Goal: Communication & Community: Answer question/provide support

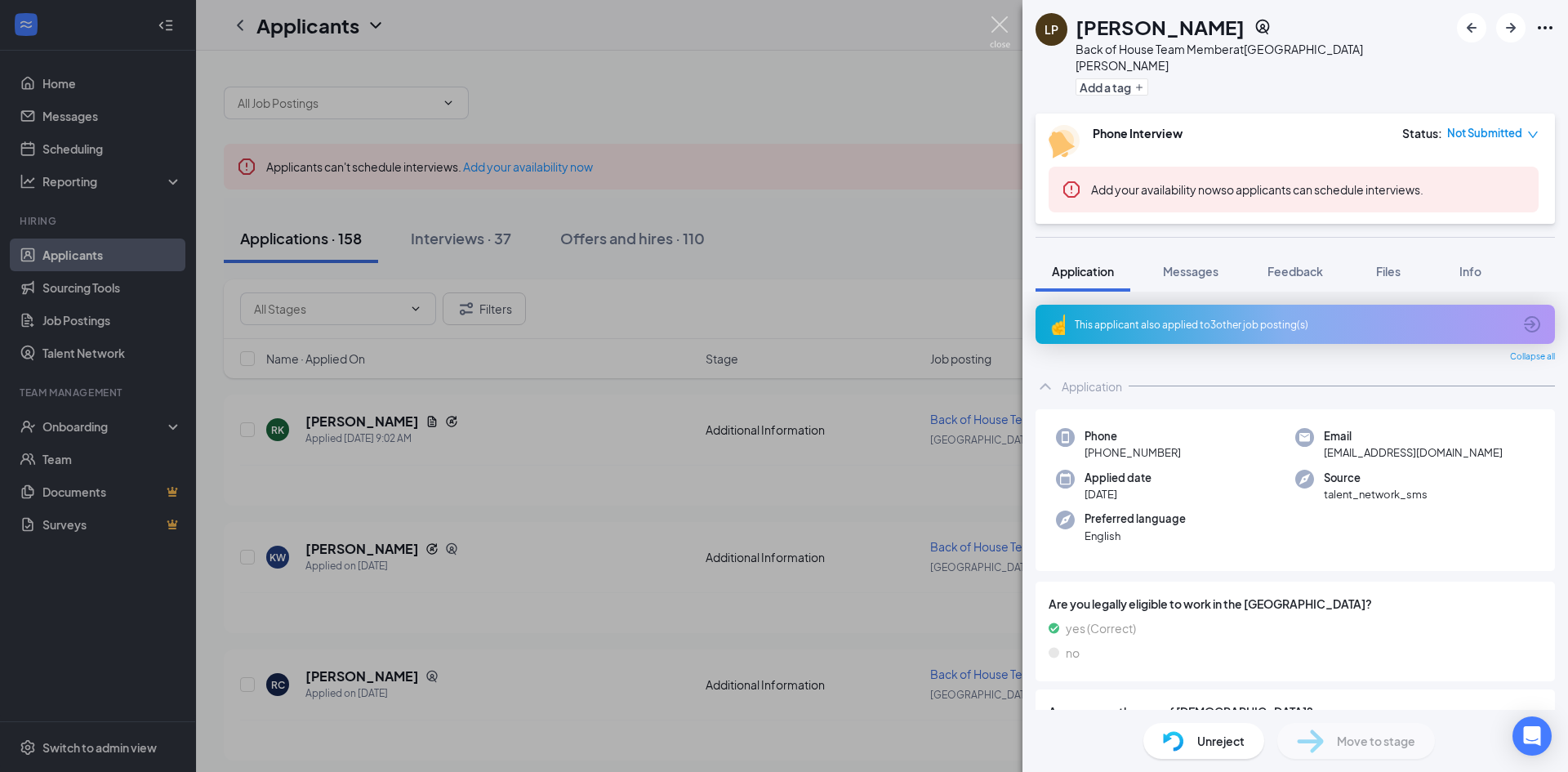
click at [997, 26] on img at bounding box center [1000, 32] width 21 height 32
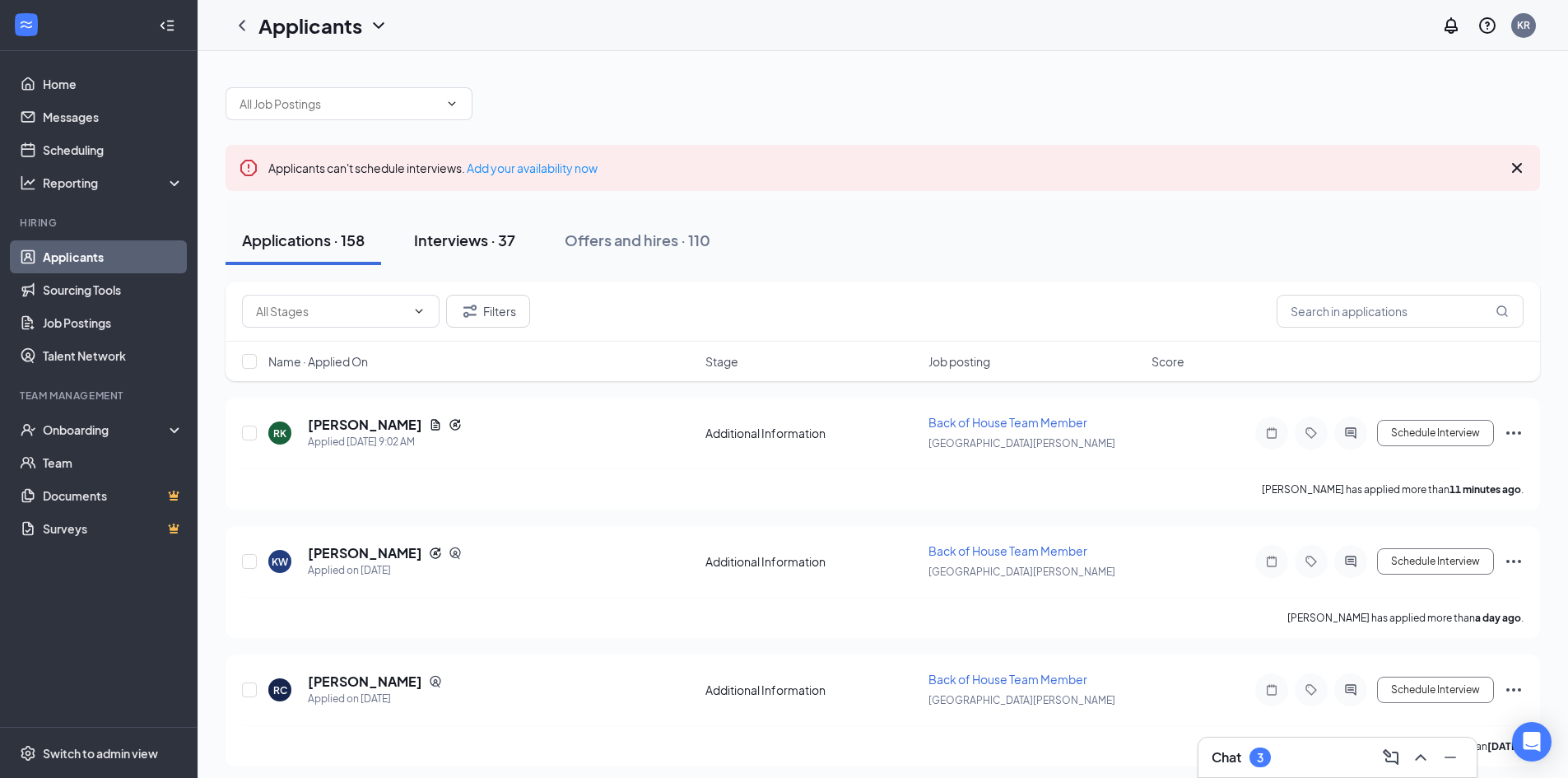
click at [458, 240] on div "Interviews · 37" at bounding box center [464, 240] width 101 height 21
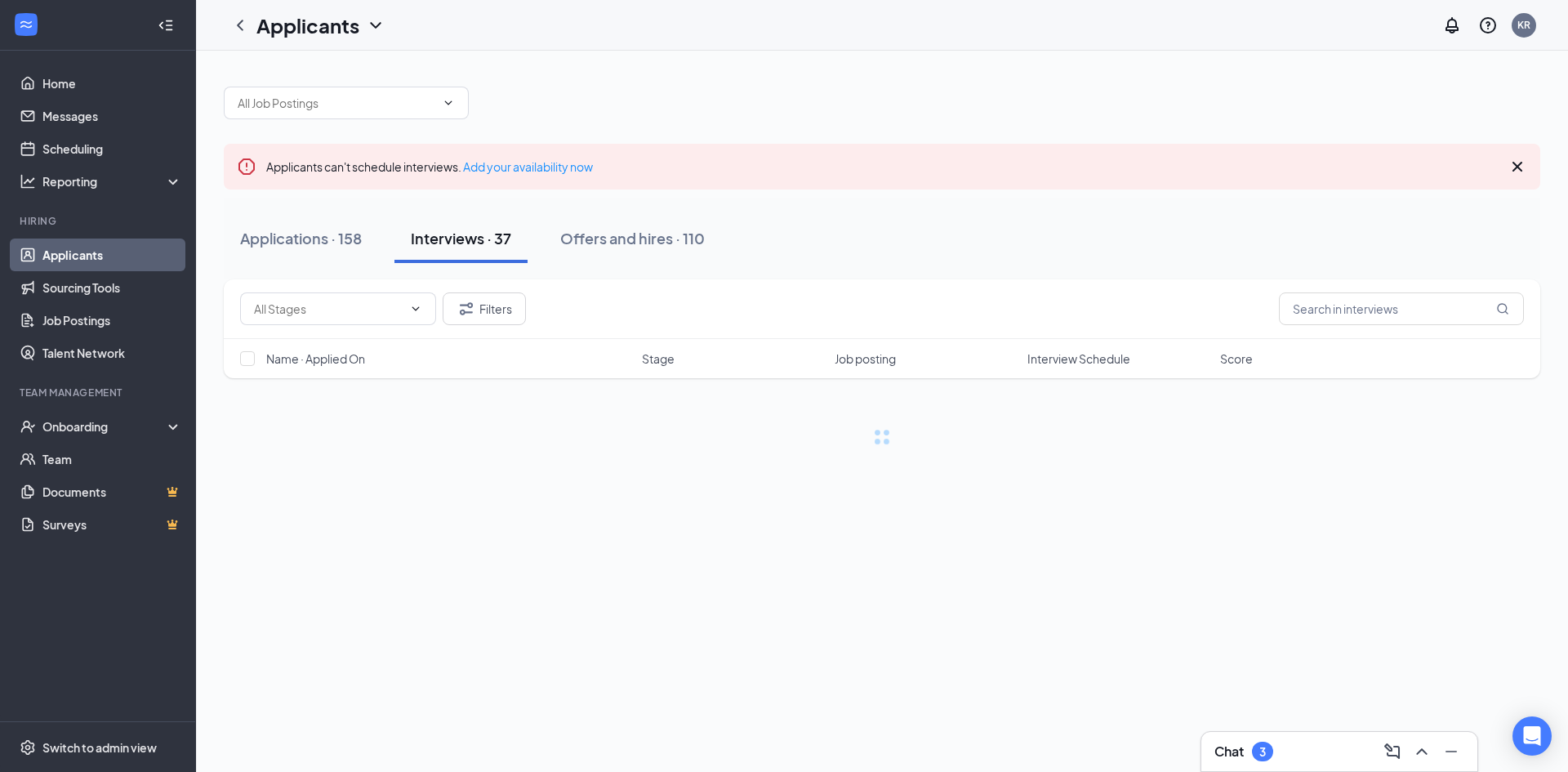
click at [1260, 768] on div "Chat 3" at bounding box center [1339, 751] width 276 height 40
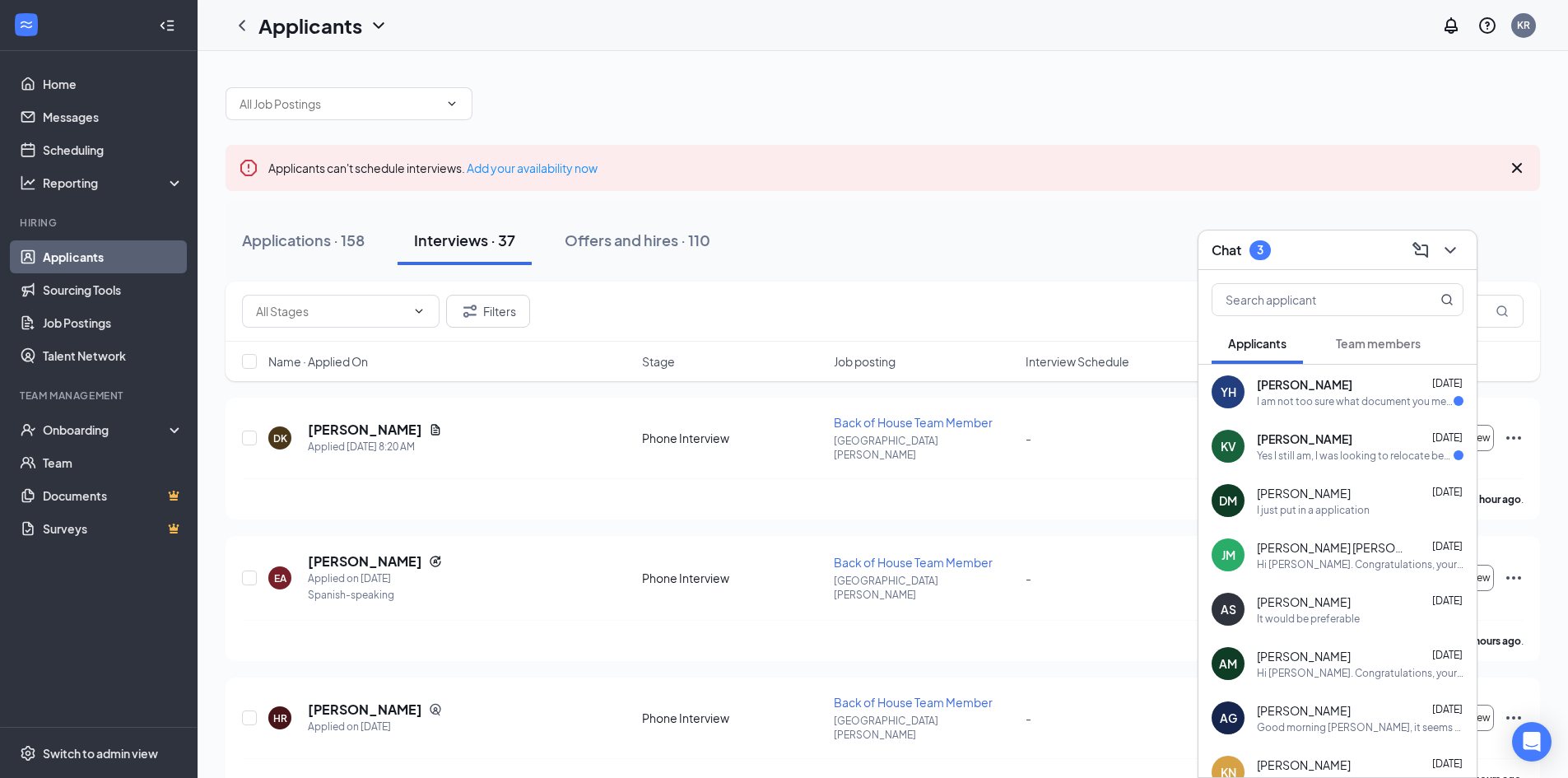
click at [1382, 347] on span "Team members" at bounding box center [1378, 343] width 85 height 15
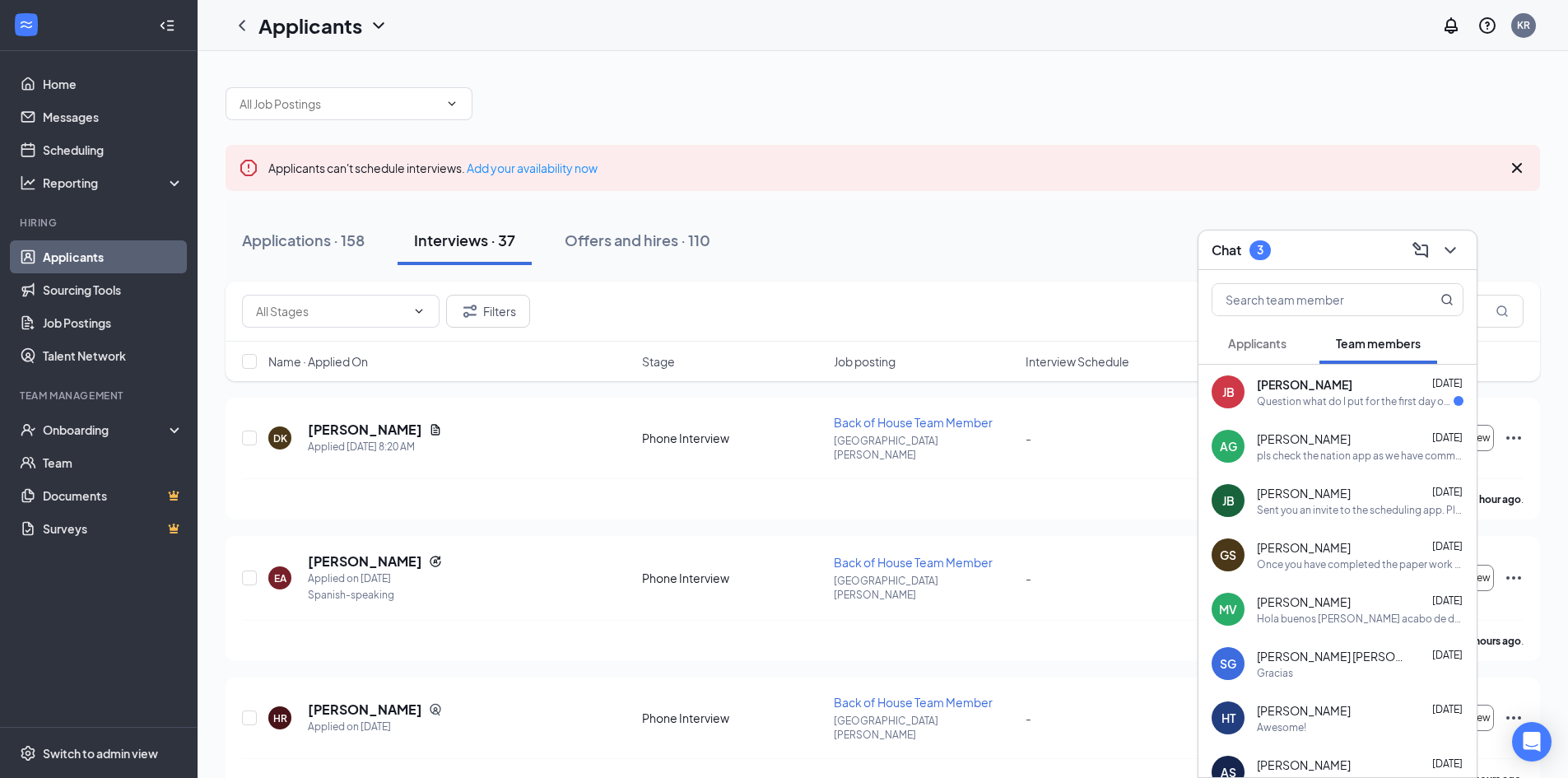
click at [1284, 397] on div "Question what do I put for the first day of work date? it's asking me that as I…" at bounding box center [1355, 402] width 197 height 14
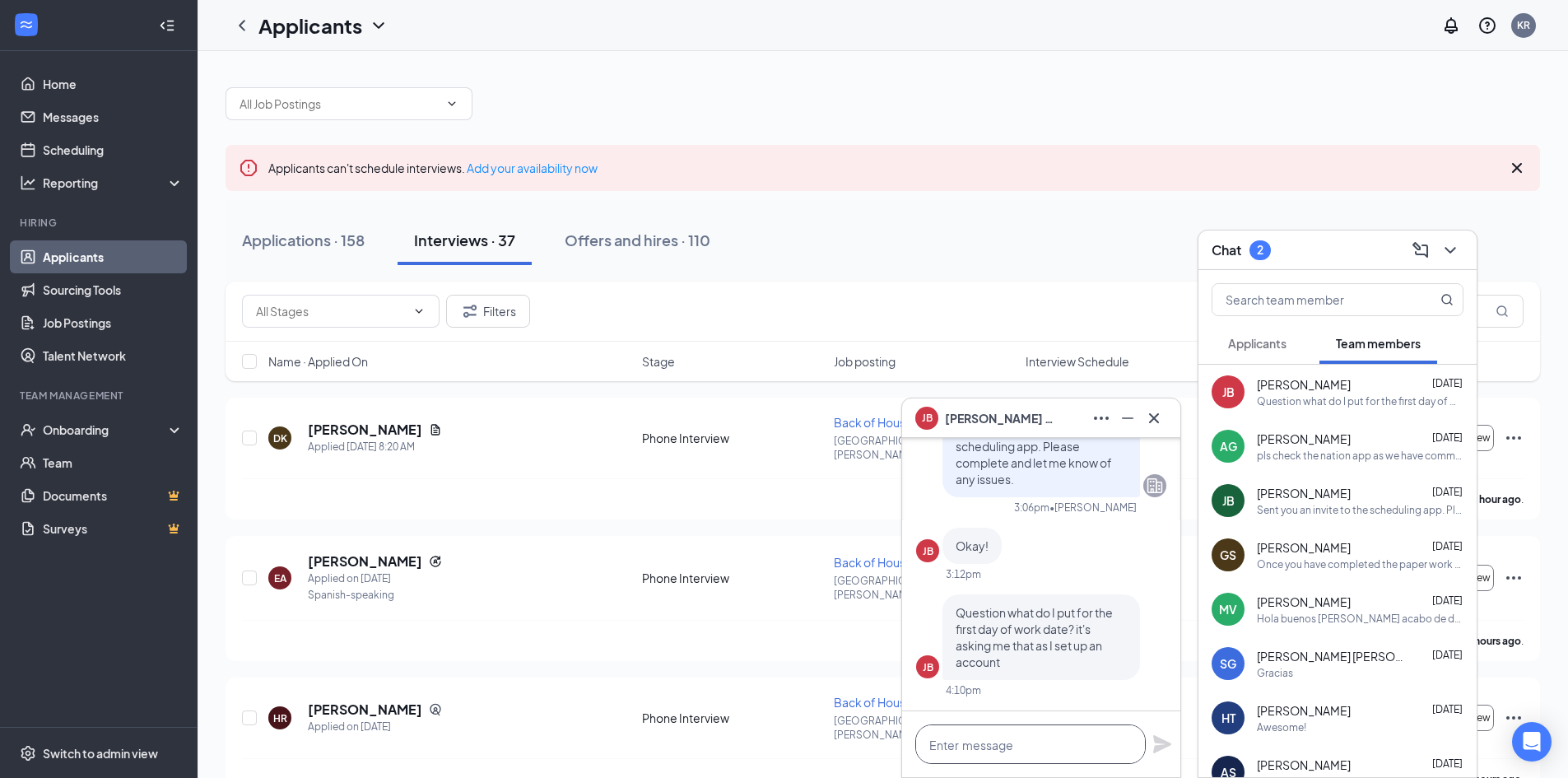
click at [1066, 743] on textarea at bounding box center [1030, 744] width 231 height 40
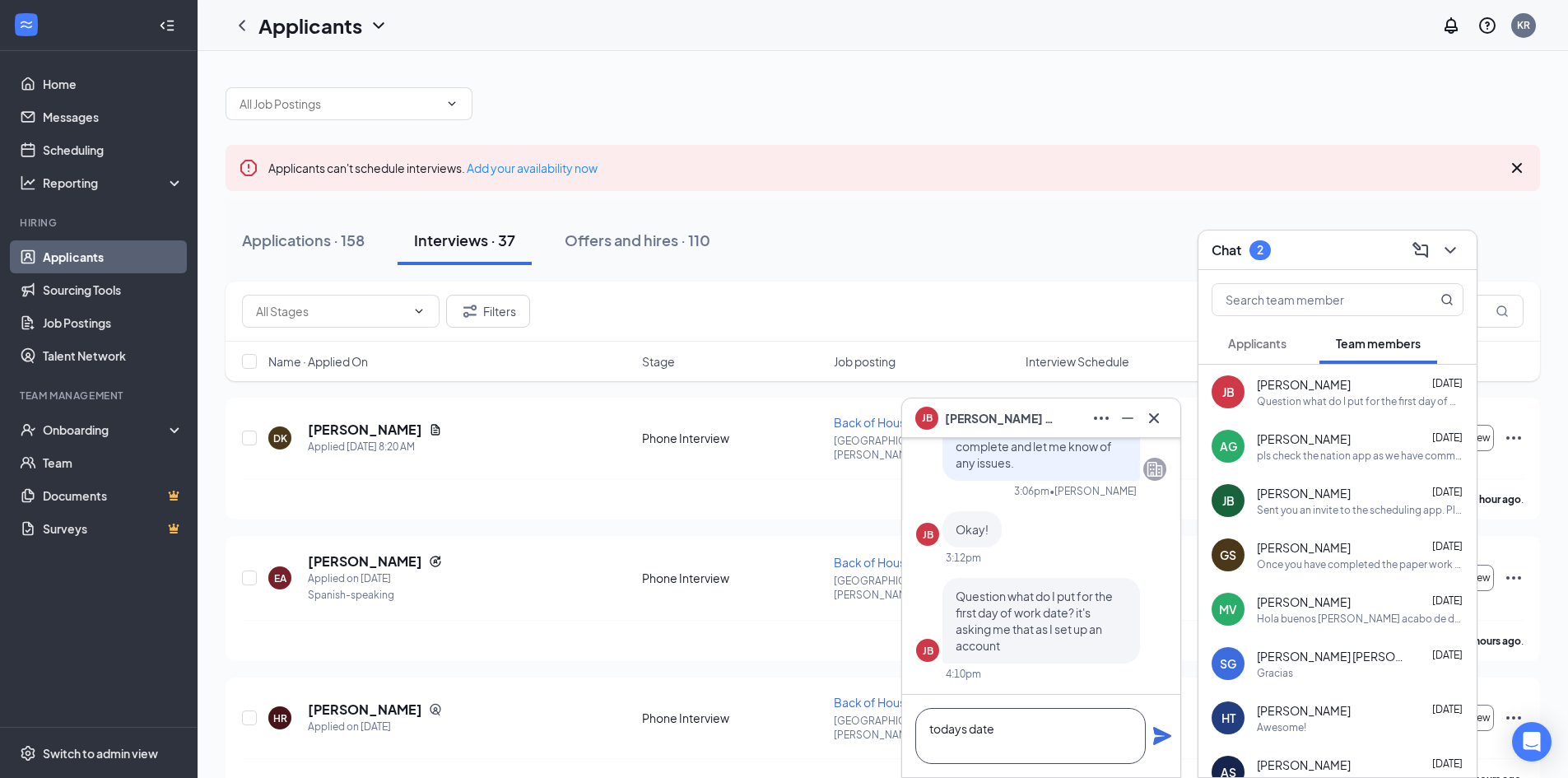
type textarea "todays date"
click at [1162, 745] on icon "Plane" at bounding box center [1161, 736] width 20 height 20
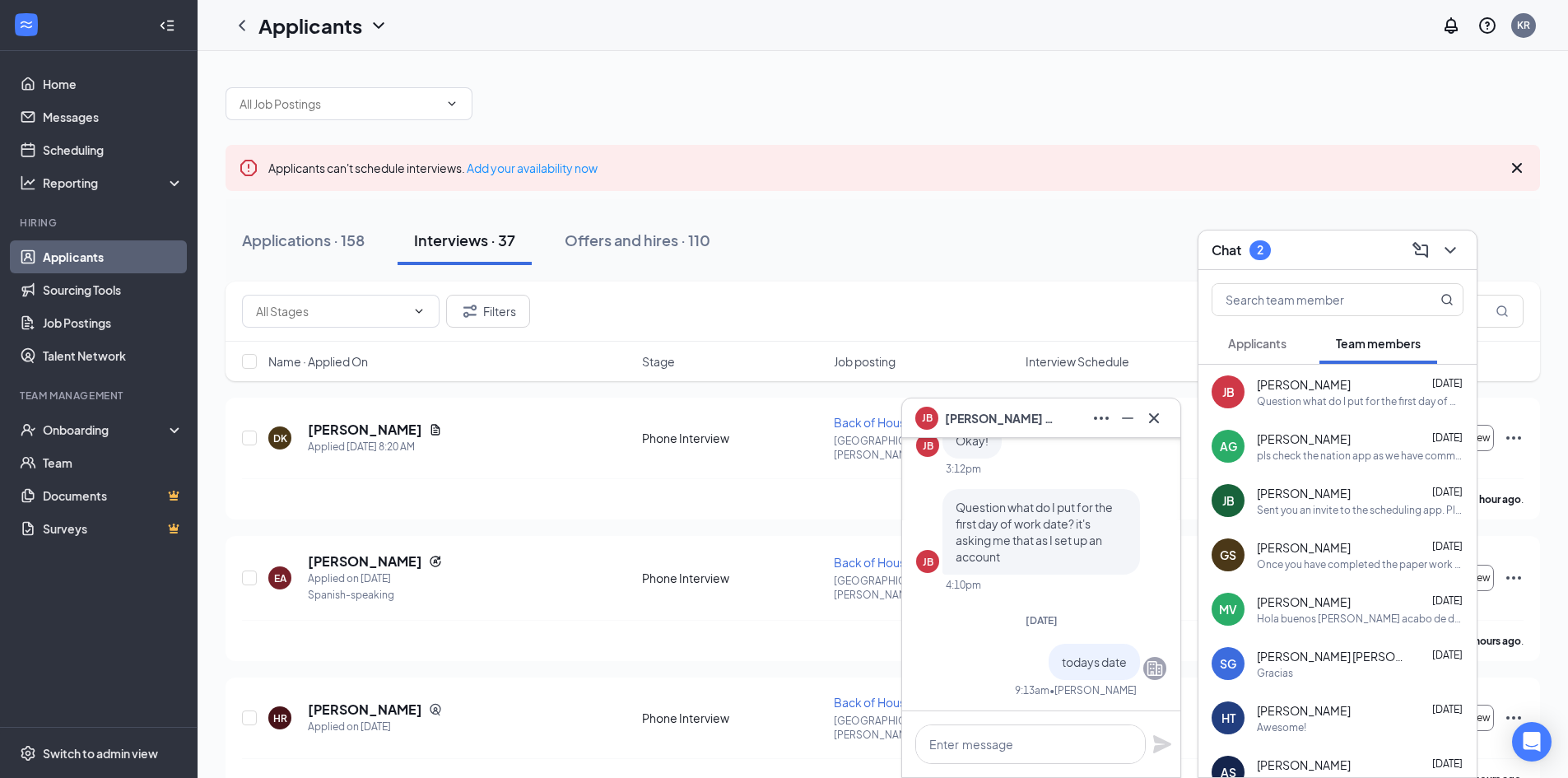
scroll to position [0, 0]
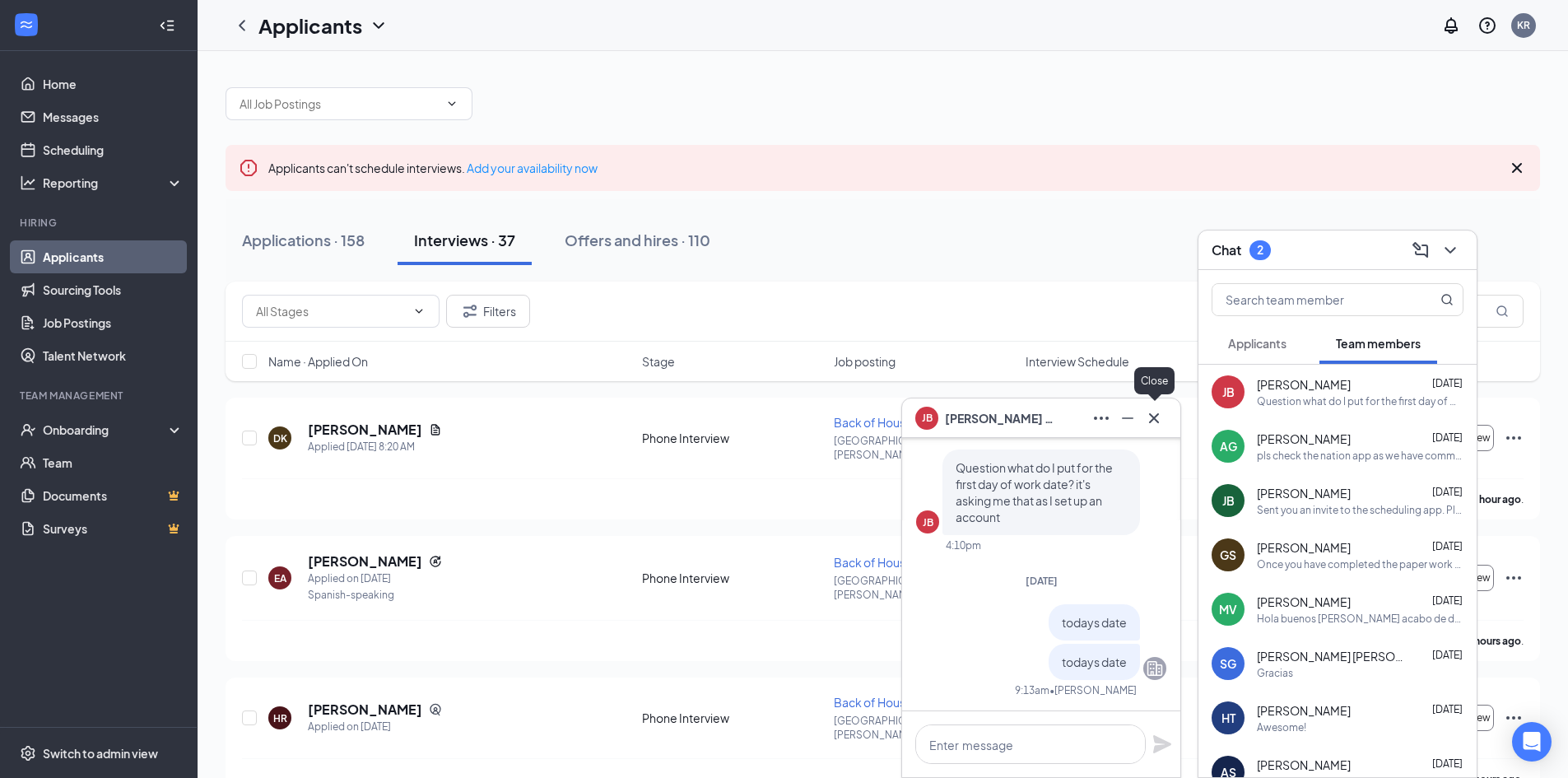
click at [1152, 421] on icon "Cross" at bounding box center [1153, 418] width 20 height 20
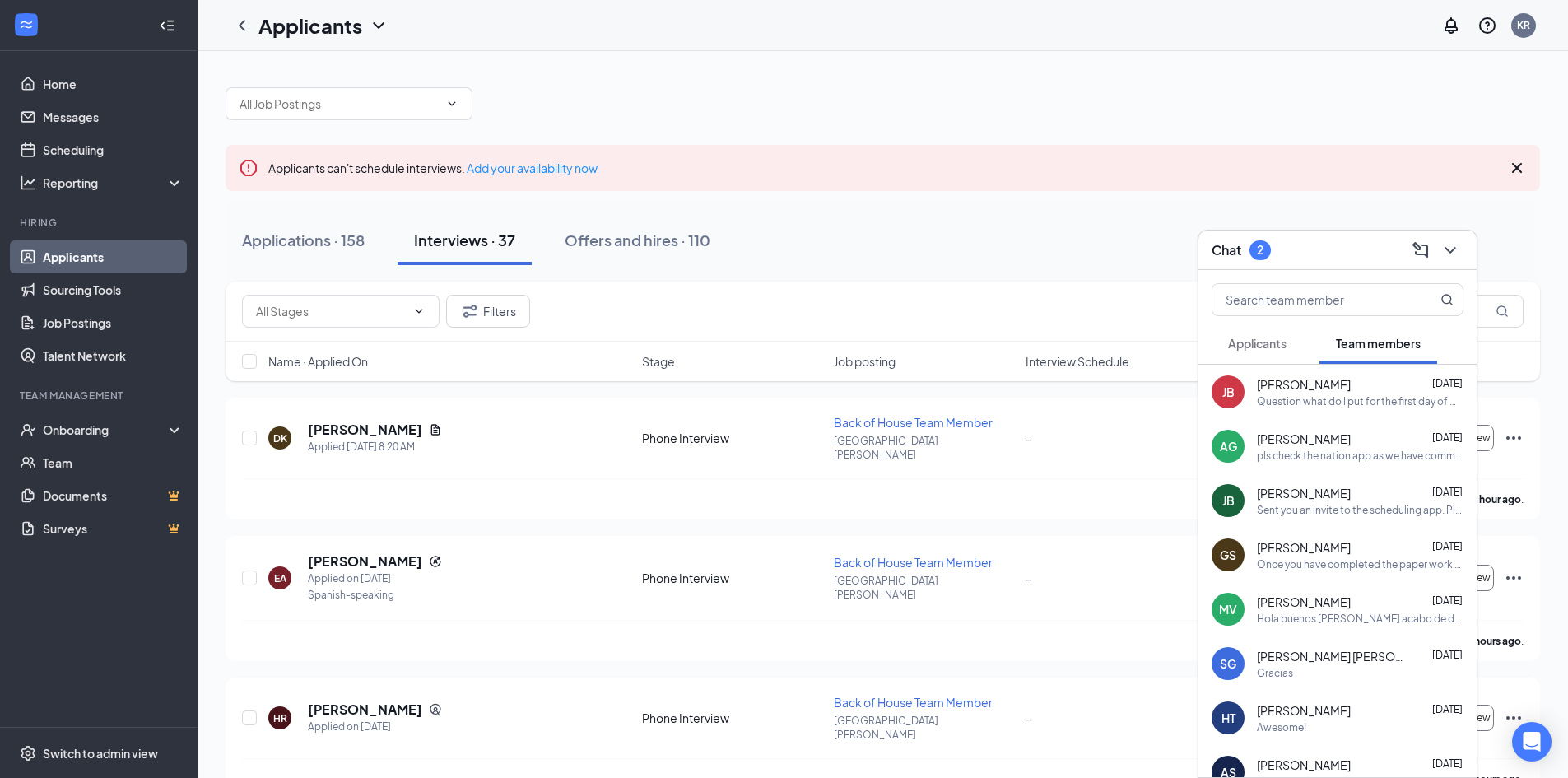
click at [1259, 354] on button "Applicants" at bounding box center [1257, 343] width 91 height 41
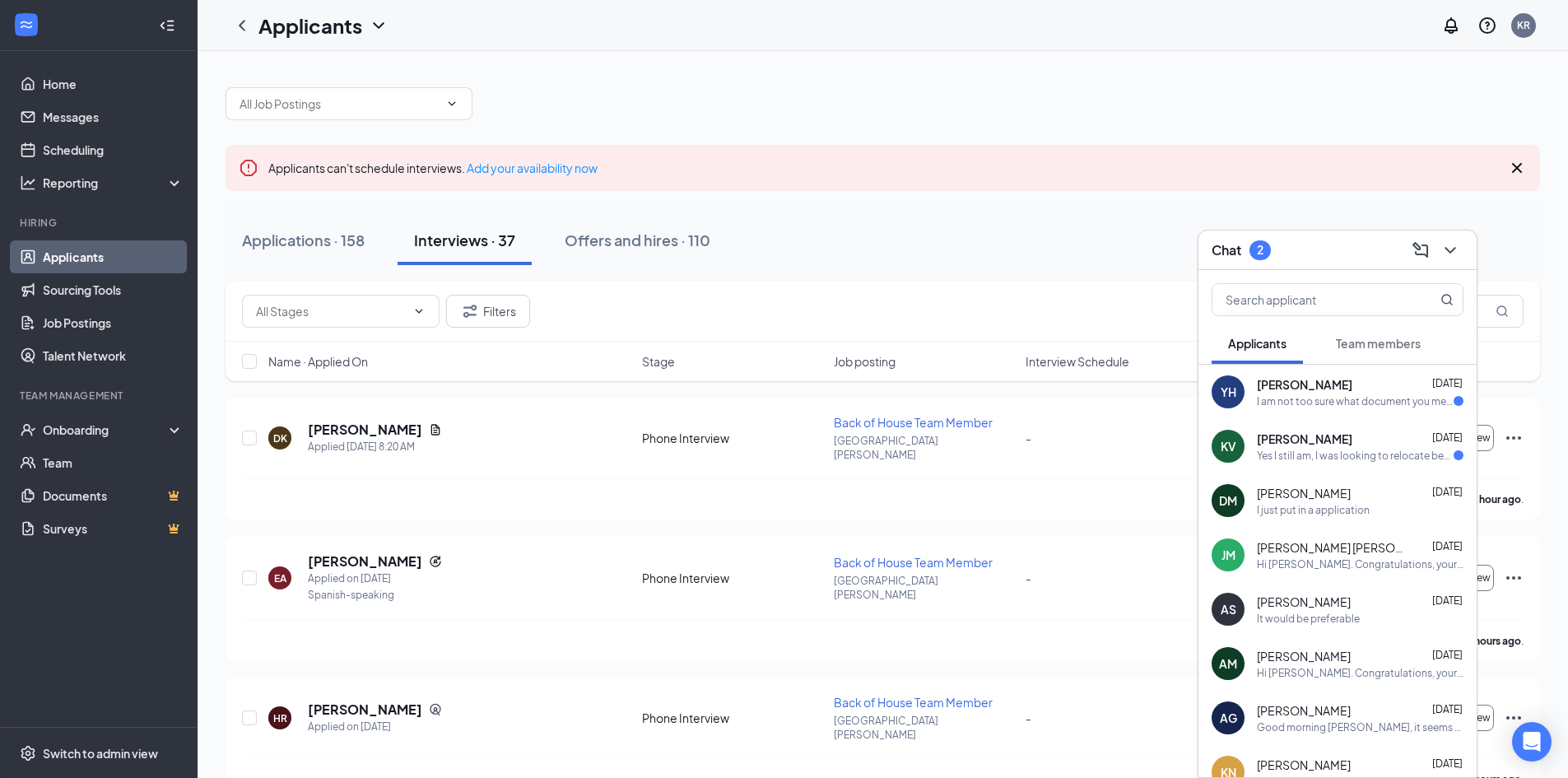
click at [1328, 401] on div "I am not too sure what document you meant though" at bounding box center [1355, 402] width 197 height 14
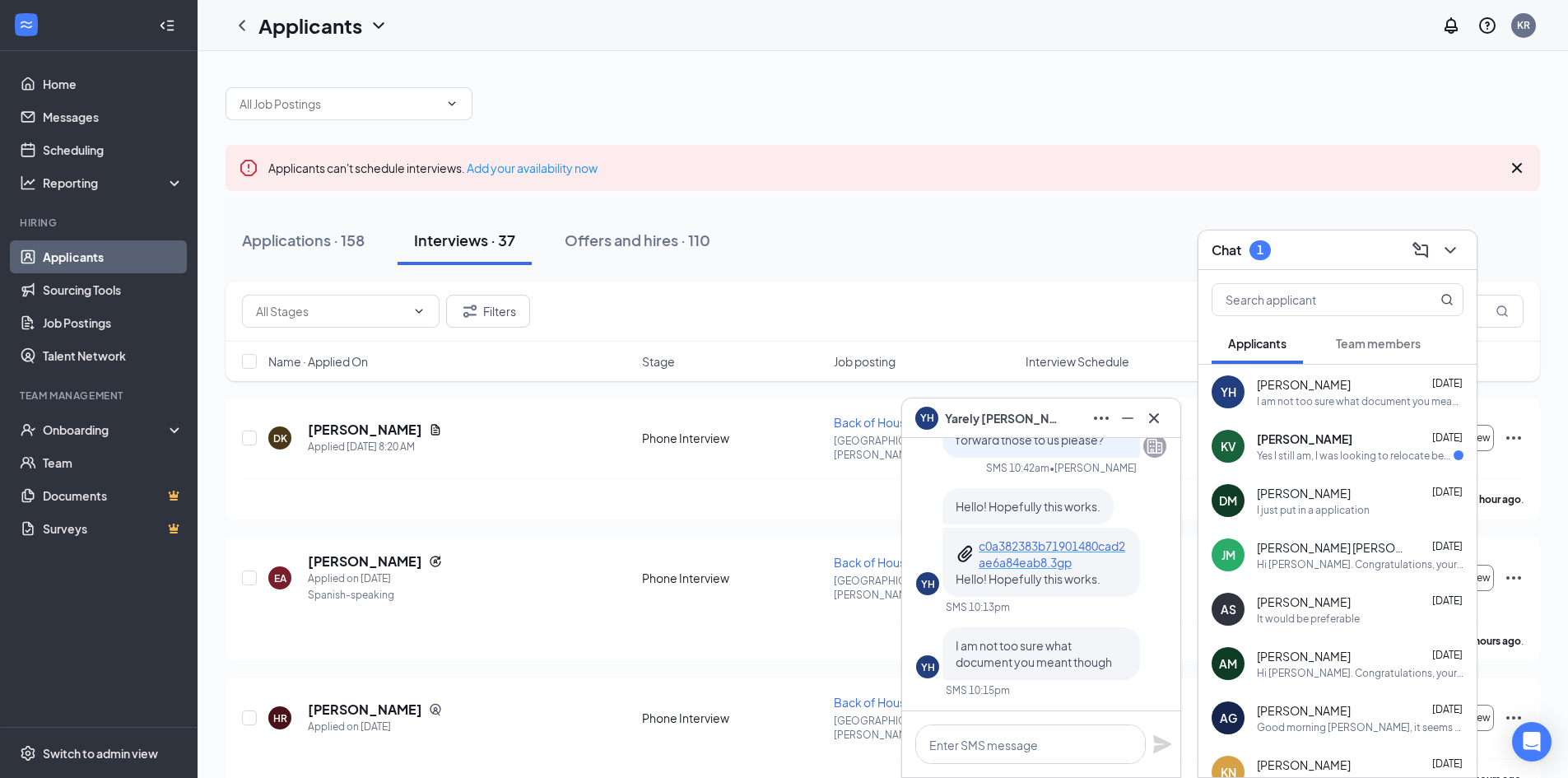
click at [1029, 561] on p "c0a382383b71901480cad2ae6a84eab8.3gp" at bounding box center [1052, 554] width 148 height 33
click at [1360, 466] on div "KV [PERSON_NAME] [DATE] Yes I still am, I was looking to relocate because the l…" at bounding box center [1337, 446] width 278 height 55
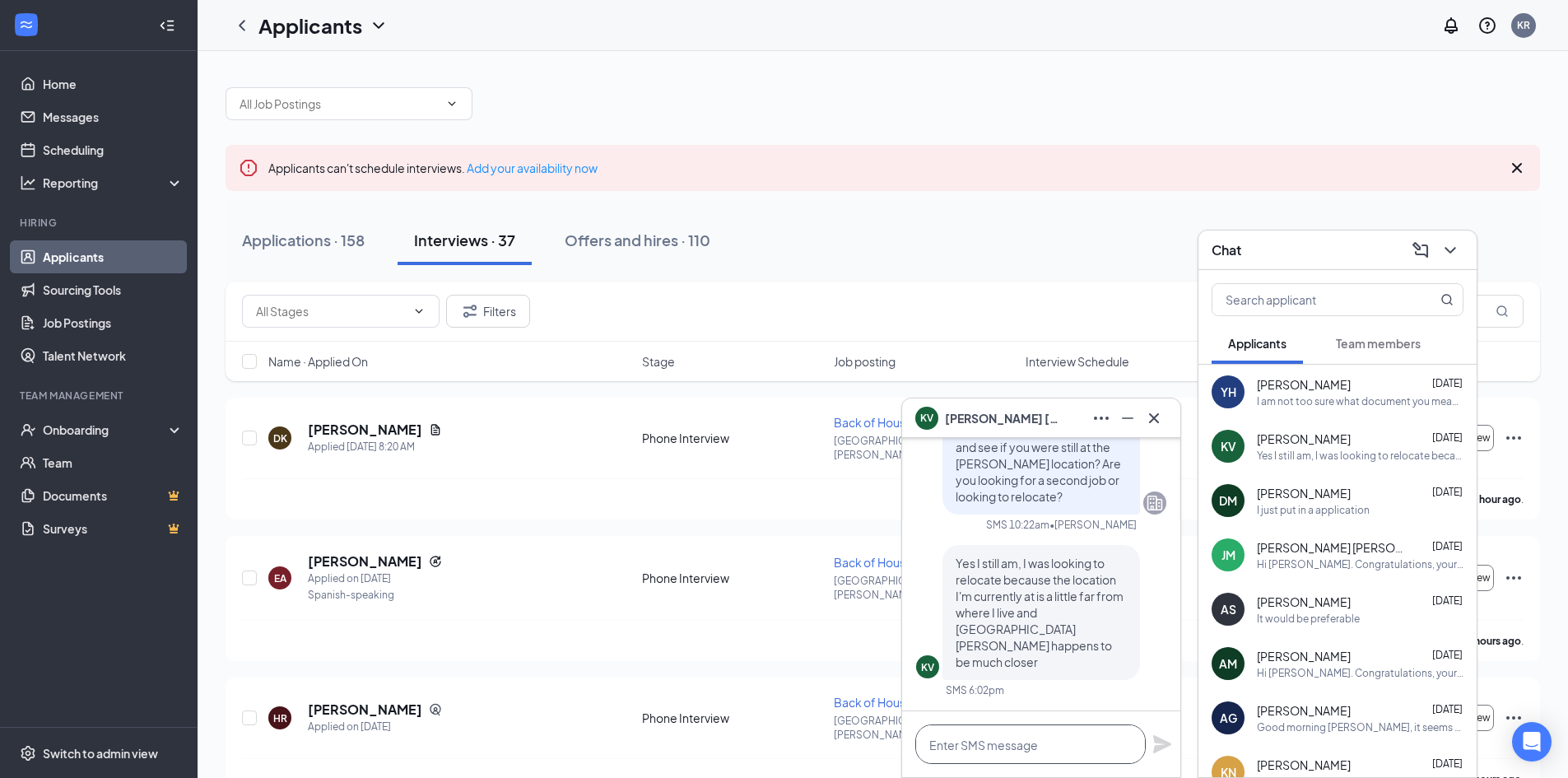
click at [1049, 740] on textarea at bounding box center [1030, 744] width 231 height 40
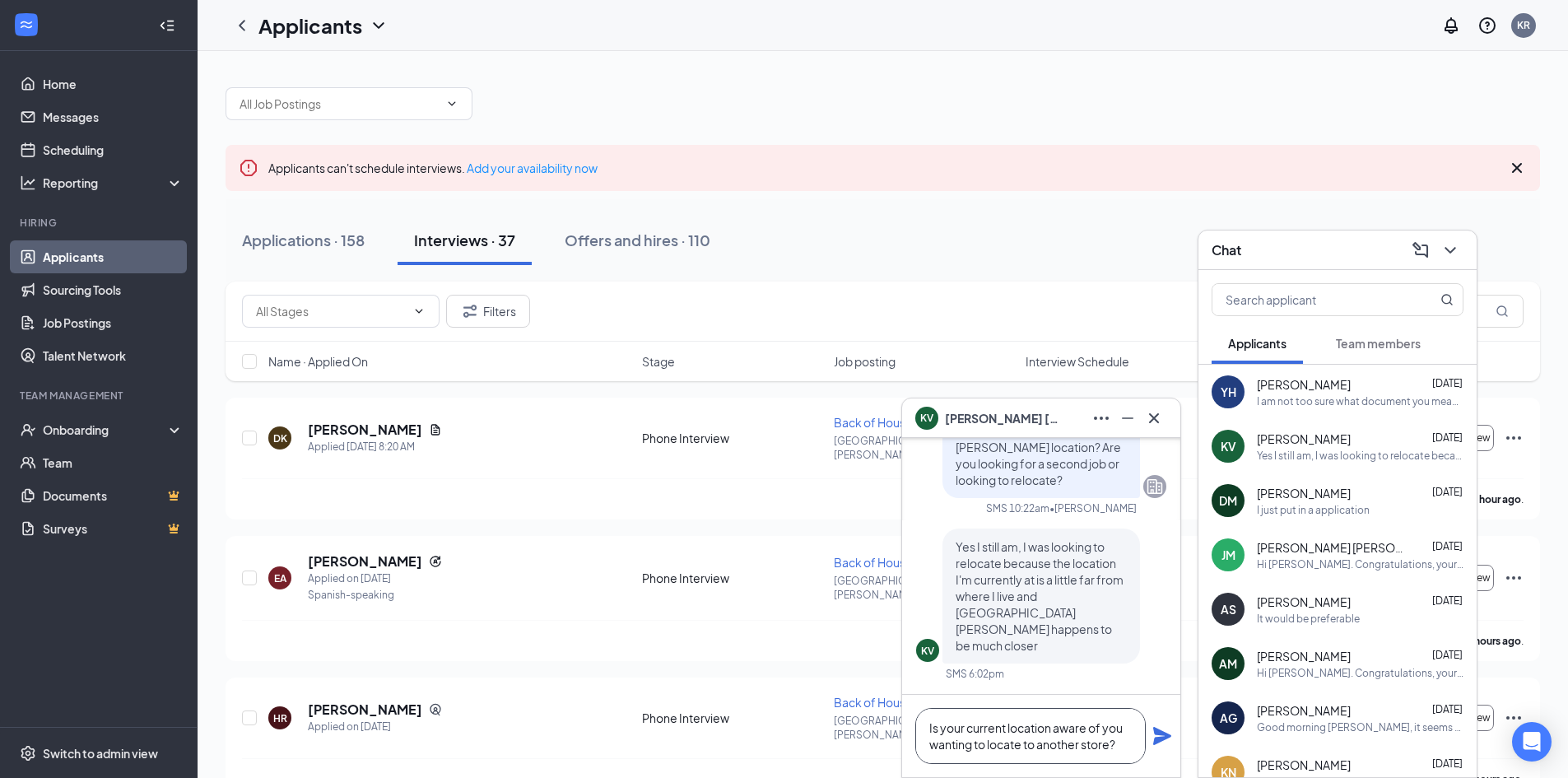
type textarea "Is your current location aware of you wanting to locate to another store?"
click at [1167, 736] on icon "Plane" at bounding box center [1161, 736] width 18 height 18
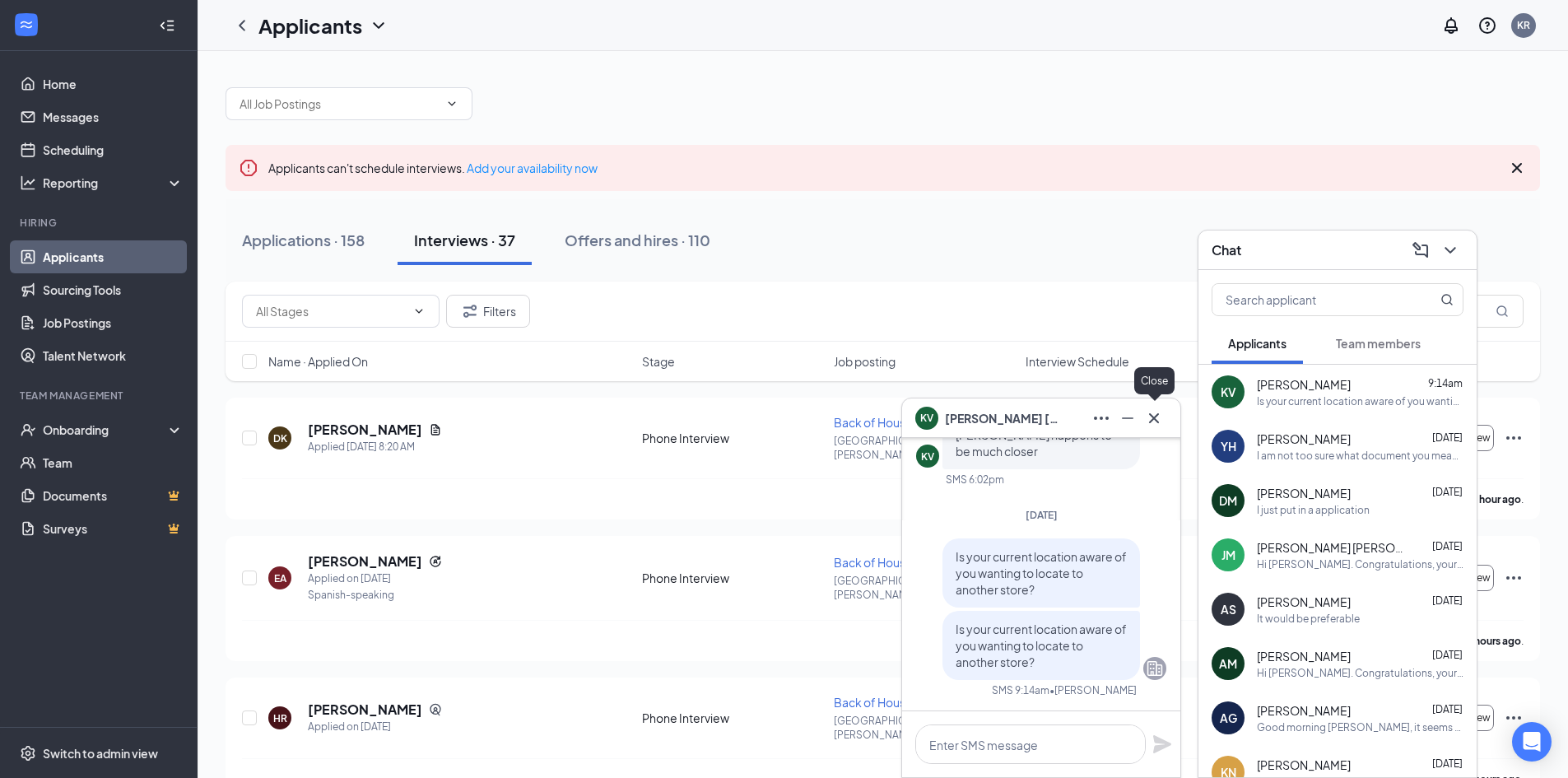
click at [1152, 425] on icon "Cross" at bounding box center [1153, 418] width 20 height 20
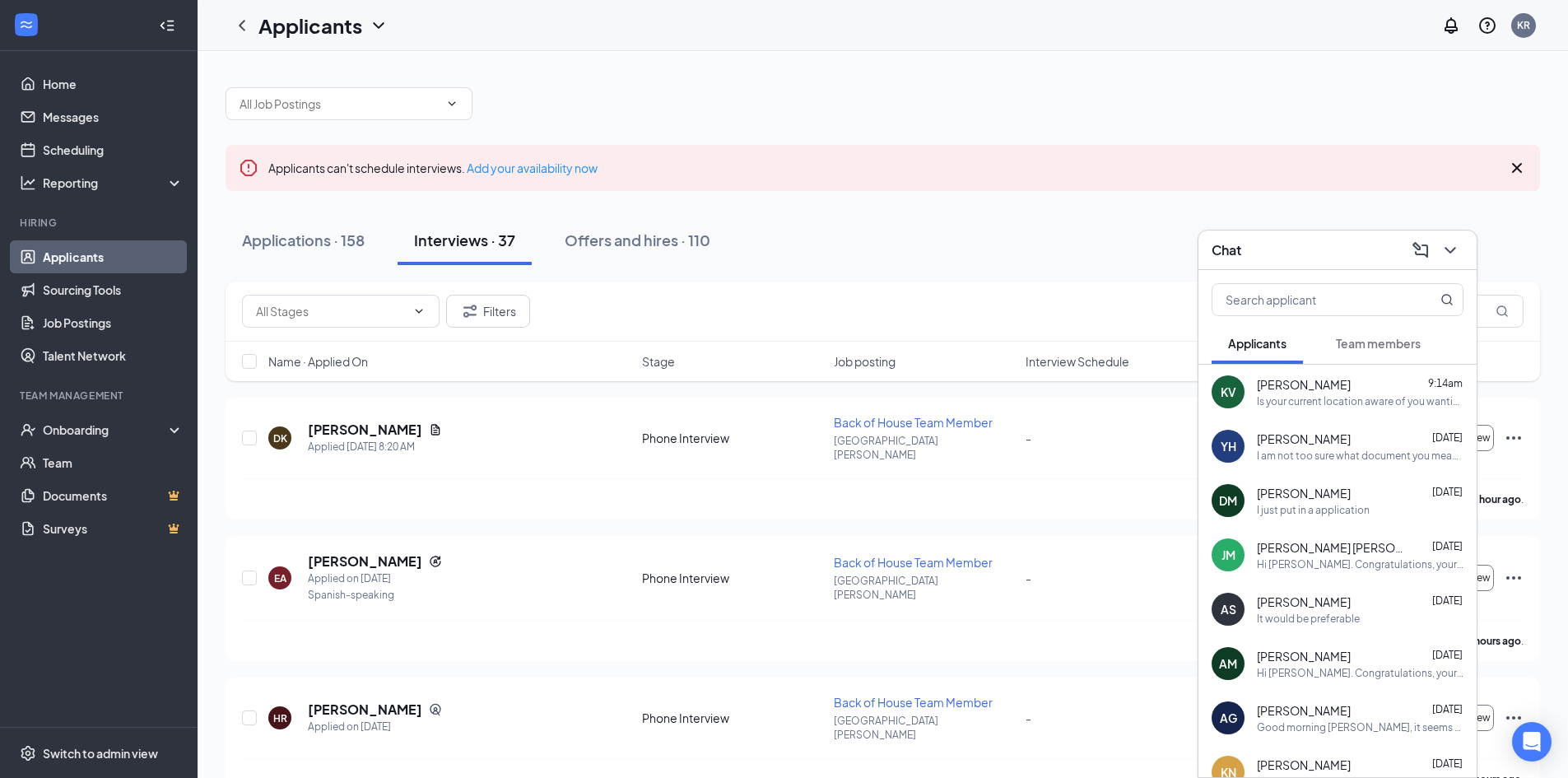
click at [1346, 456] on div "I am not too sure what document you meant though" at bounding box center [1360, 455] width 206 height 14
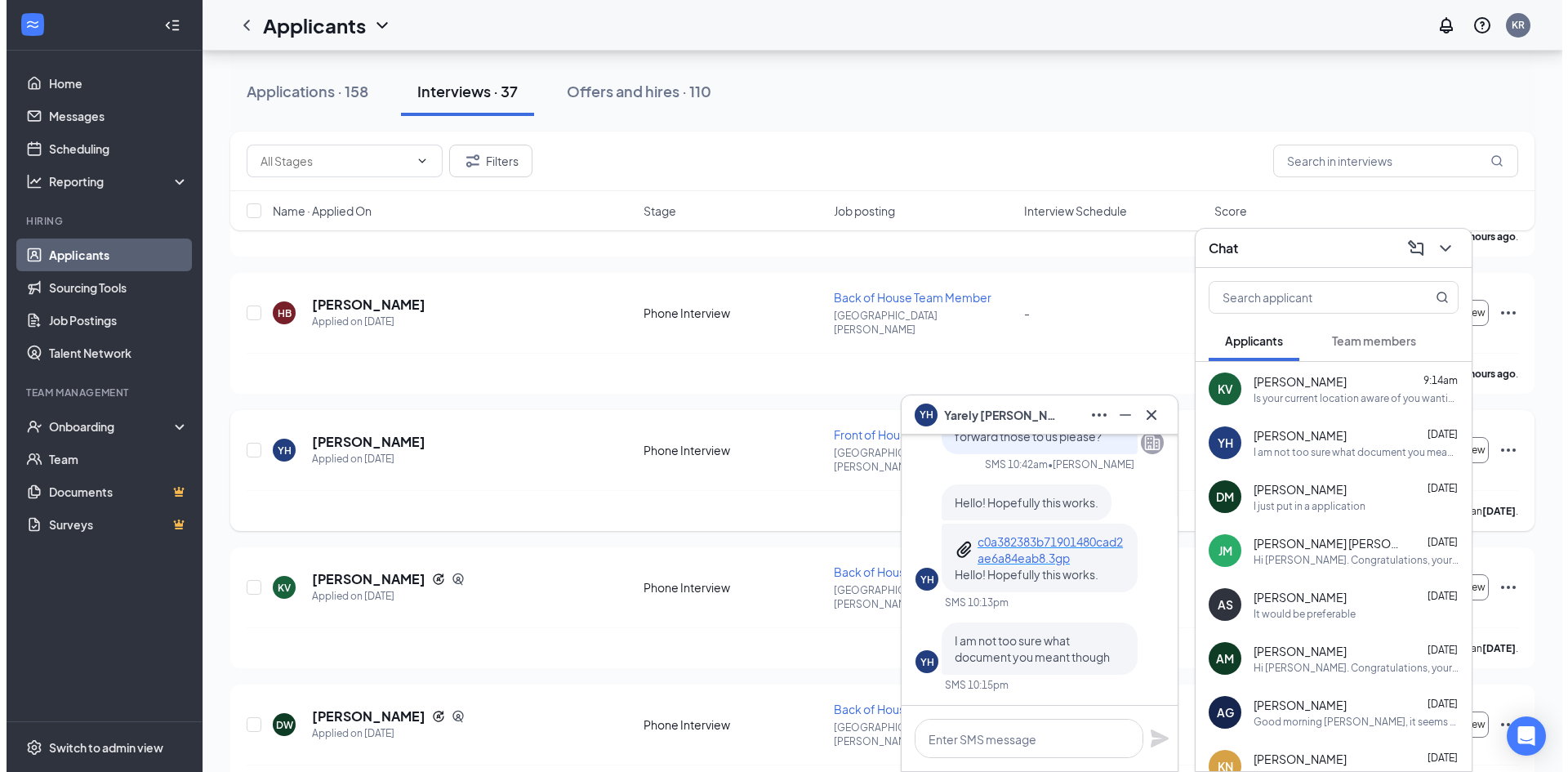
scroll to position [653, 0]
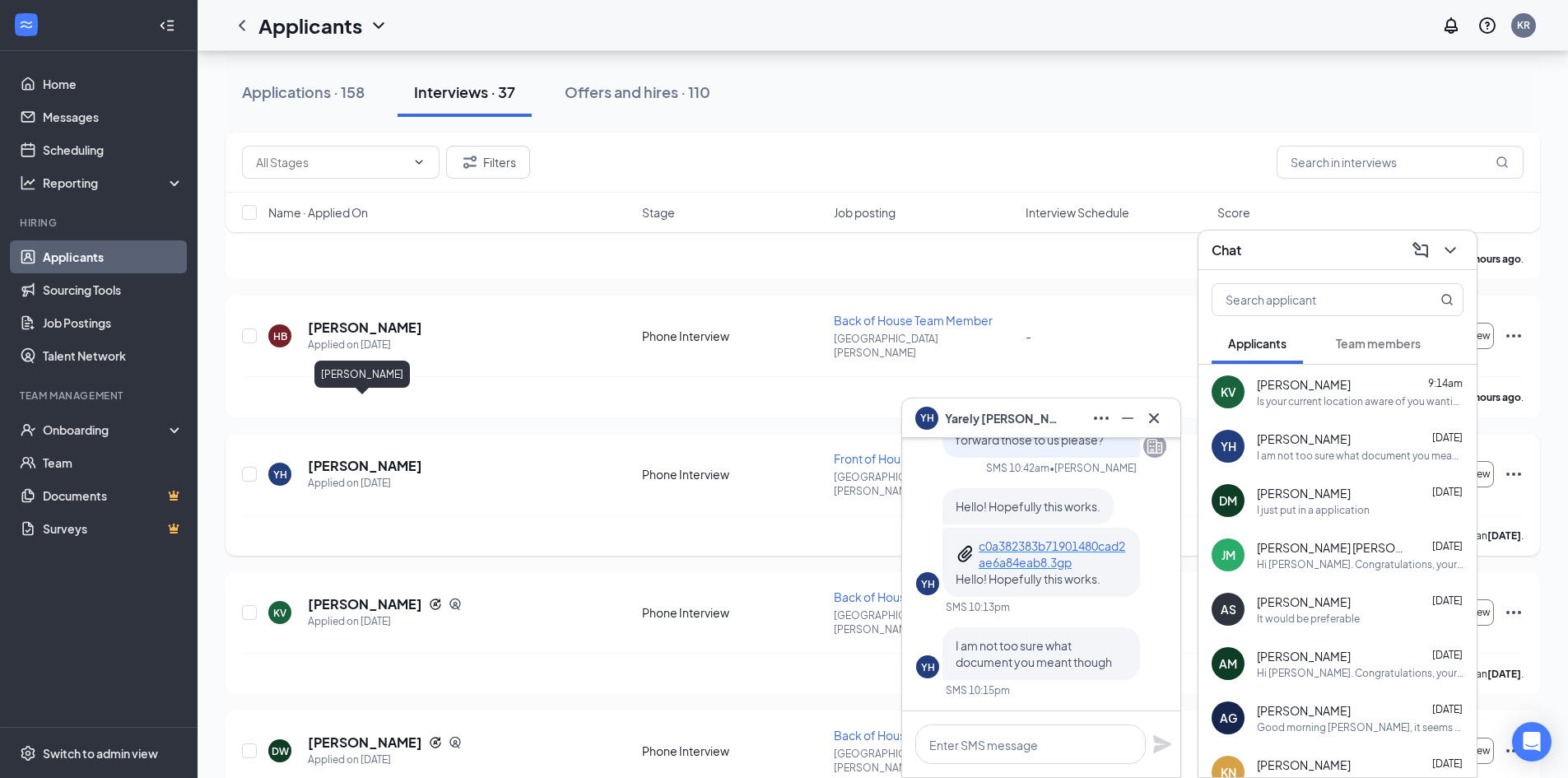
click at [383, 457] on h5 "[PERSON_NAME]" at bounding box center [365, 466] width 114 height 18
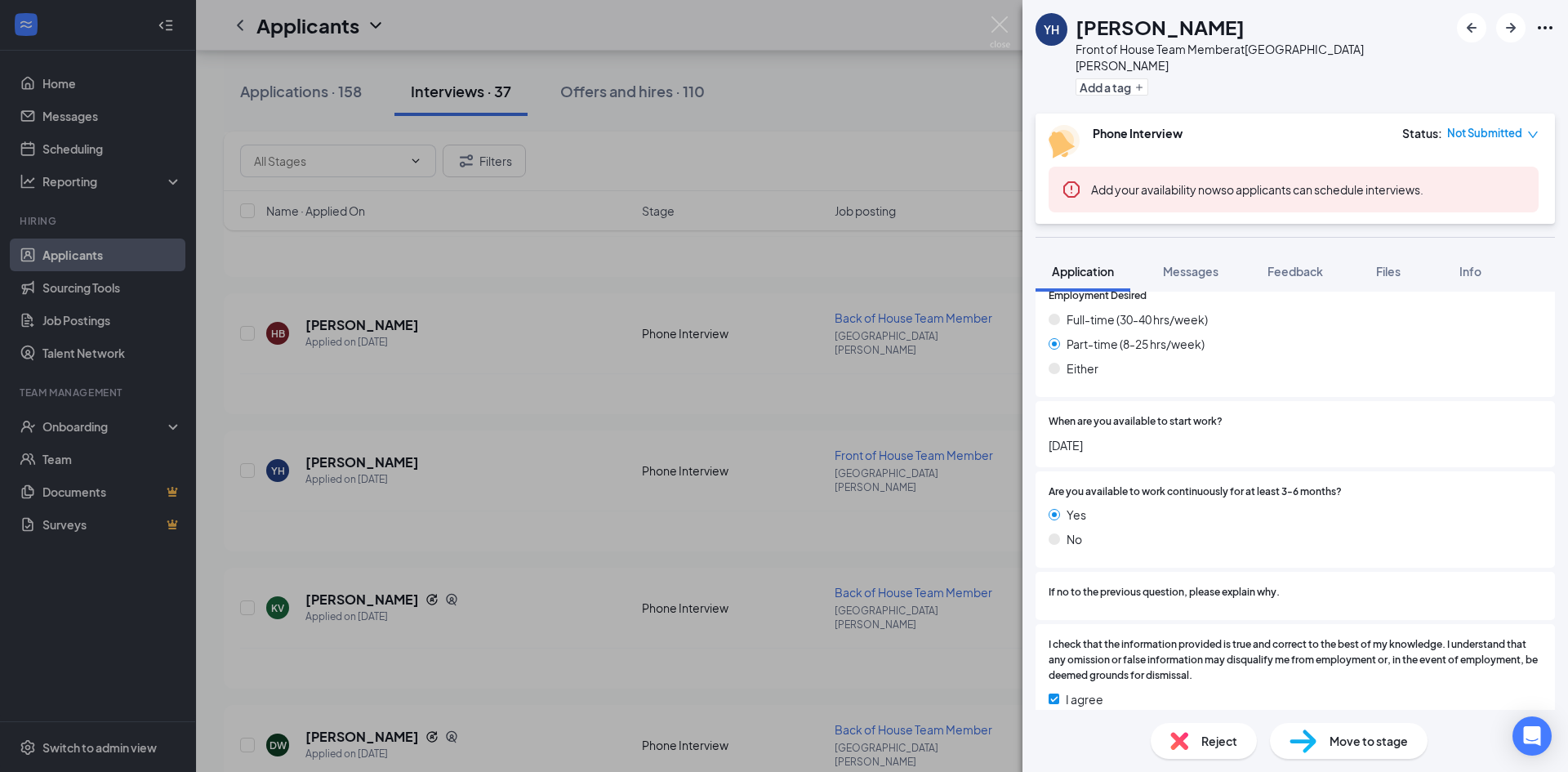
scroll to position [1335, 0]
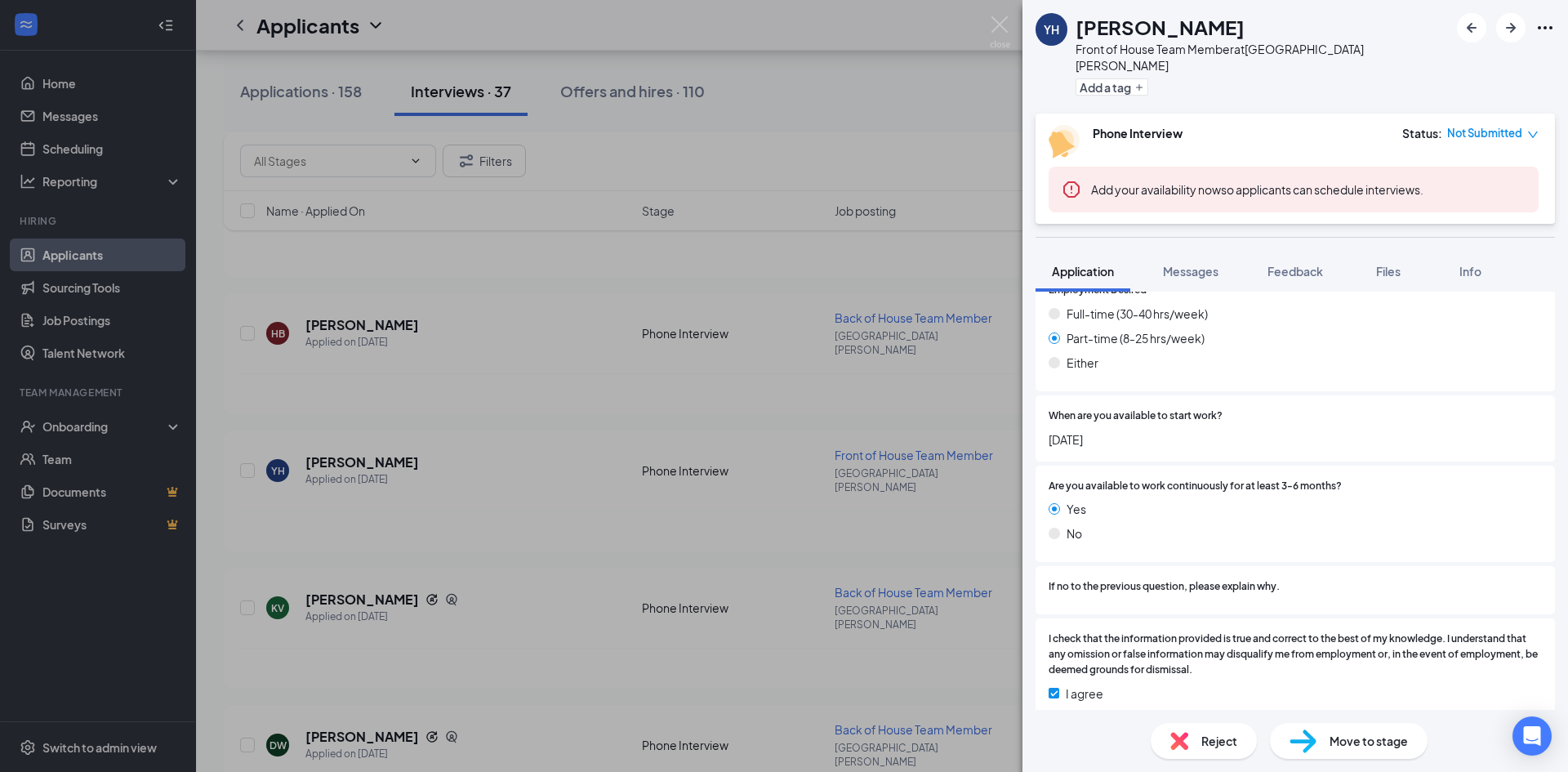
click at [1494, 125] on span "Not Submitted" at bounding box center [1484, 133] width 75 height 16
click at [1478, 165] on span "Assign Time" at bounding box center [1465, 164] width 63 height 18
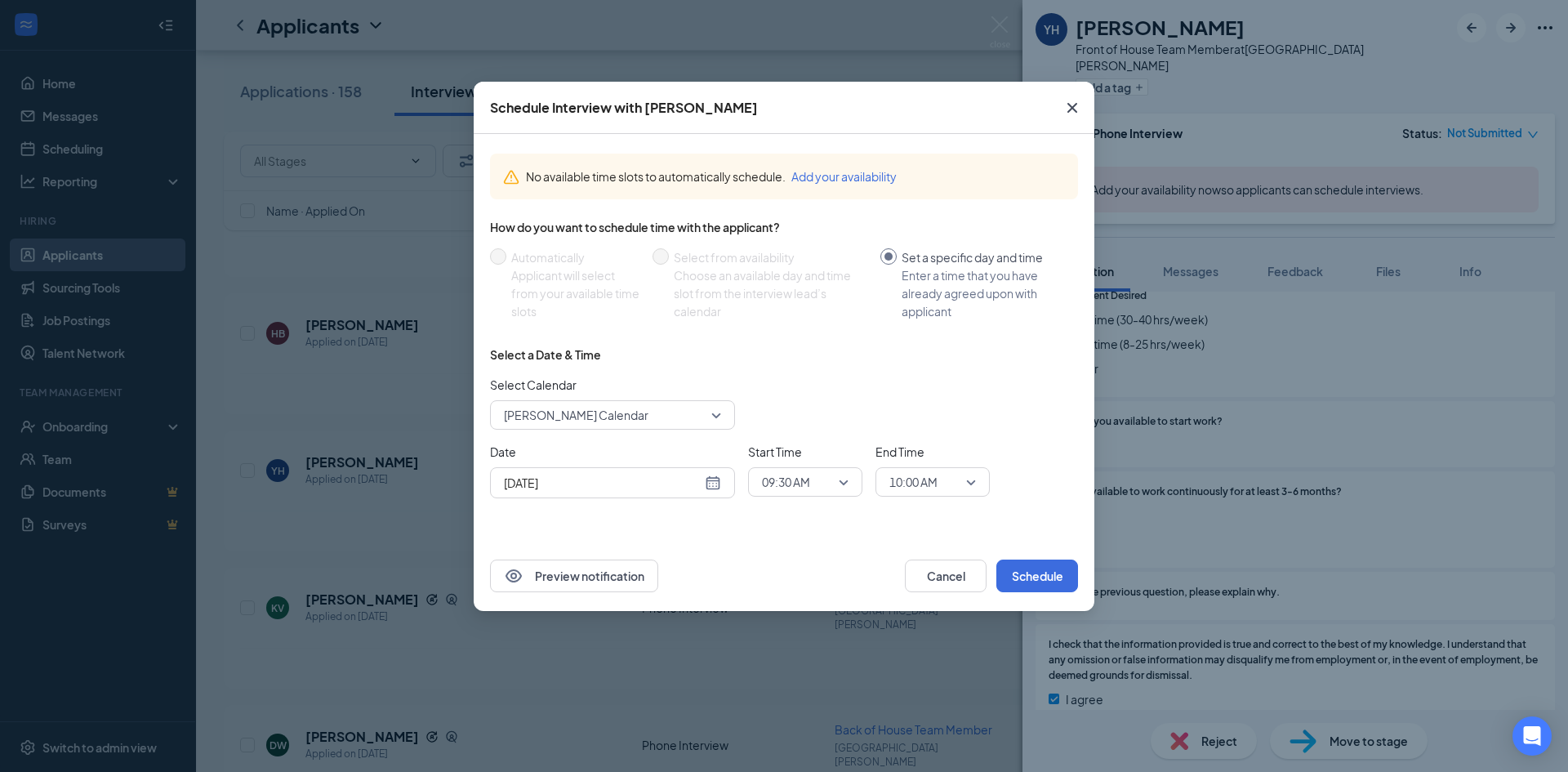
click at [707, 477] on div "[DATE]" at bounding box center [612, 482] width 217 height 18
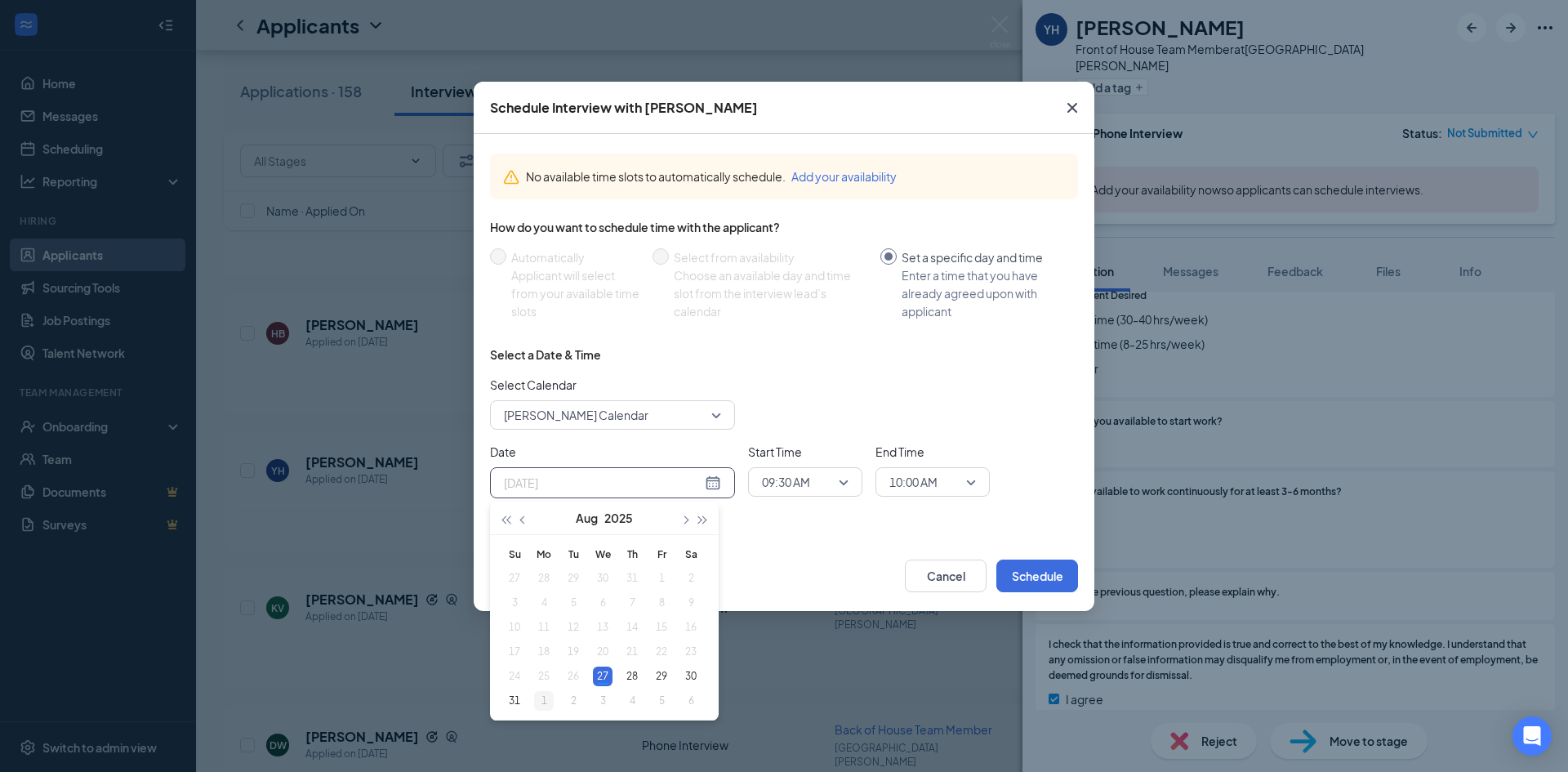
type input "[DATE]"
click at [549, 701] on div "1" at bounding box center [544, 701] width 20 height 20
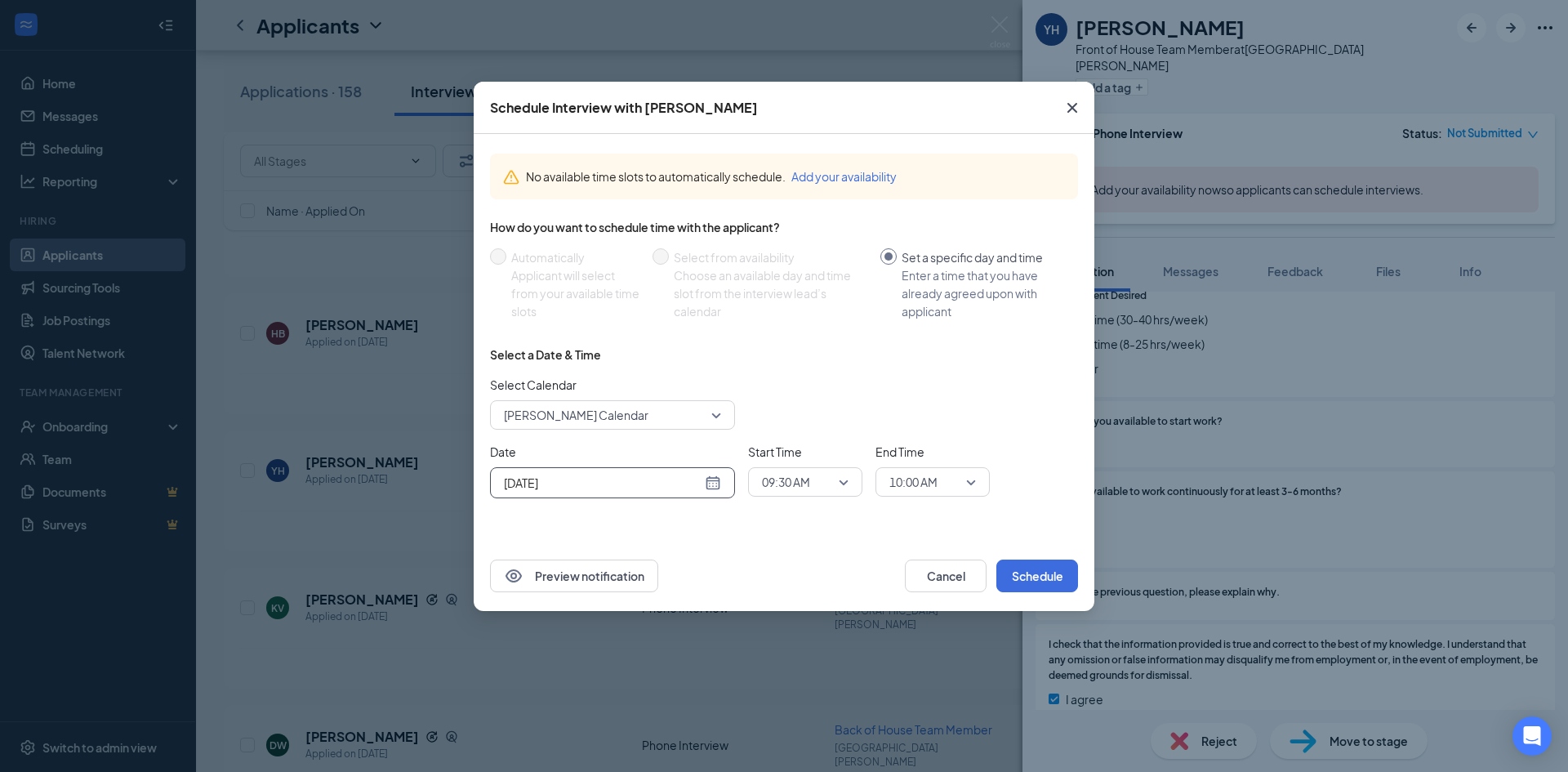
click at [549, 701] on div "Schedule Interview with [PERSON_NAME] No available time slots to automatically …" at bounding box center [784, 386] width 1568 height 772
click at [810, 479] on span "09:30 AM" at bounding box center [786, 482] width 48 height 24
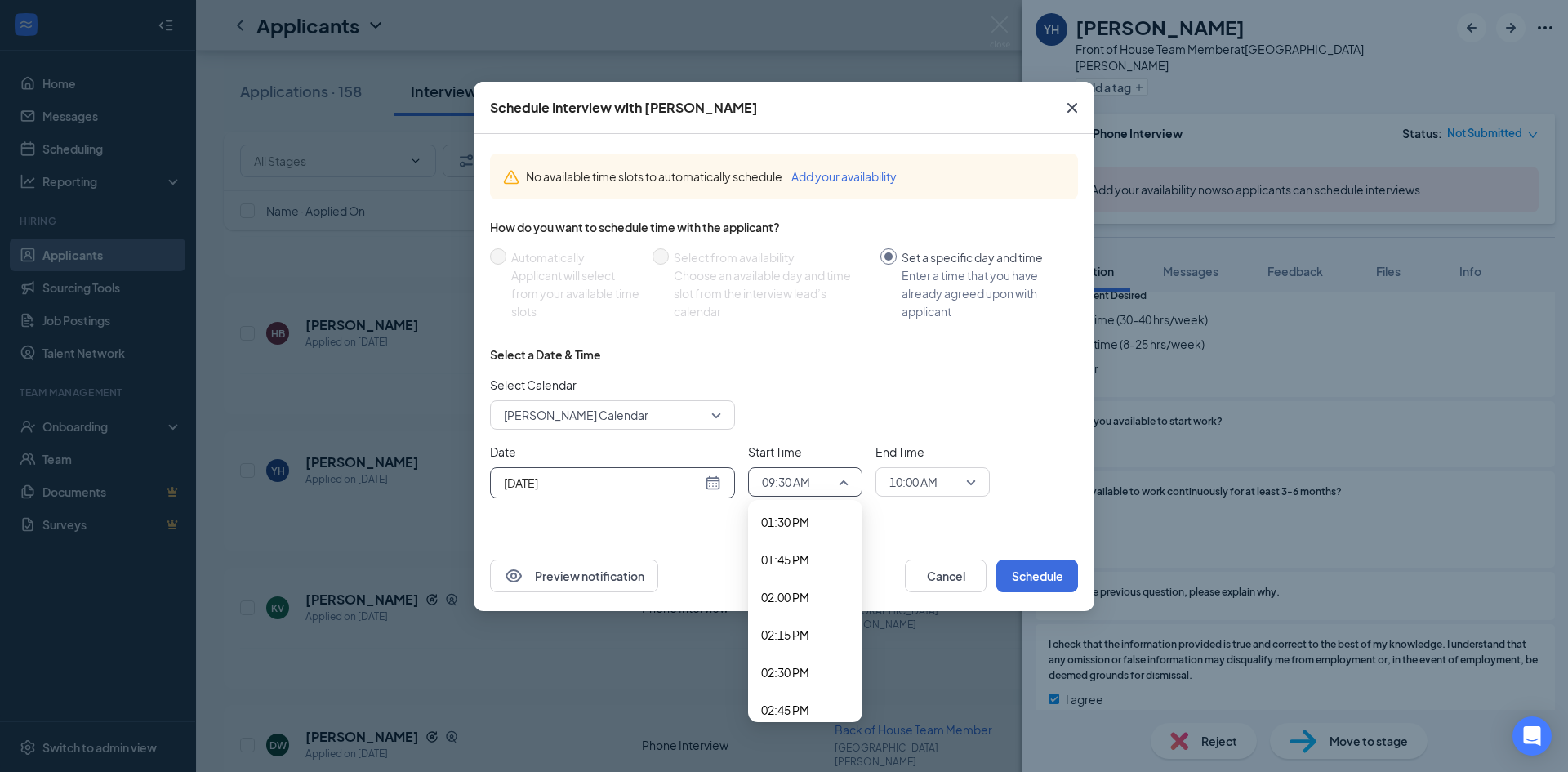
scroll to position [2087, 0]
click at [816, 622] on span "02:30 PM" at bounding box center [805, 618] width 88 height 18
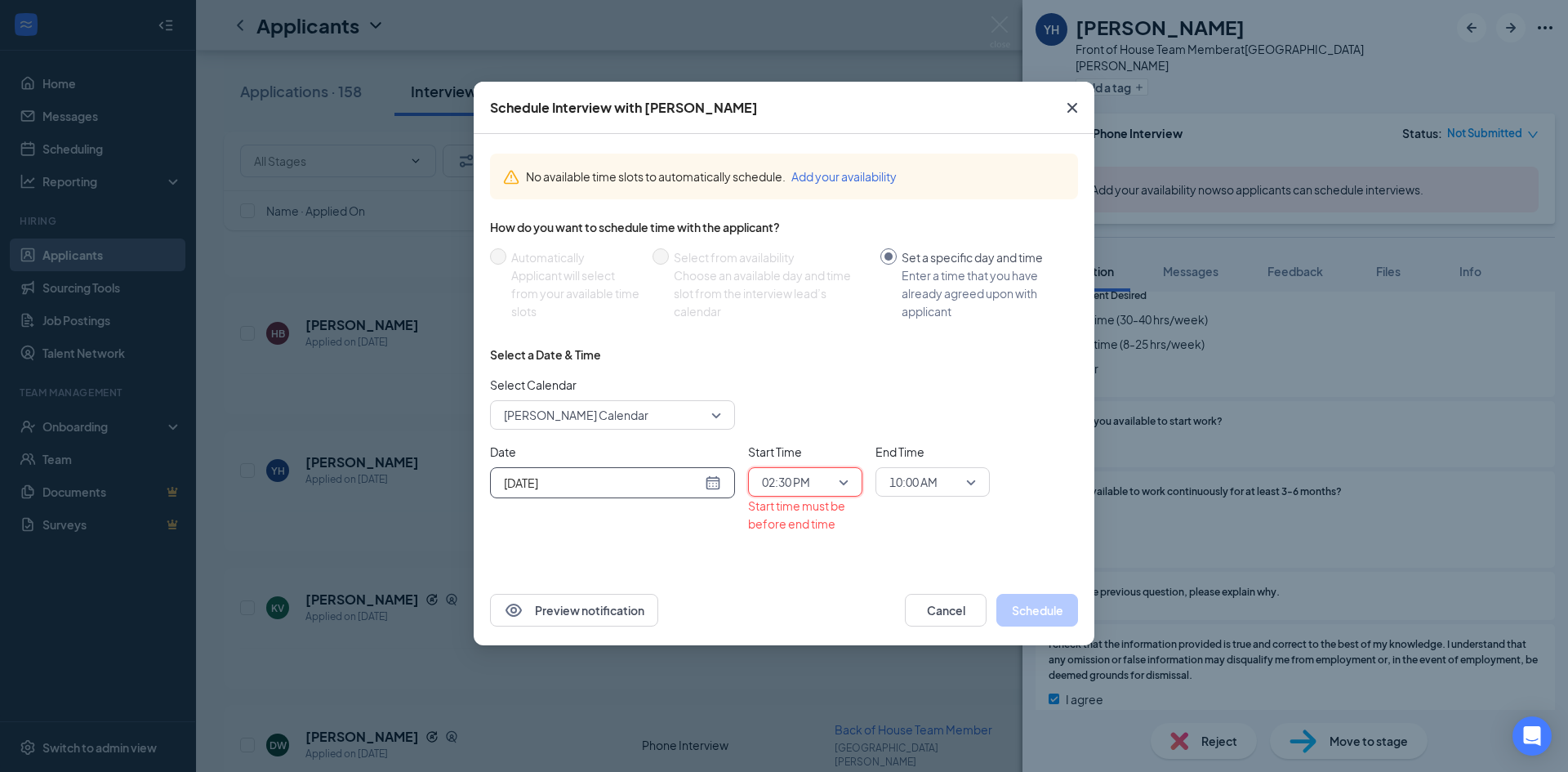
click at [903, 472] on span "10:00 AM" at bounding box center [913, 482] width 48 height 24
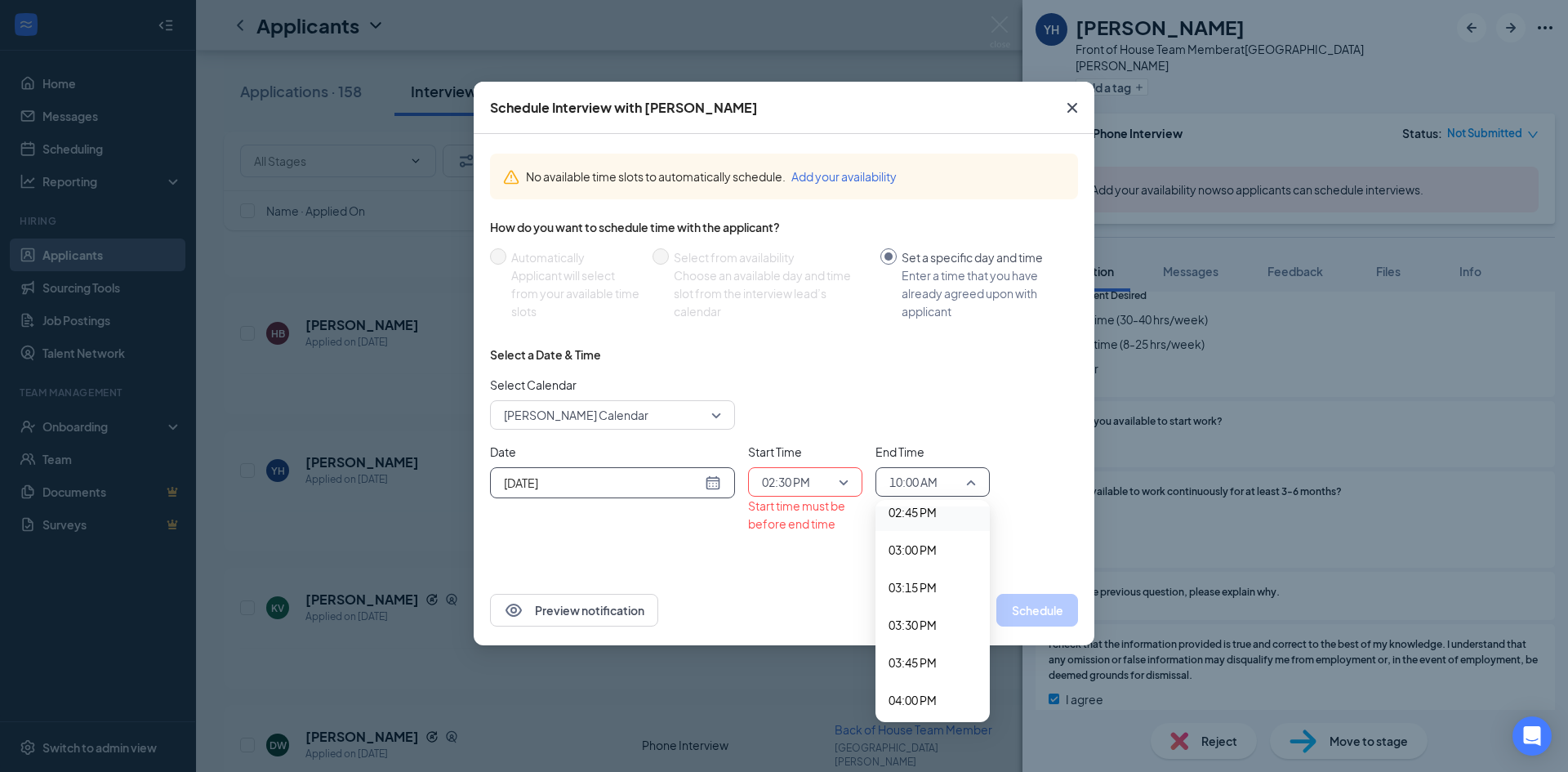
click at [911, 514] on span "02:45 PM" at bounding box center [912, 512] width 48 height 18
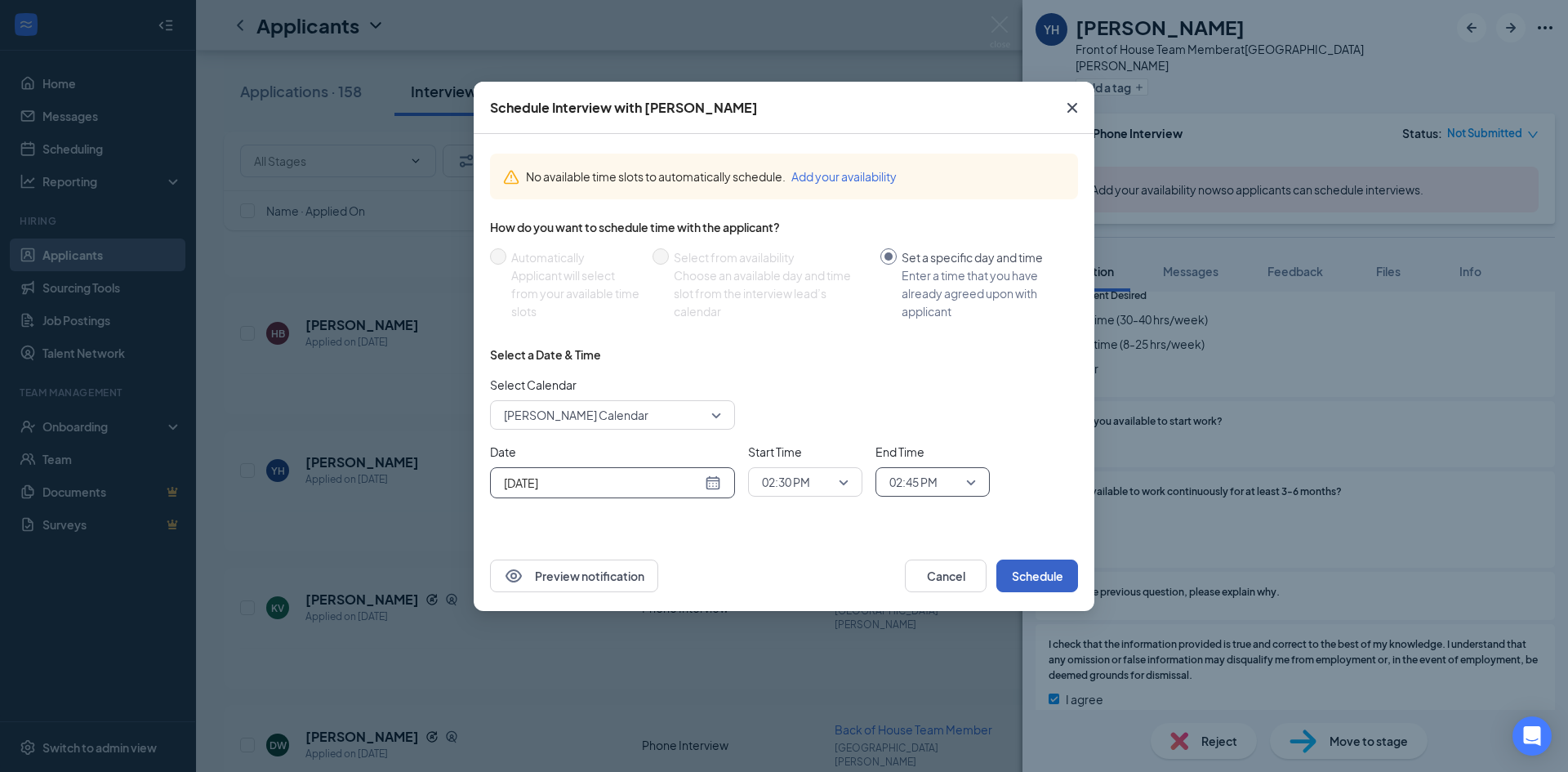
click at [1032, 576] on button "Schedule" at bounding box center [1037, 576] width 82 height 33
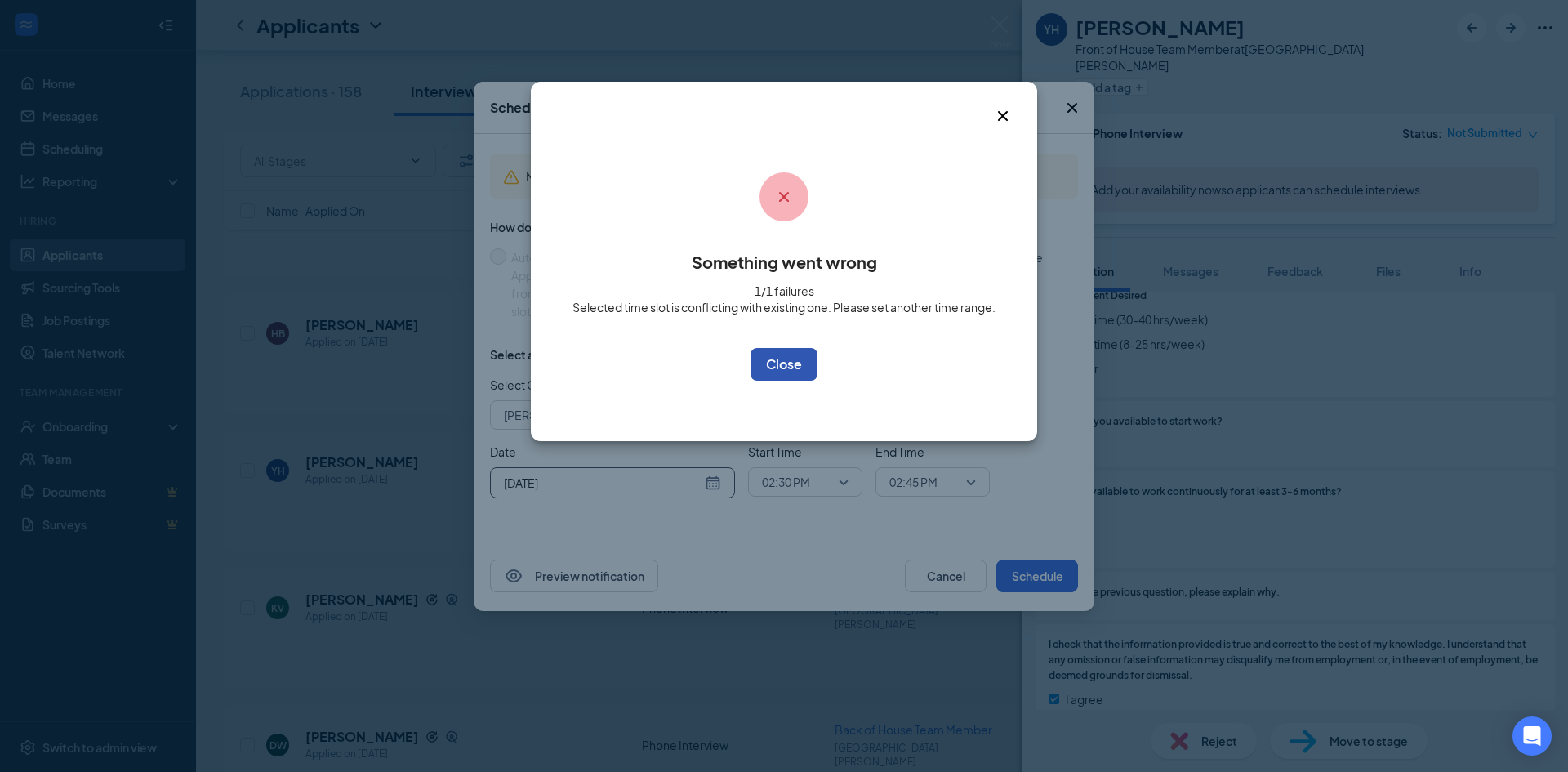
click at [807, 364] on button "OK" at bounding box center [784, 364] width 67 height 33
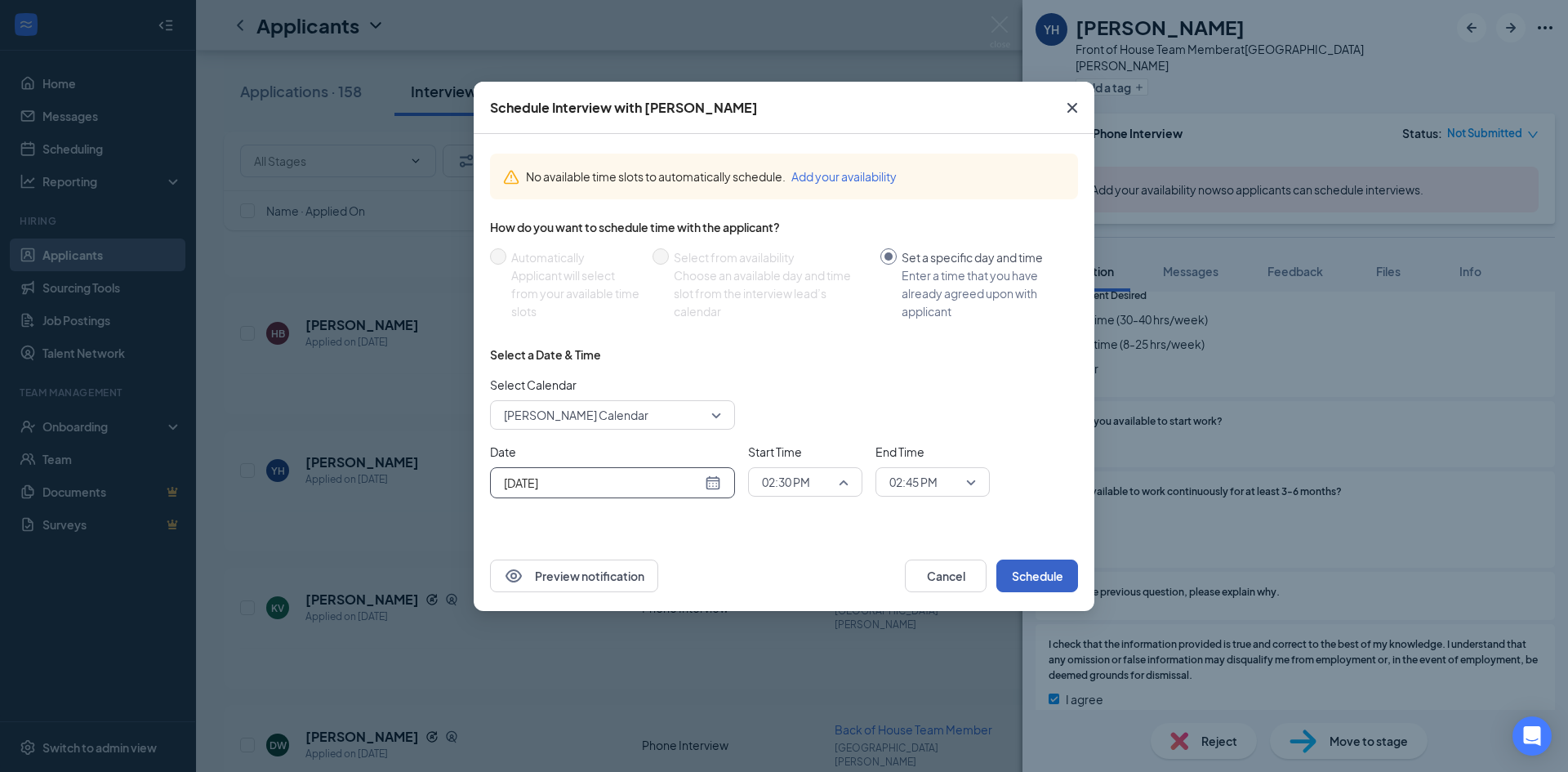
click at [828, 486] on span "02:30 PM" at bounding box center [798, 482] width 72 height 24
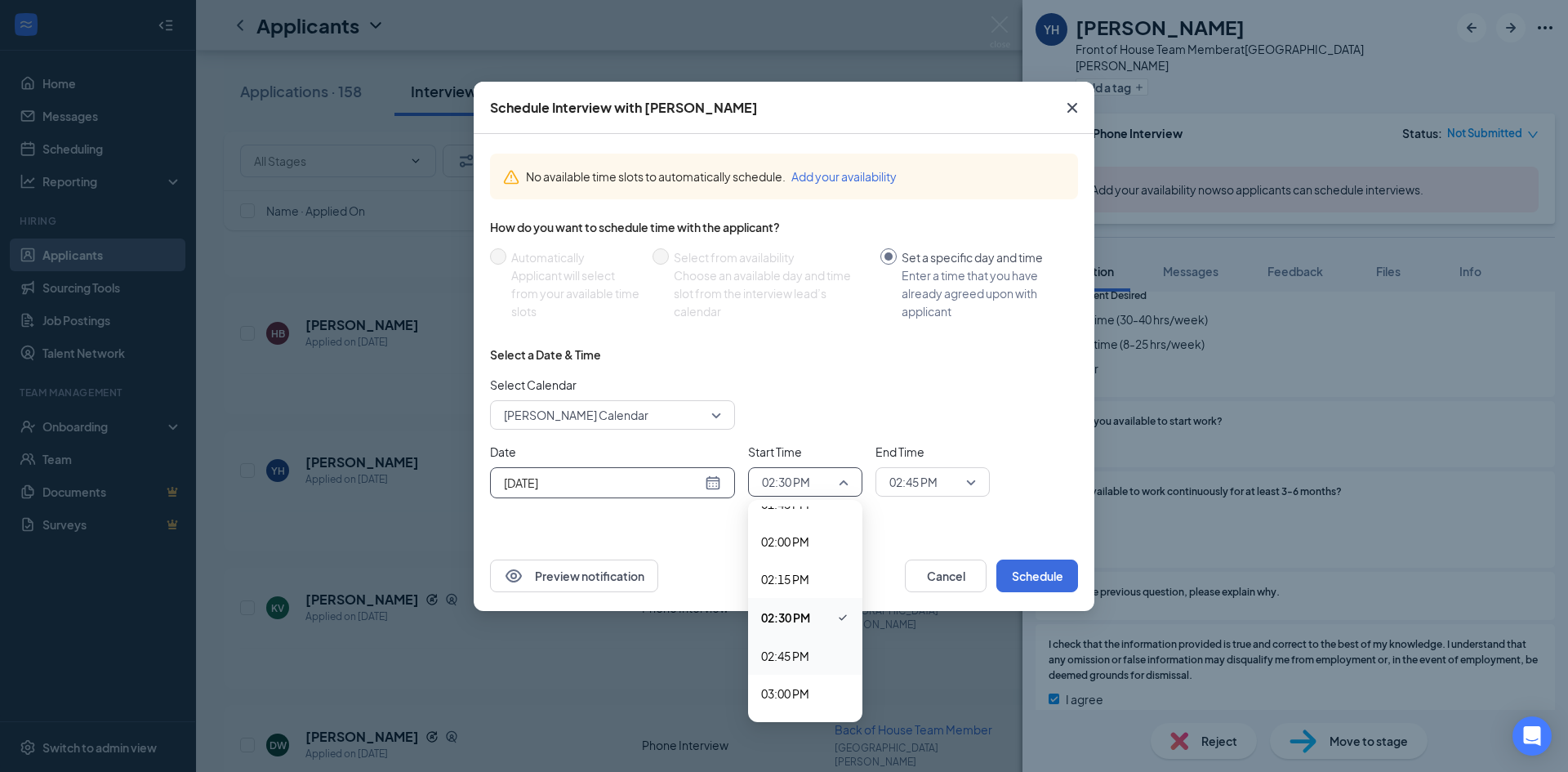
click at [800, 656] on span "02:45 PM" at bounding box center [785, 656] width 48 height 18
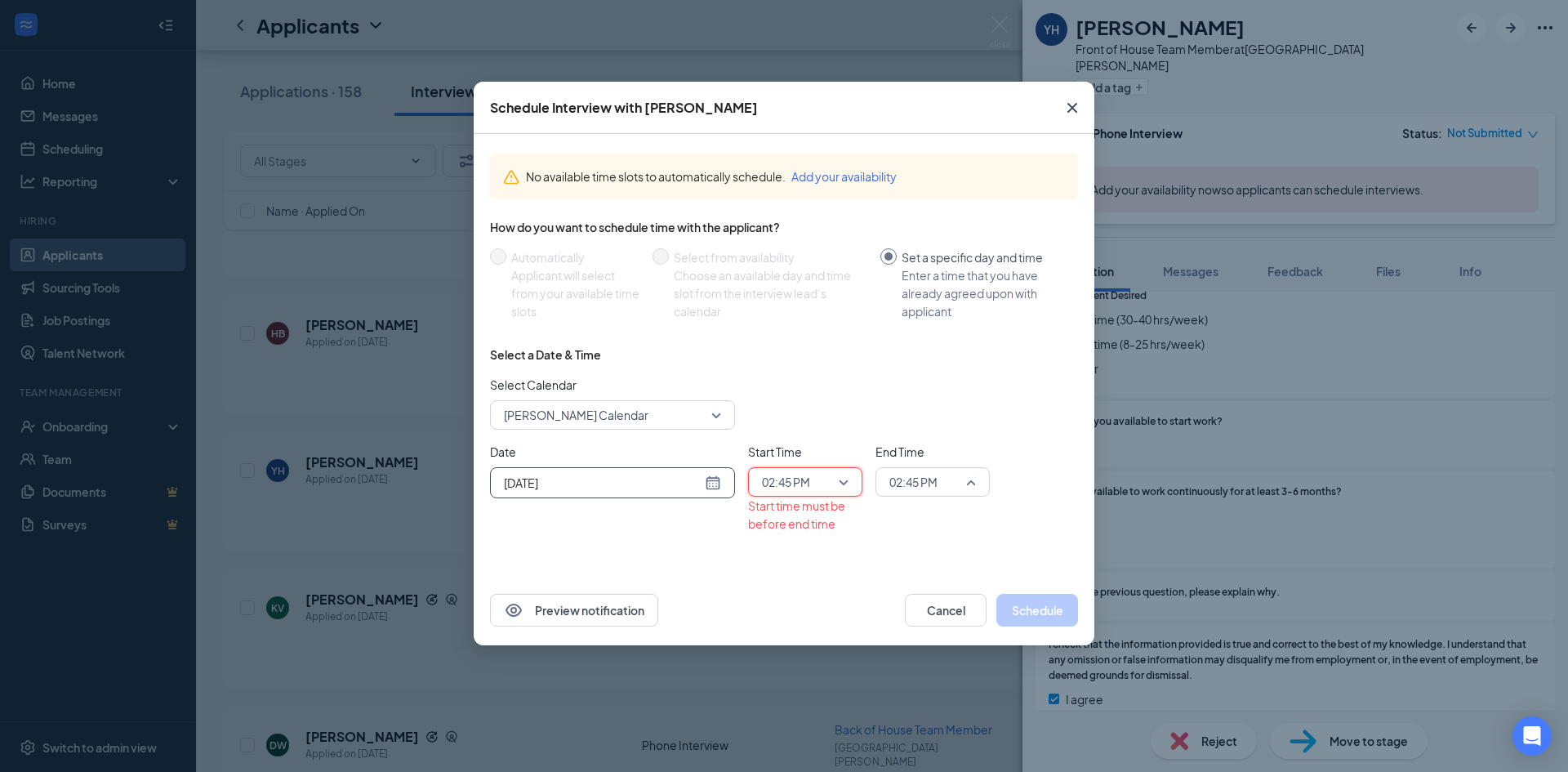
click at [926, 469] on input "search" at bounding box center [927, 482] width 83 height 28
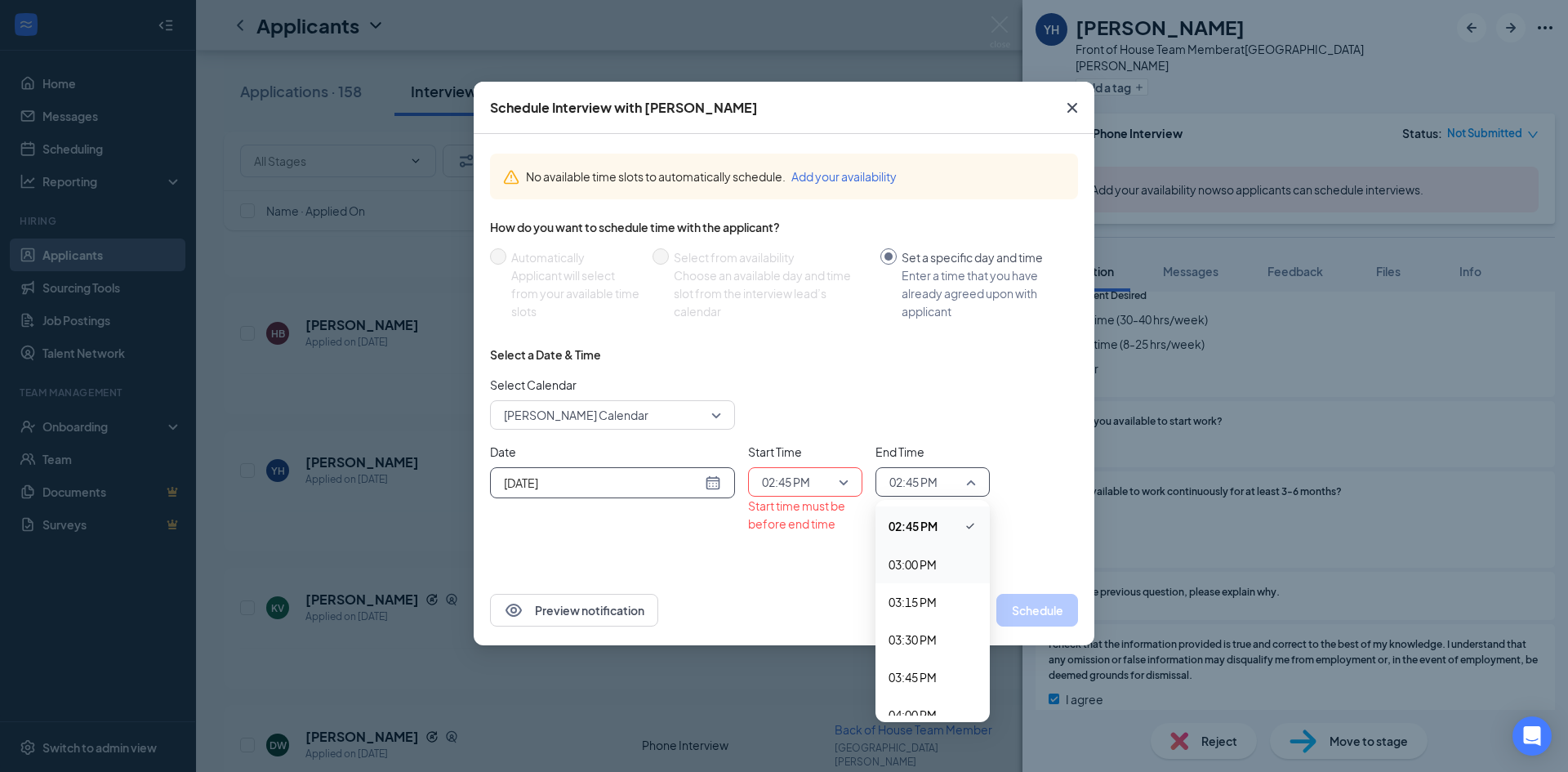
click at [928, 561] on span "03:00 PM" at bounding box center [912, 564] width 48 height 18
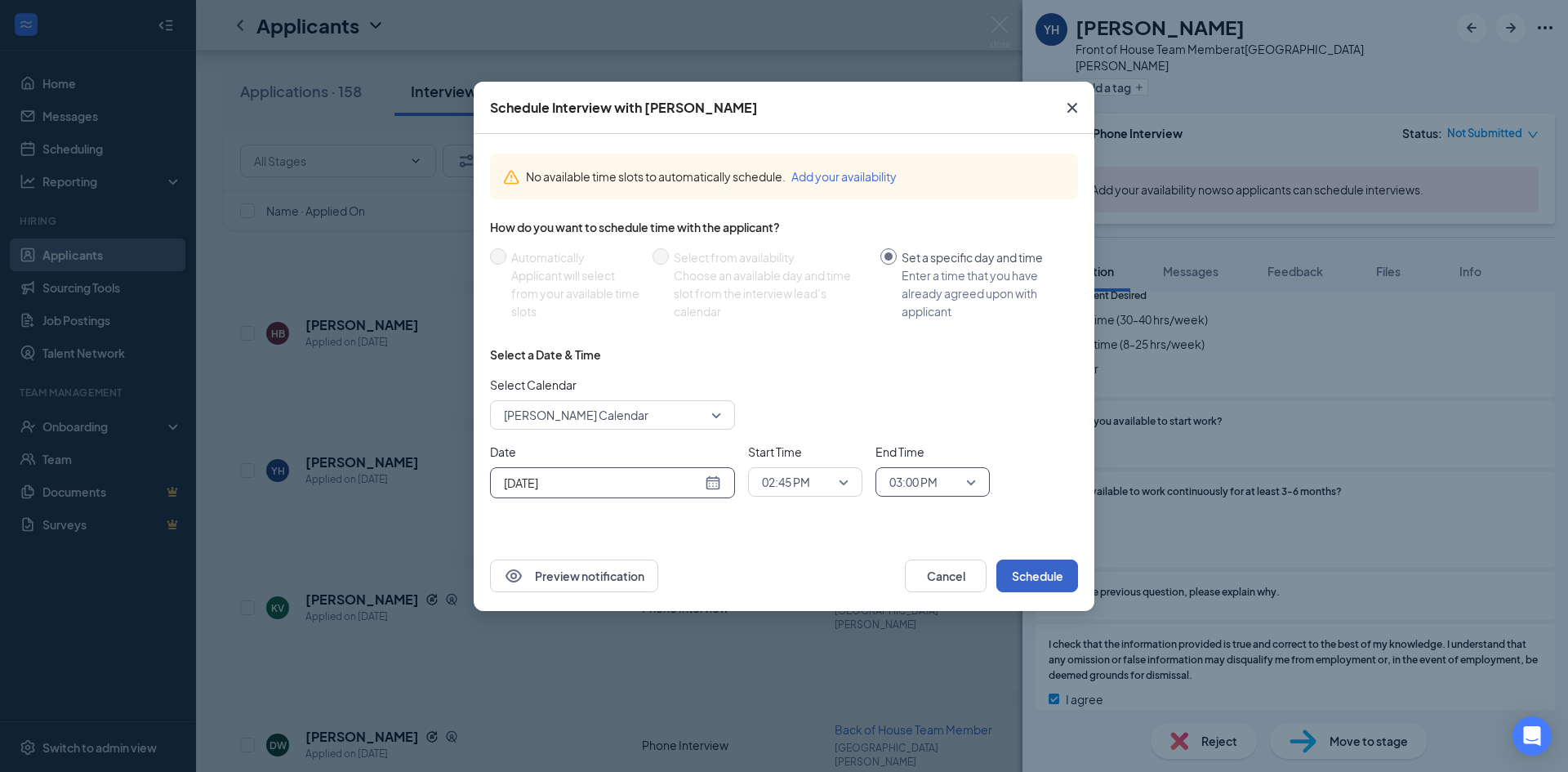
click at [1076, 574] on button "Schedule" at bounding box center [1037, 576] width 82 height 33
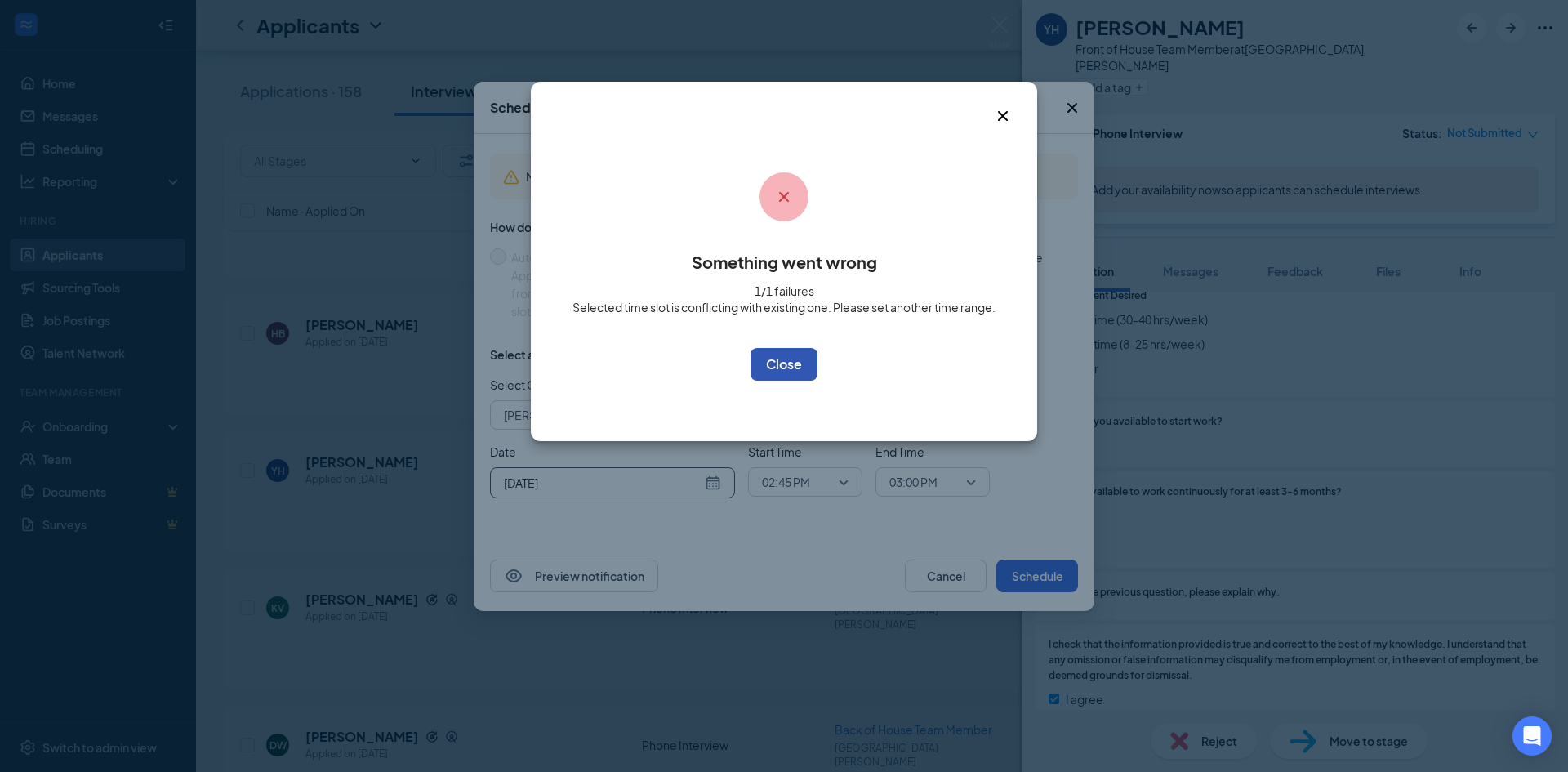
click at [787, 360] on button "OK" at bounding box center [784, 364] width 67 height 33
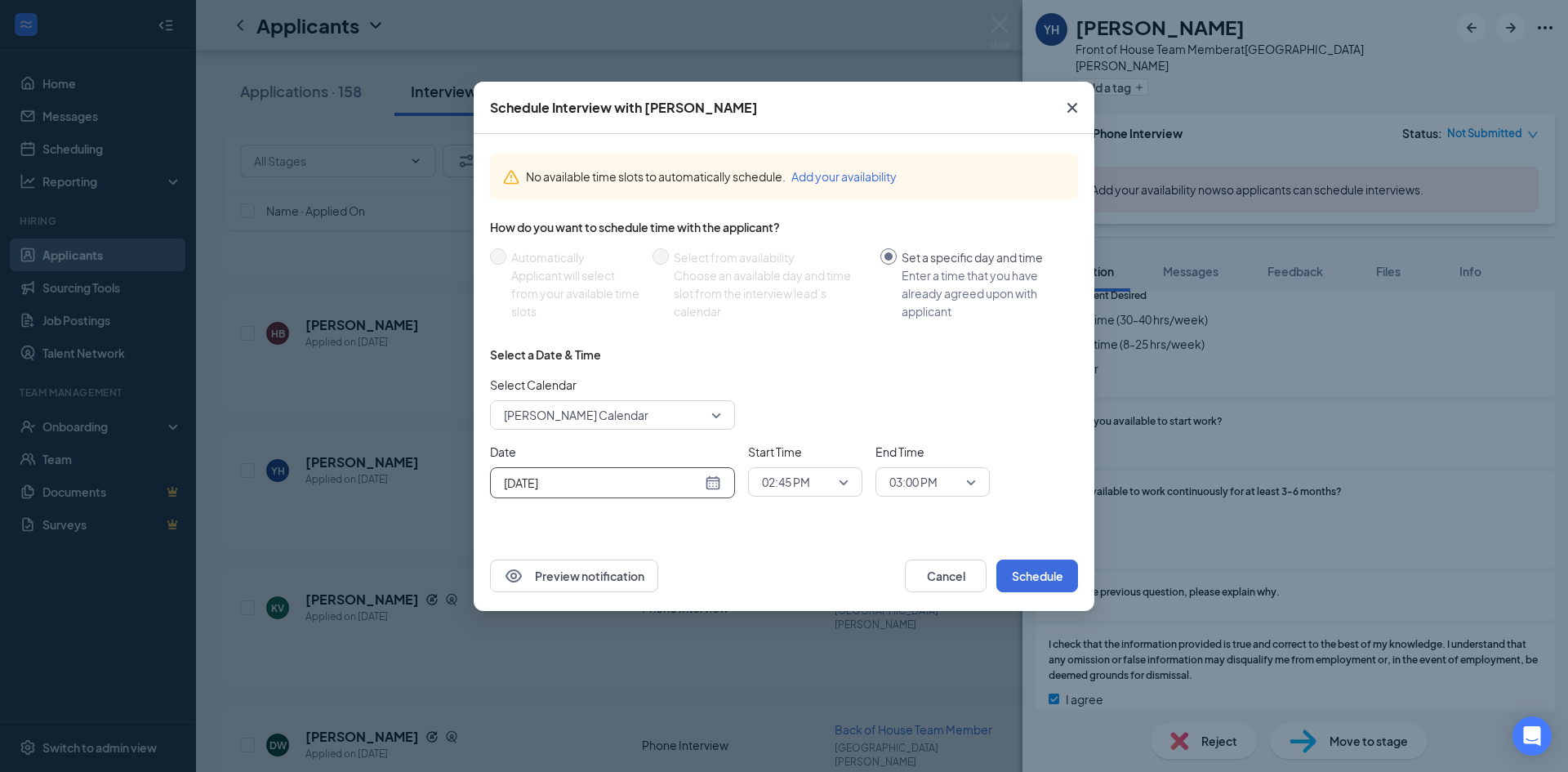
click at [829, 497] on div "Start Time 02:45 PM 02:30 PM 02:45 PM 03:00 PM 12:00 AM 12:15 AM 12:30 AM 12:45…" at bounding box center [805, 470] width 114 height 56
click at [830, 487] on span "02:45 PM" at bounding box center [798, 482] width 72 height 24
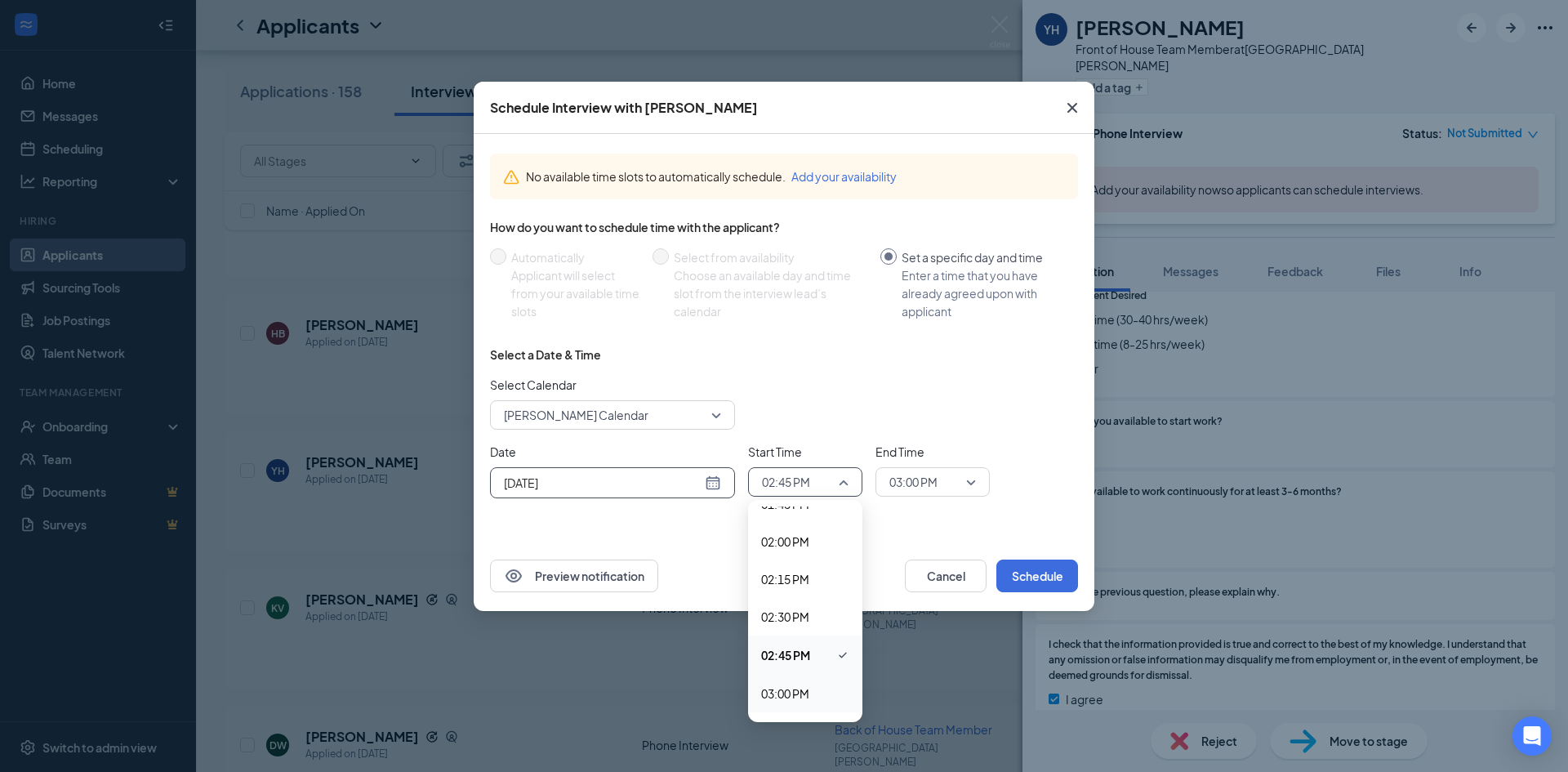
click at [791, 687] on span "03:00 PM" at bounding box center [785, 693] width 48 height 18
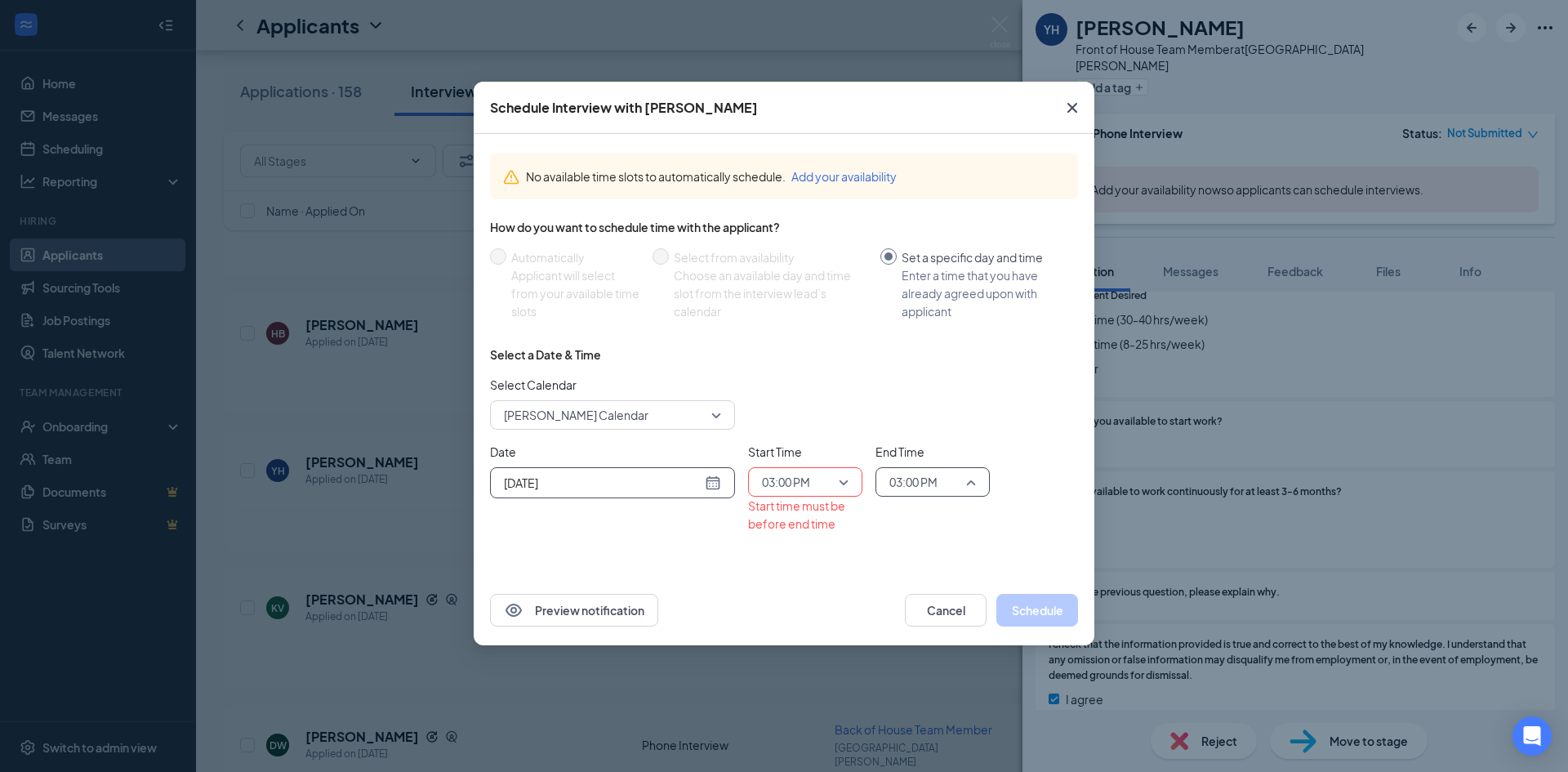
click at [904, 495] on input "search" at bounding box center [927, 482] width 83 height 28
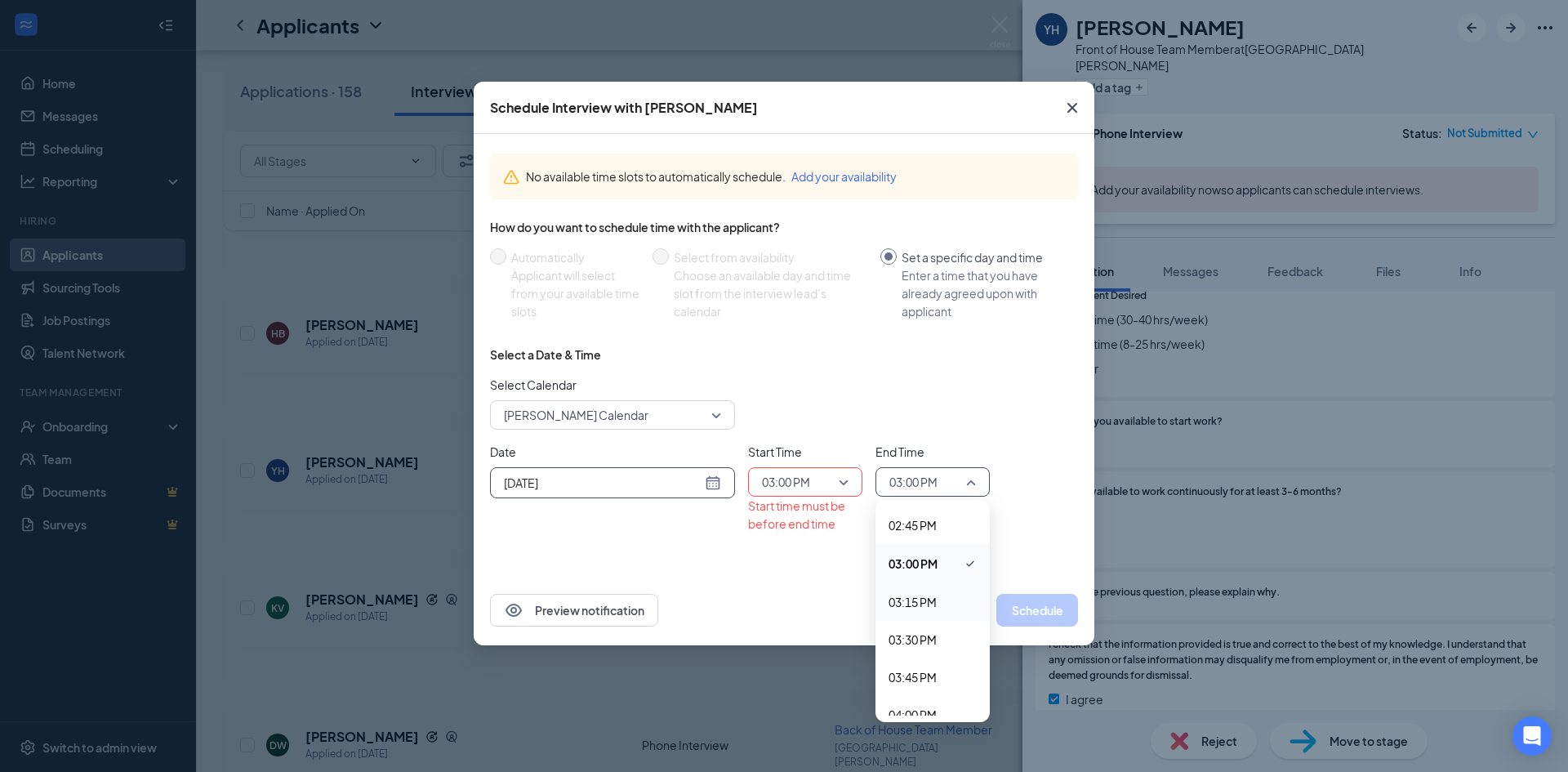
click at [923, 606] on span "03:15 PM" at bounding box center [912, 602] width 48 height 18
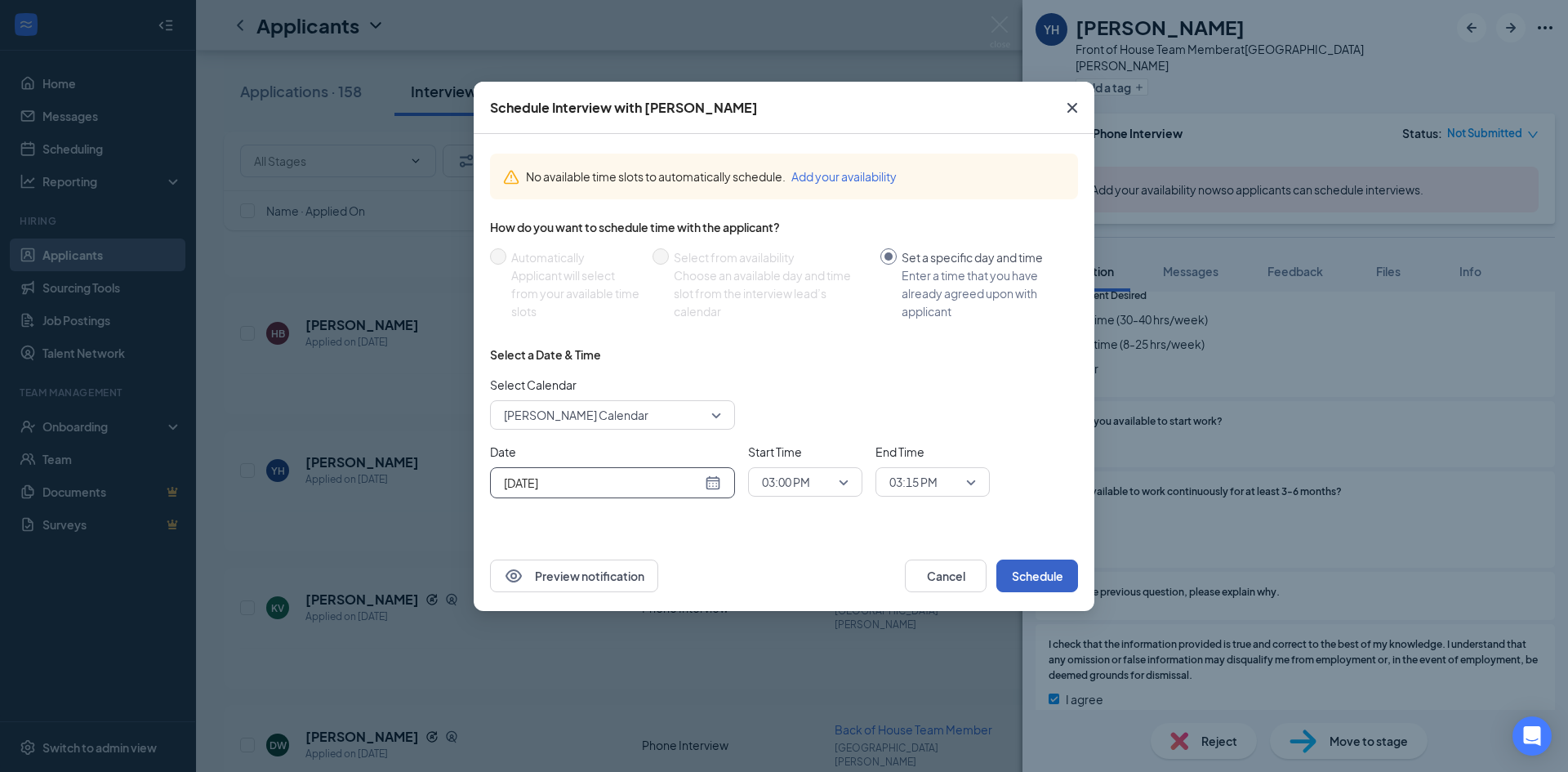
click at [1049, 567] on button "Schedule" at bounding box center [1037, 576] width 82 height 33
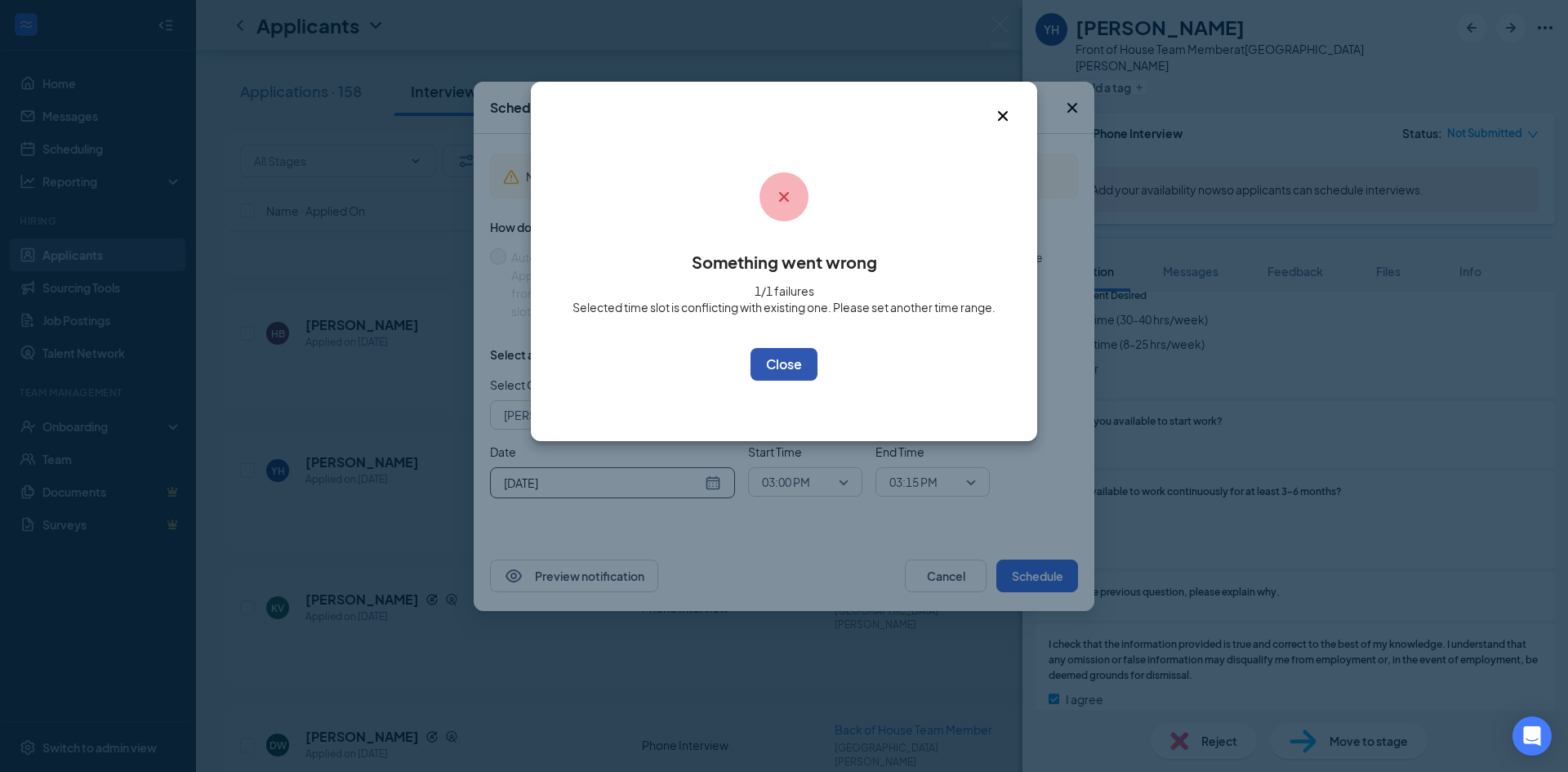
click at [782, 360] on button "OK" at bounding box center [784, 364] width 67 height 33
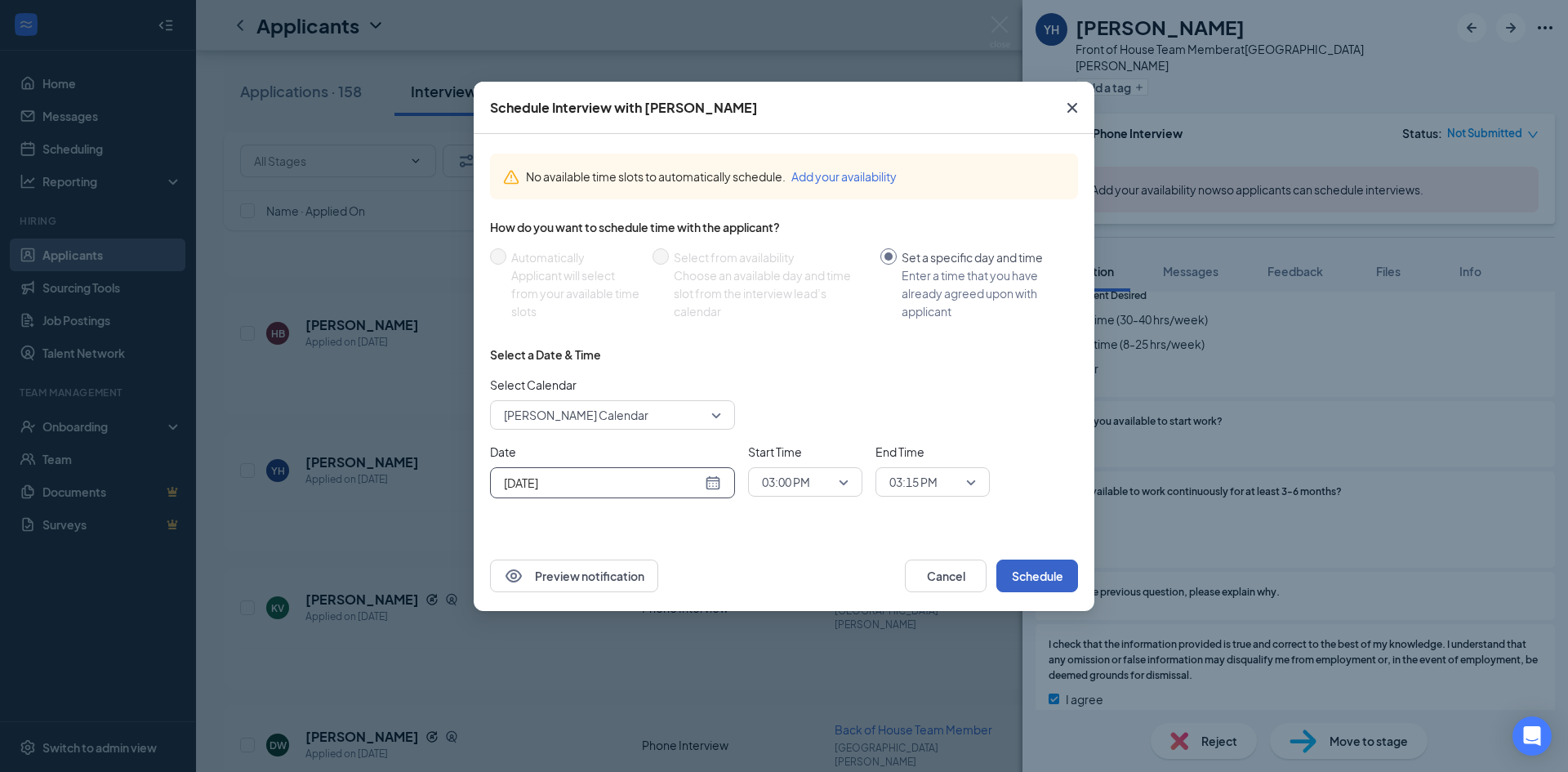
click at [849, 488] on div "03:00 PM" at bounding box center [805, 482] width 114 height 29
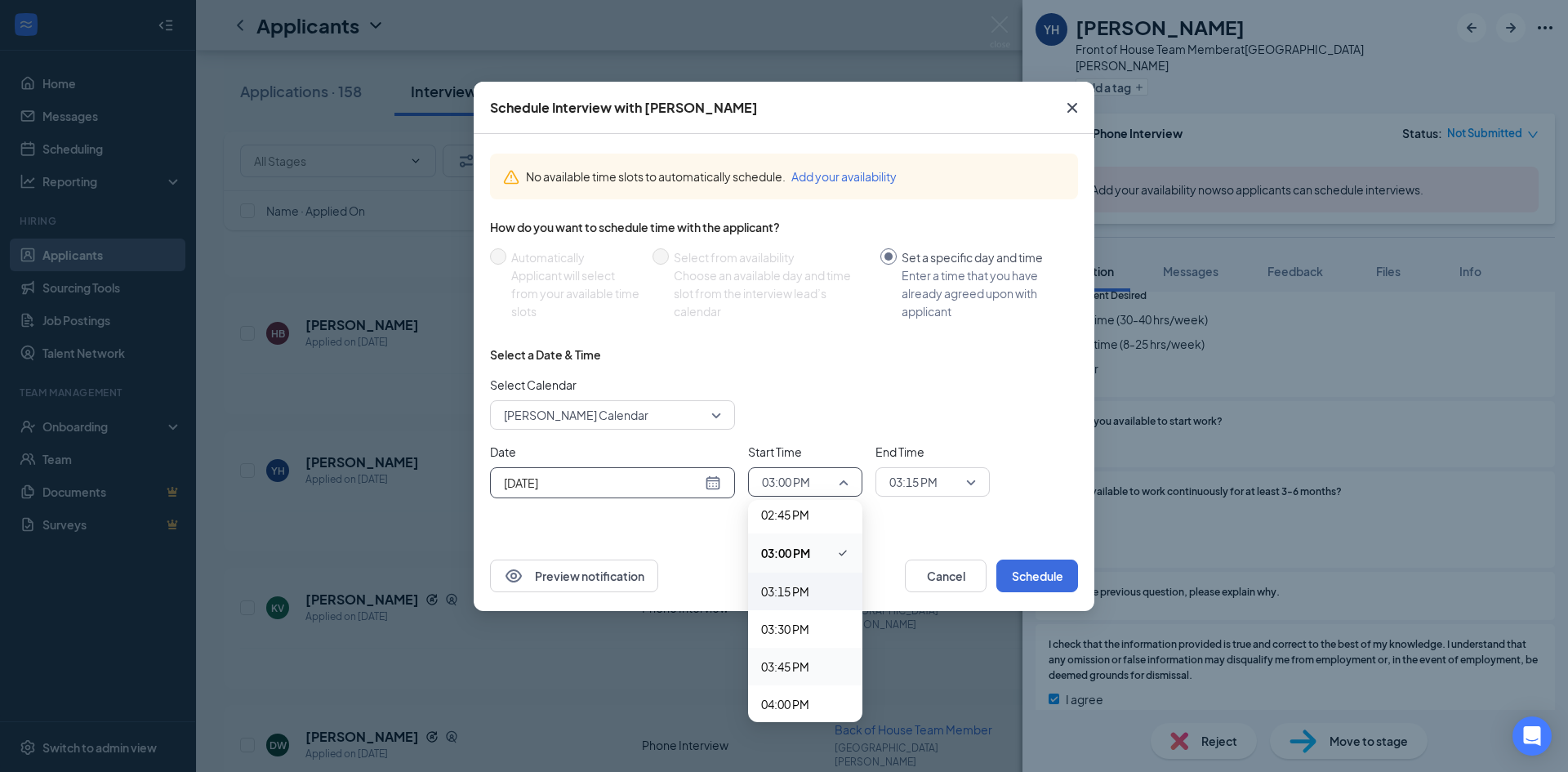
scroll to position [2251, 0]
click at [799, 563] on span "03:15 PM" at bounding box center [785, 567] width 48 height 18
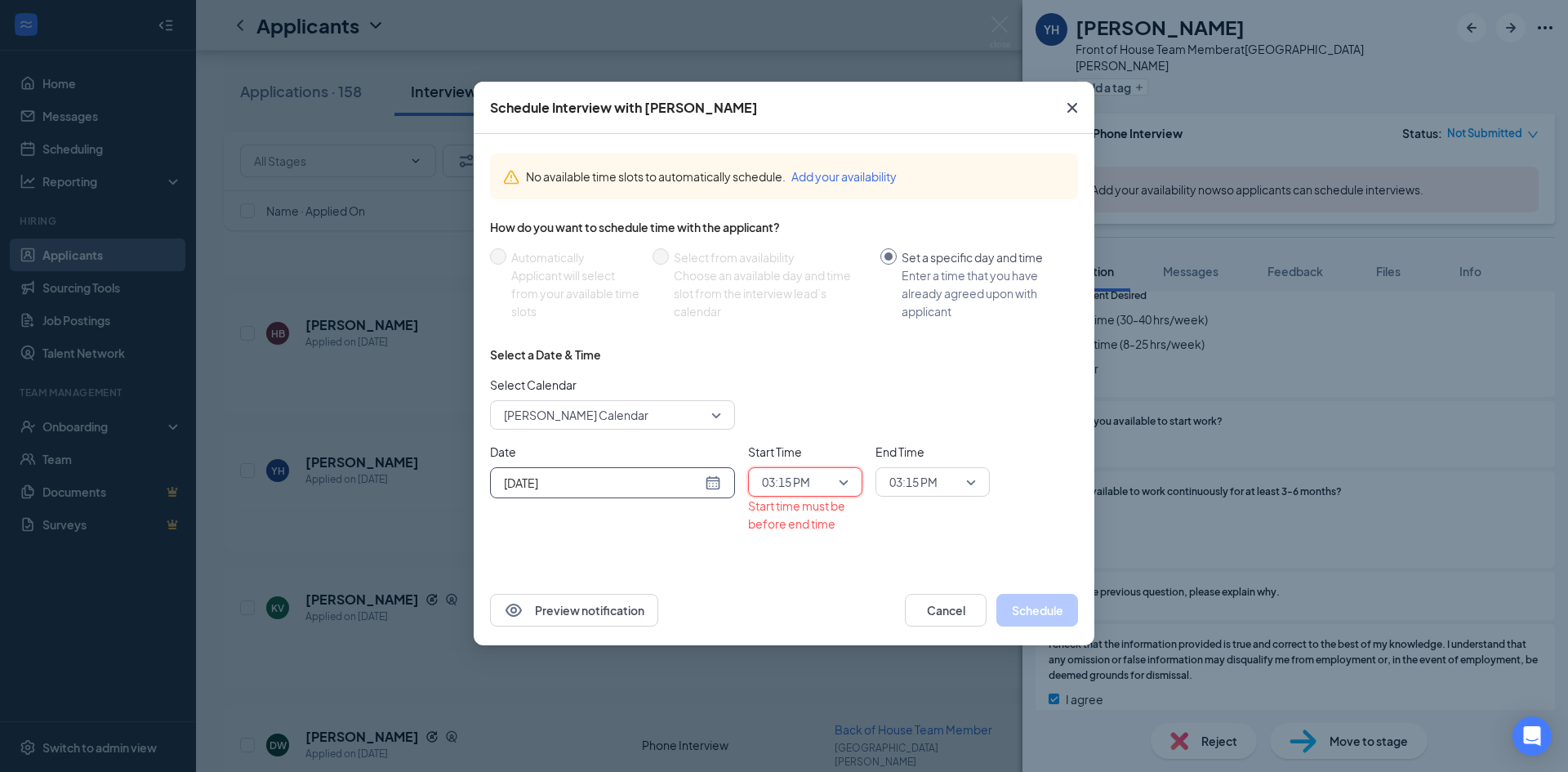
click at [915, 479] on span "03:15 PM" at bounding box center [913, 482] width 48 height 24
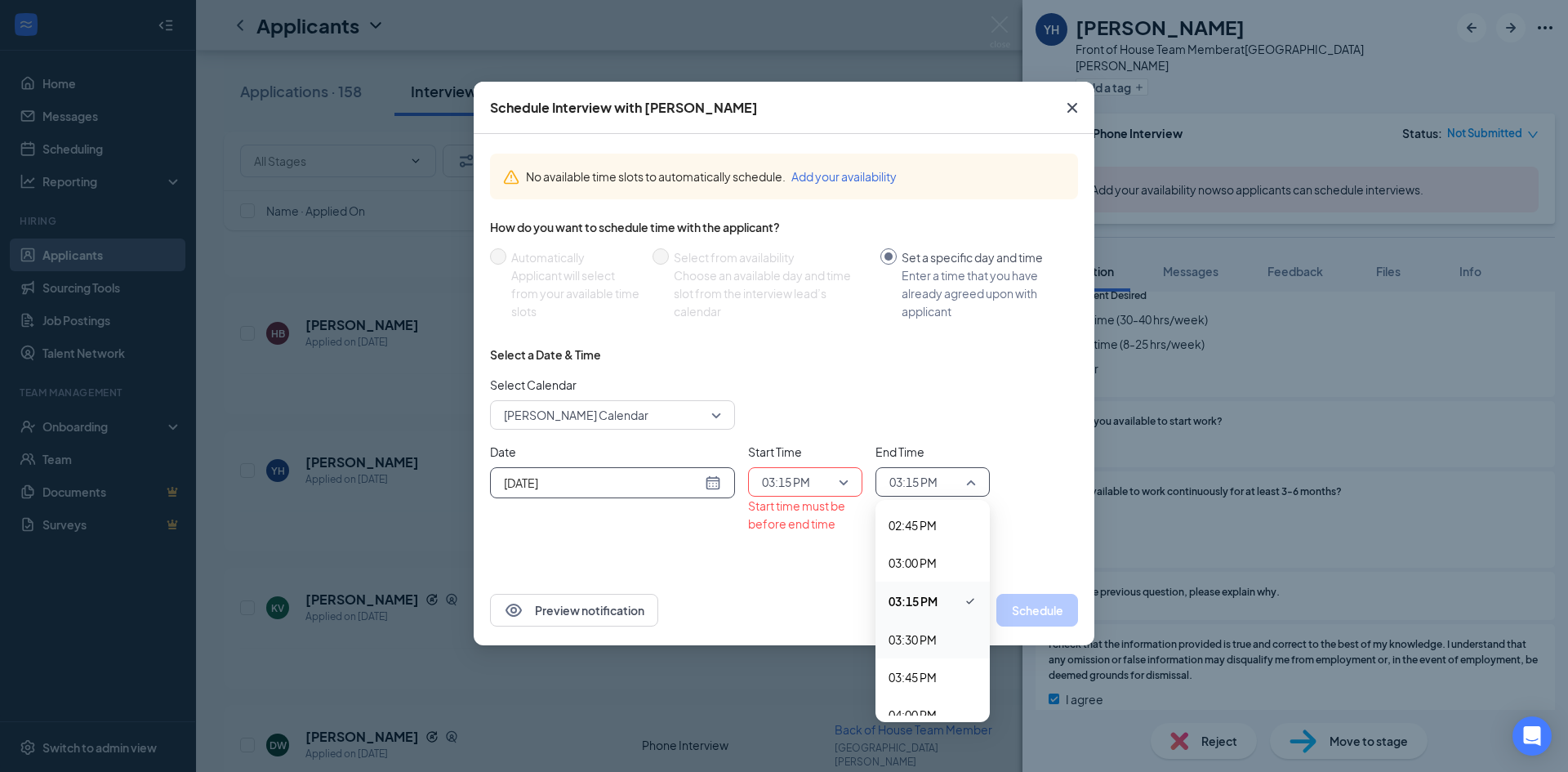
click at [929, 638] on span "03:30 PM" at bounding box center [912, 639] width 48 height 18
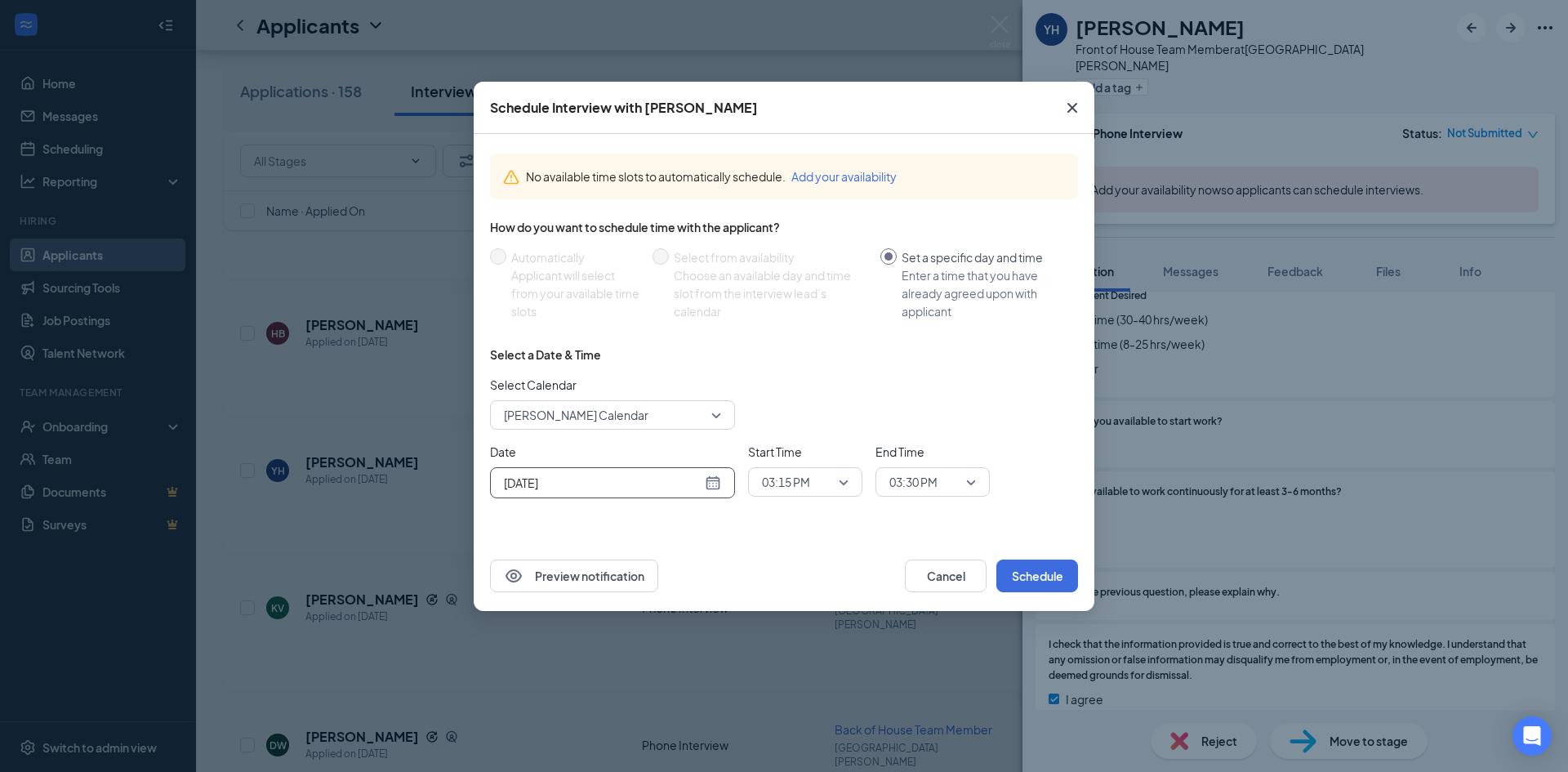
click at [1047, 602] on div "Preview notification Cancel Schedule" at bounding box center [783, 576] width 620 height 71
click at [1063, 575] on button "Schedule" at bounding box center [1037, 576] width 82 height 33
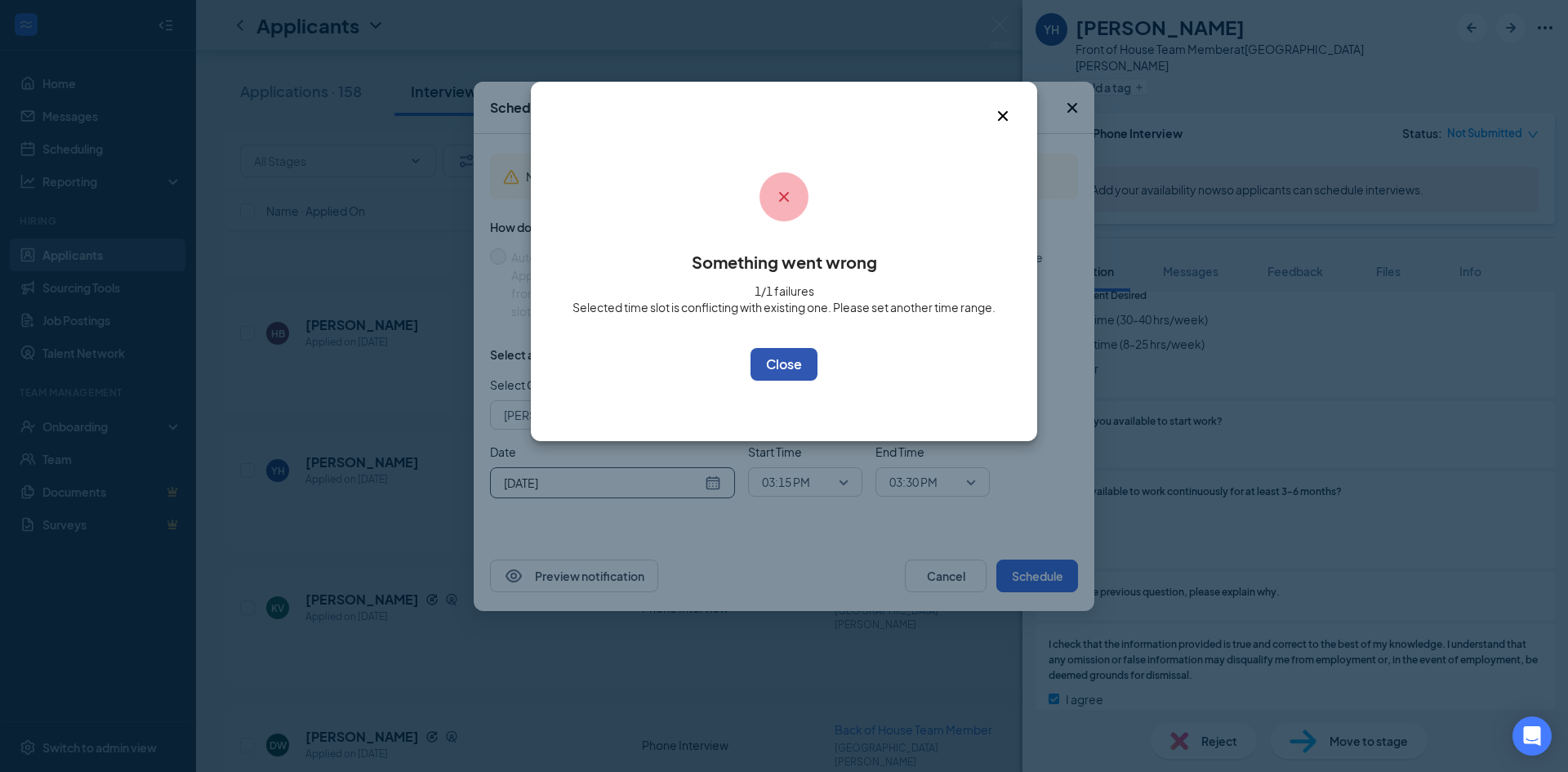
click at [796, 367] on button "OK" at bounding box center [784, 364] width 67 height 33
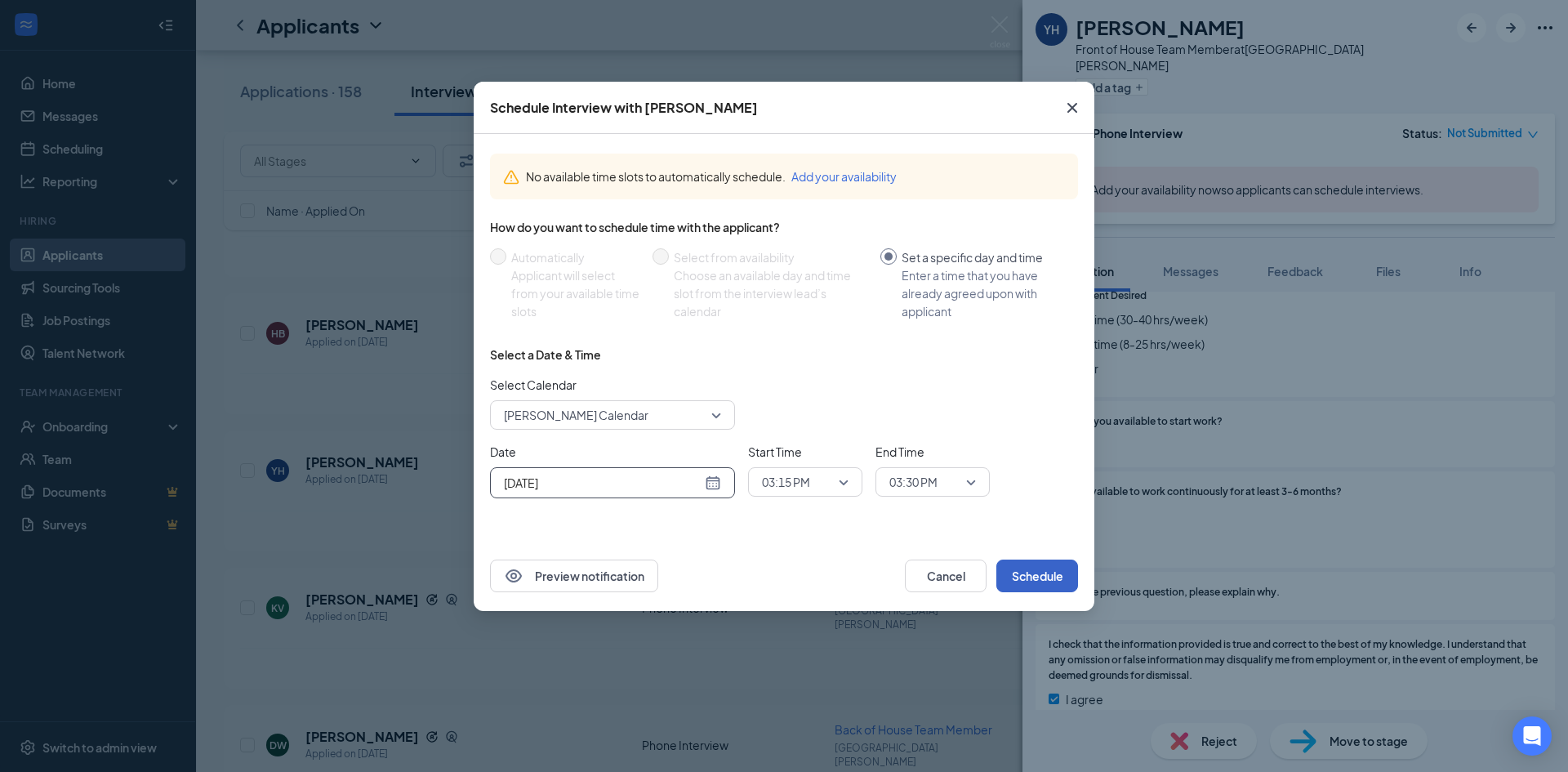
click at [830, 472] on span "03:15 PM" at bounding box center [798, 482] width 72 height 24
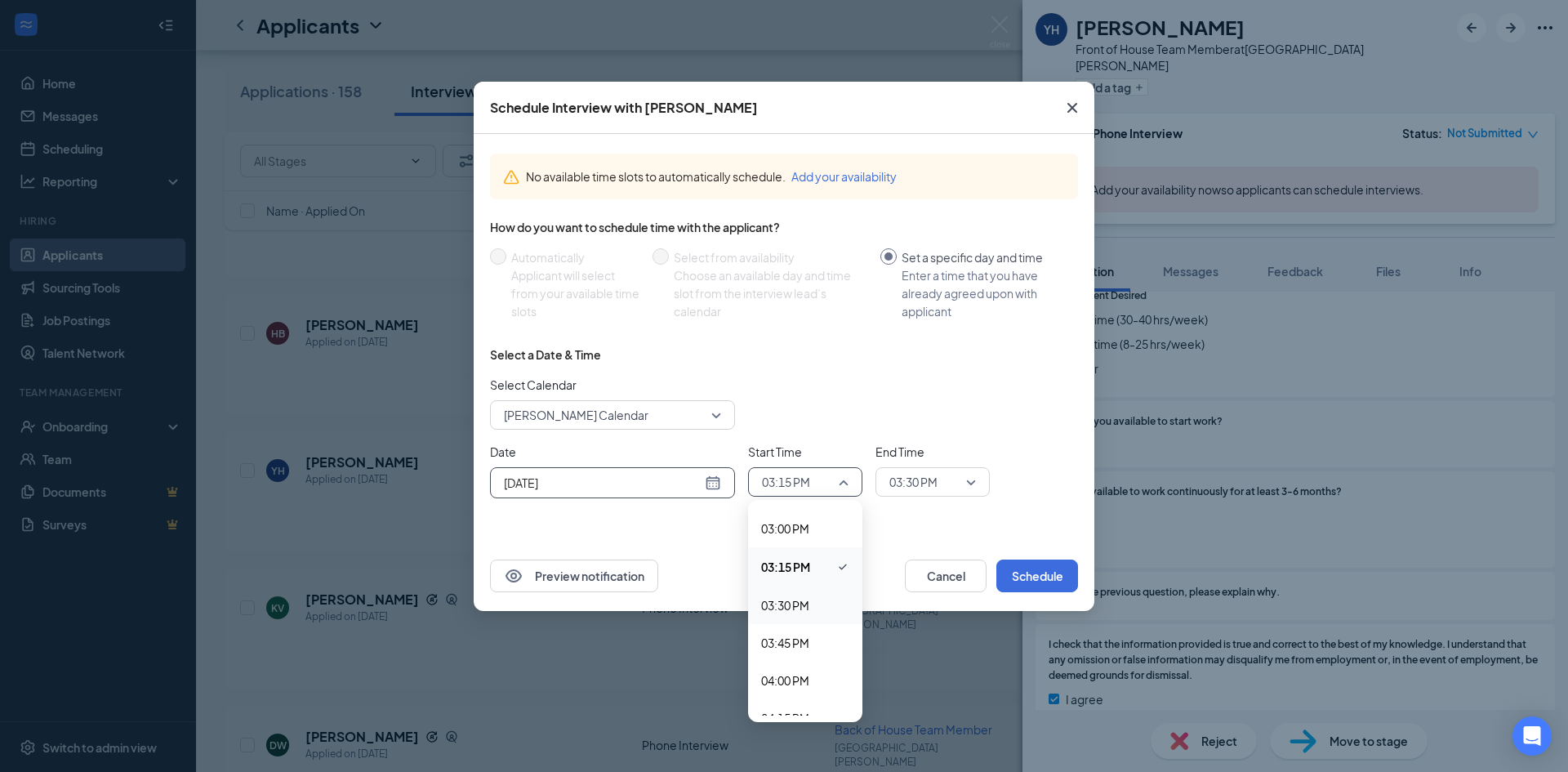
click at [808, 607] on span "03:30 PM" at bounding box center [785, 605] width 48 height 18
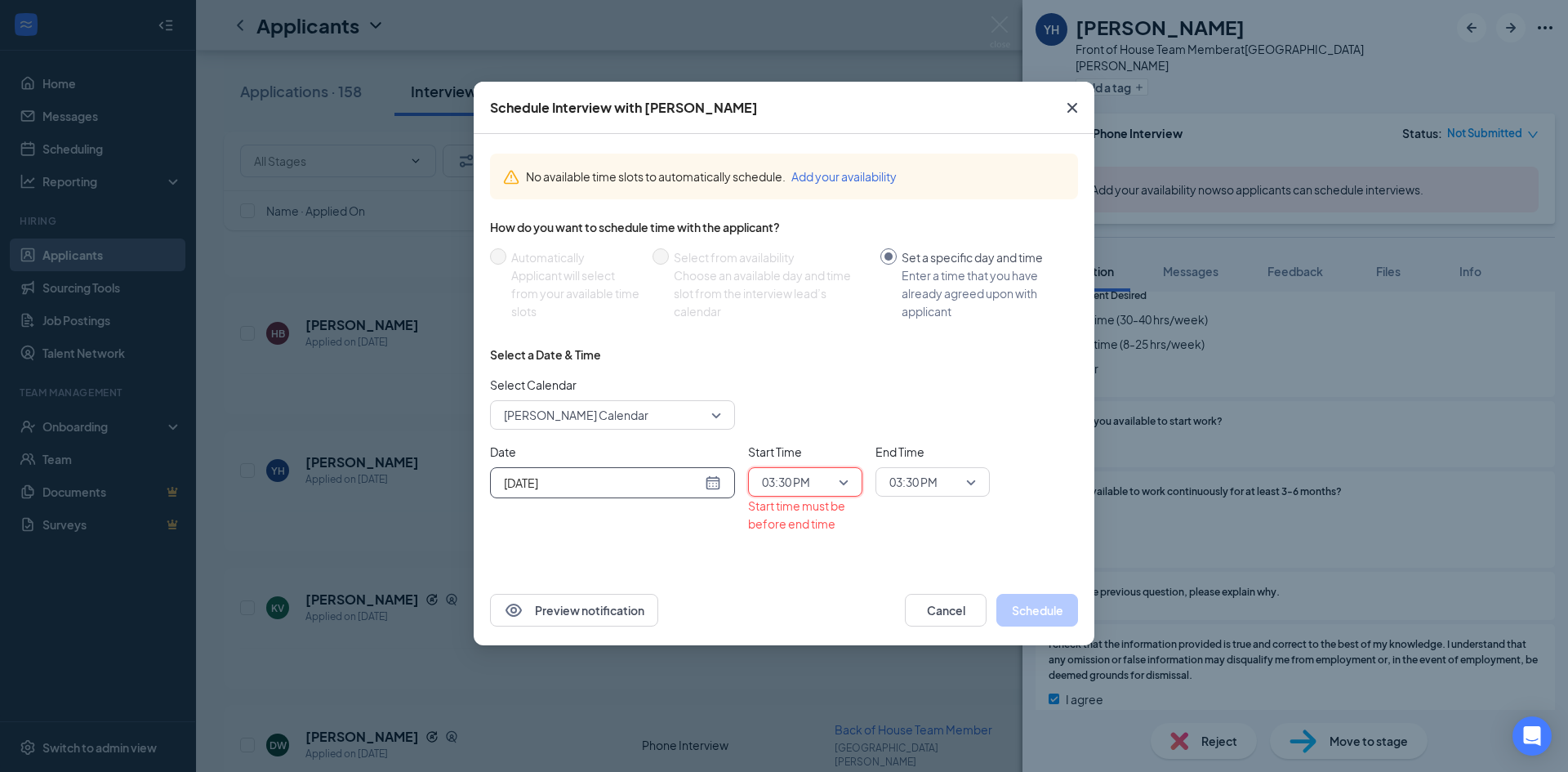
click at [943, 485] on span "03:30 PM" at bounding box center [925, 482] width 72 height 24
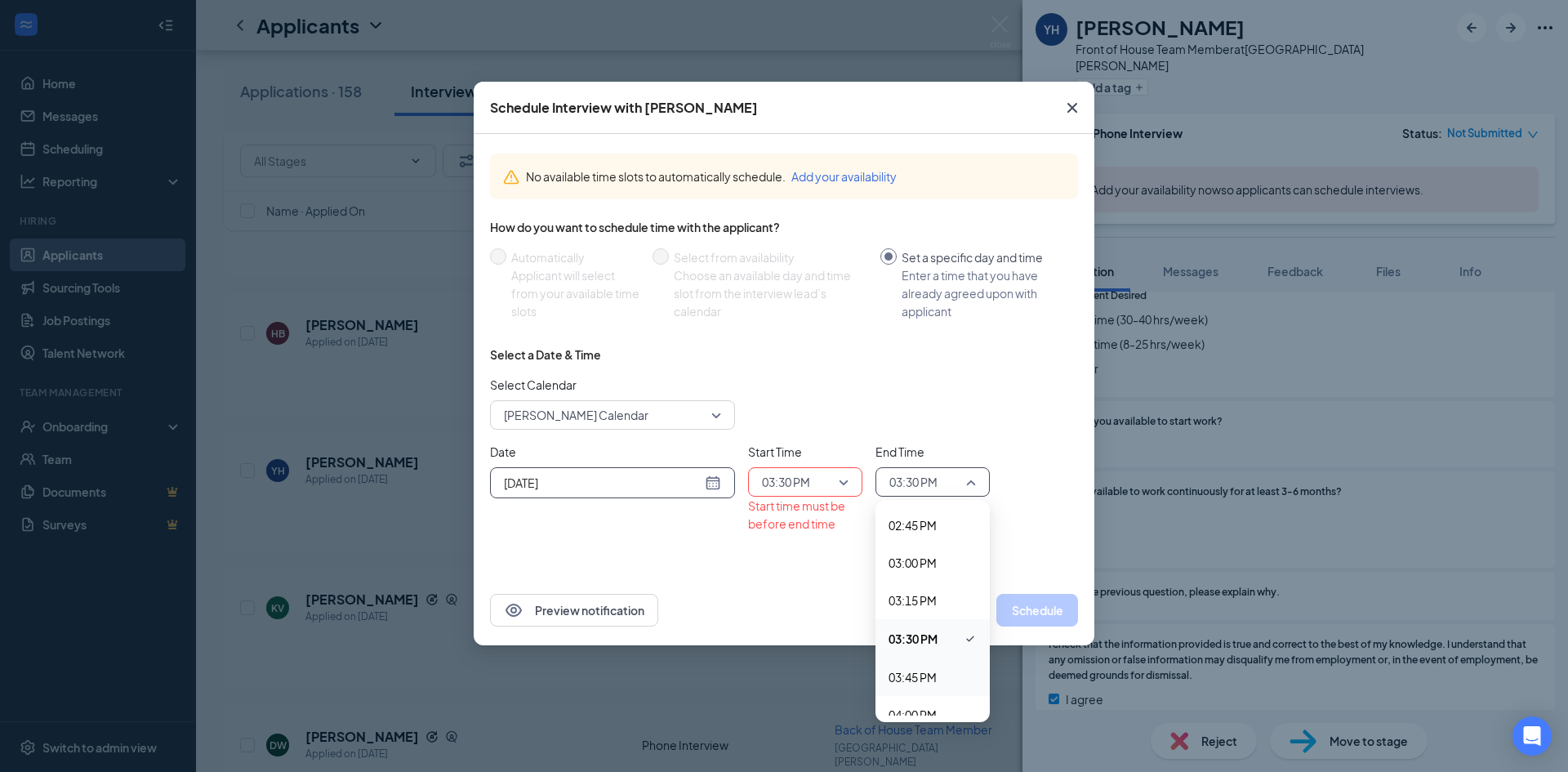
click at [923, 674] on span "03:45 PM" at bounding box center [912, 676] width 48 height 18
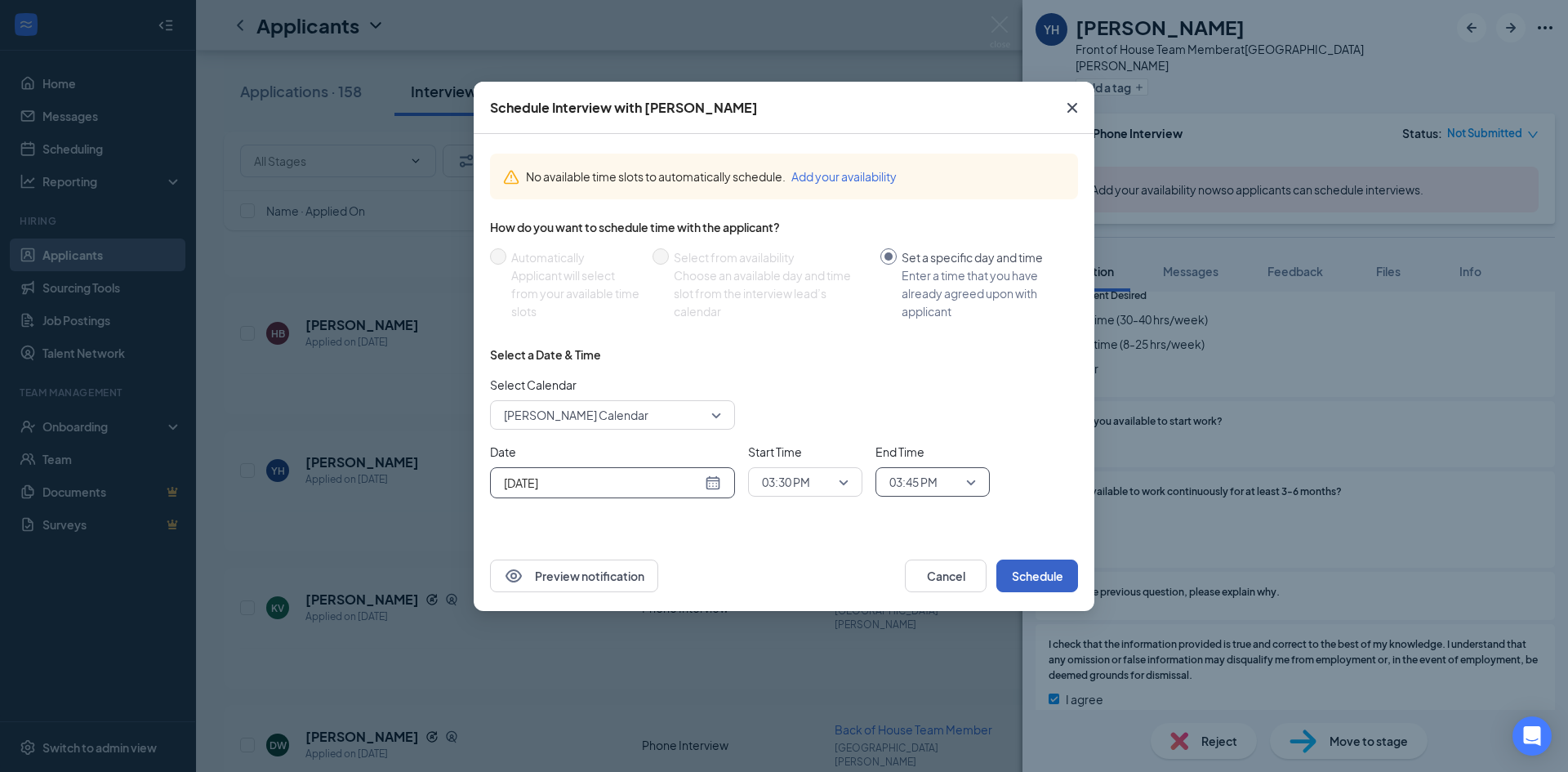
click at [1073, 584] on button "Schedule" at bounding box center [1037, 576] width 82 height 33
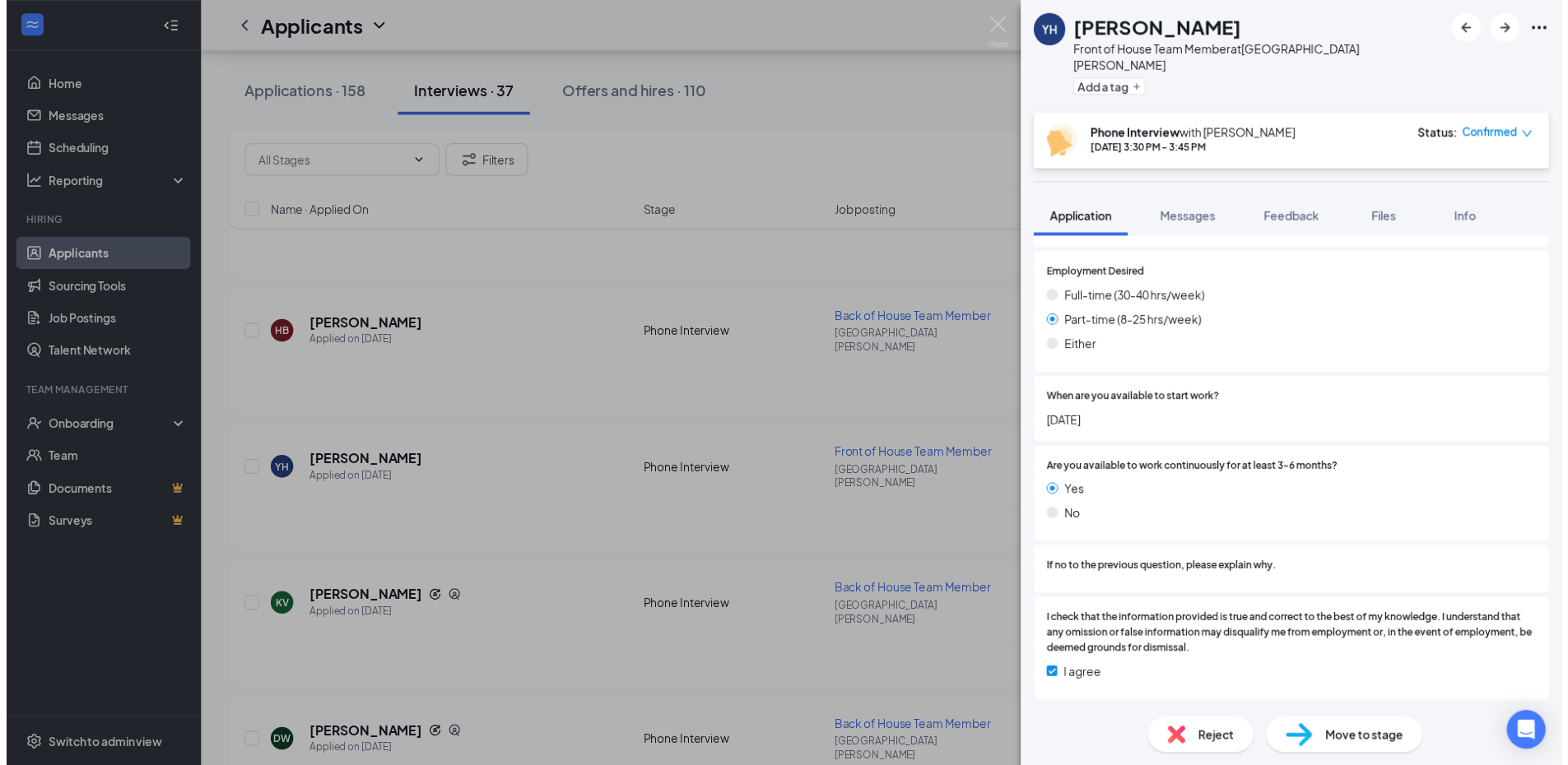
scroll to position [1285, 0]
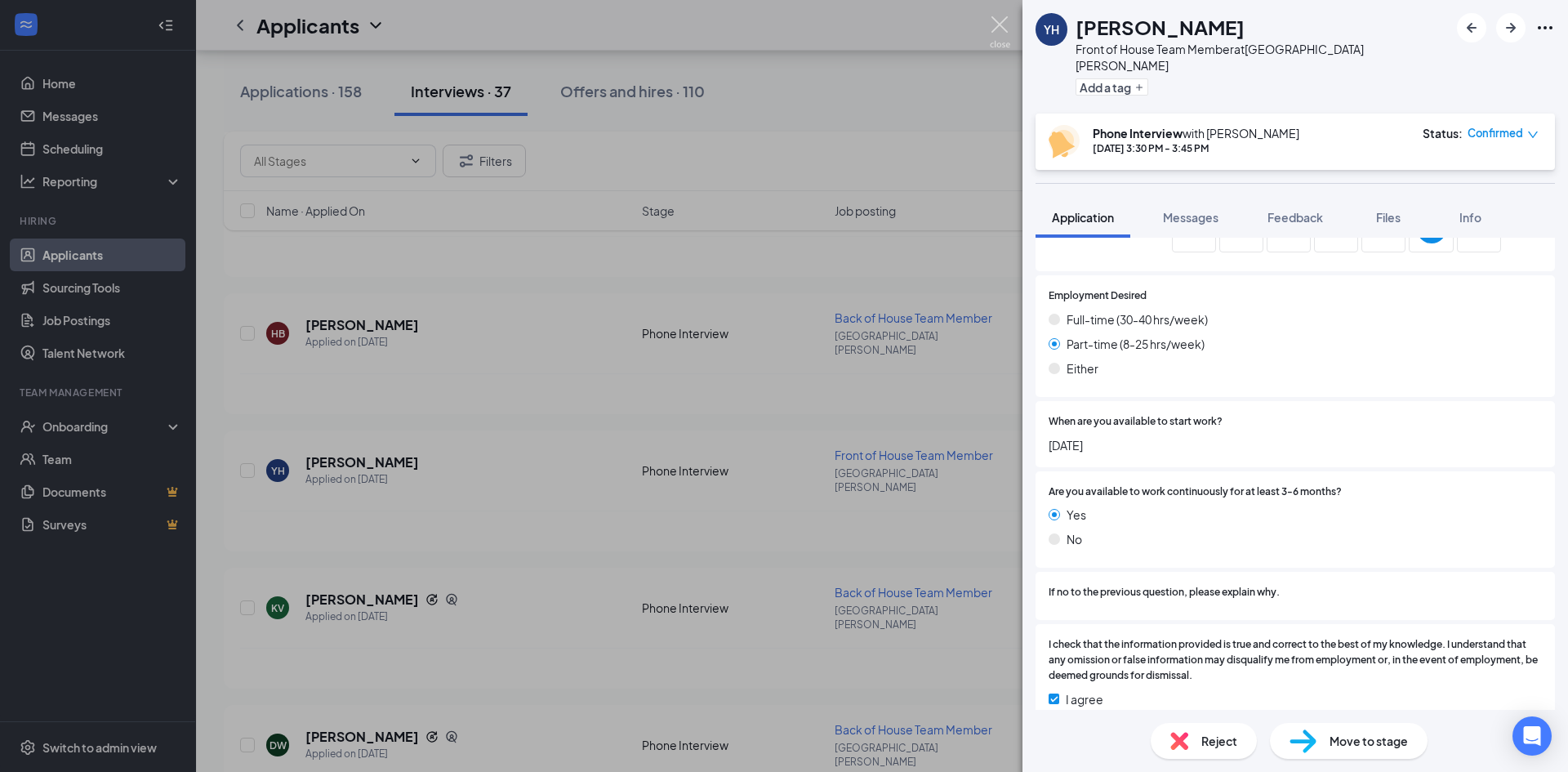
click at [1009, 21] on img at bounding box center [1000, 32] width 21 height 32
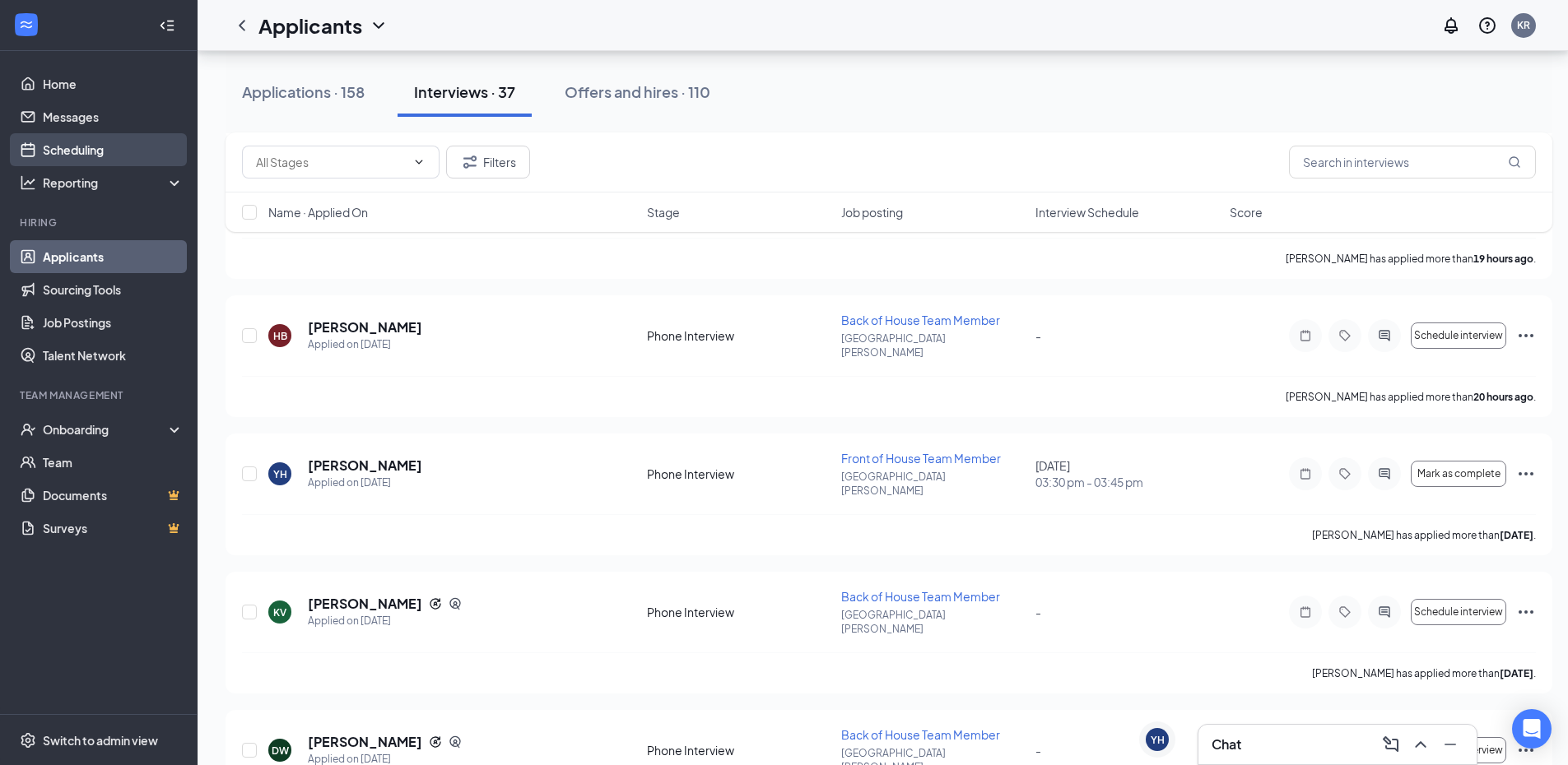
click at [82, 162] on link "Scheduling" at bounding box center [113, 150] width 140 height 33
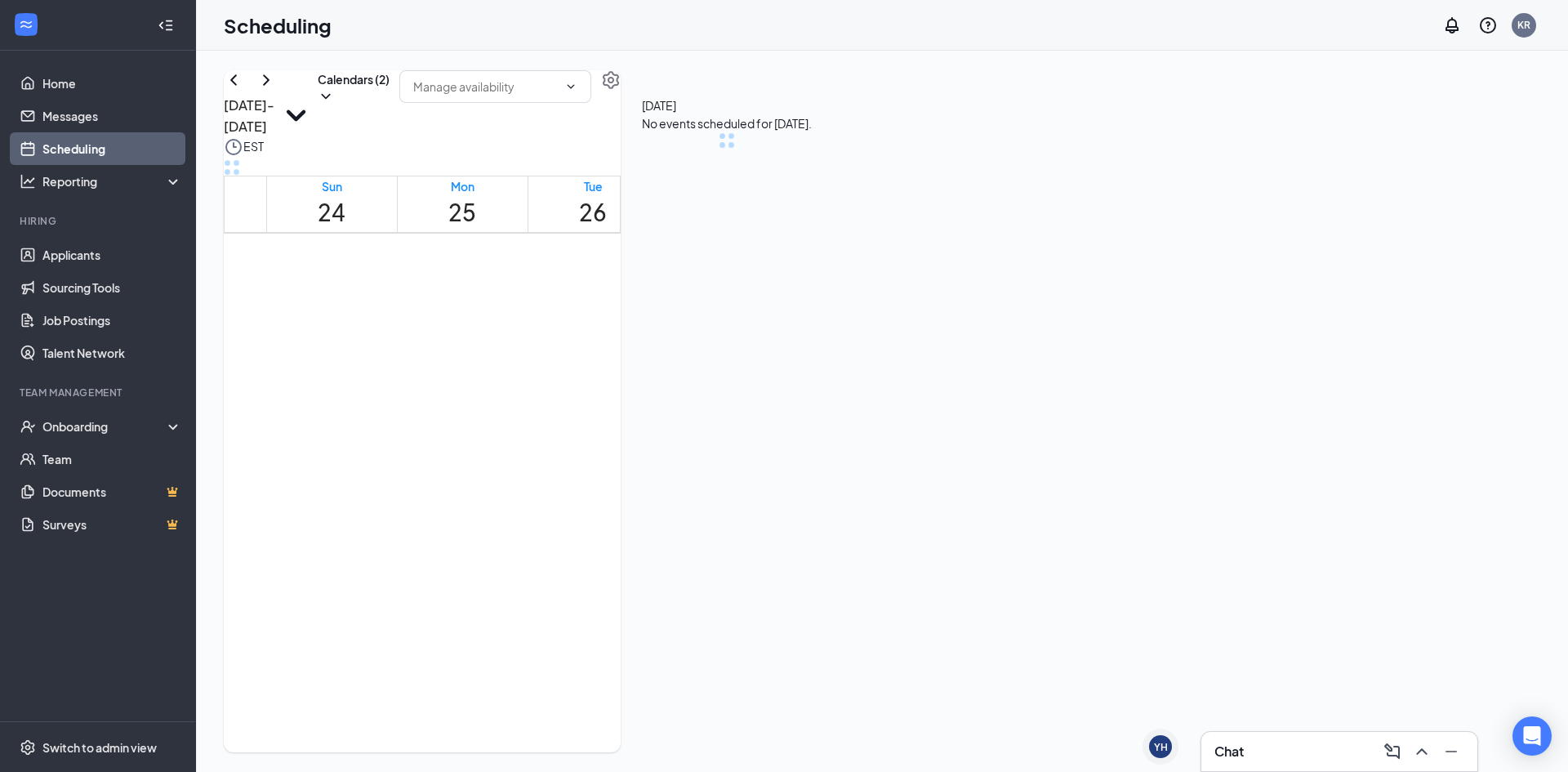
scroll to position [803, 0]
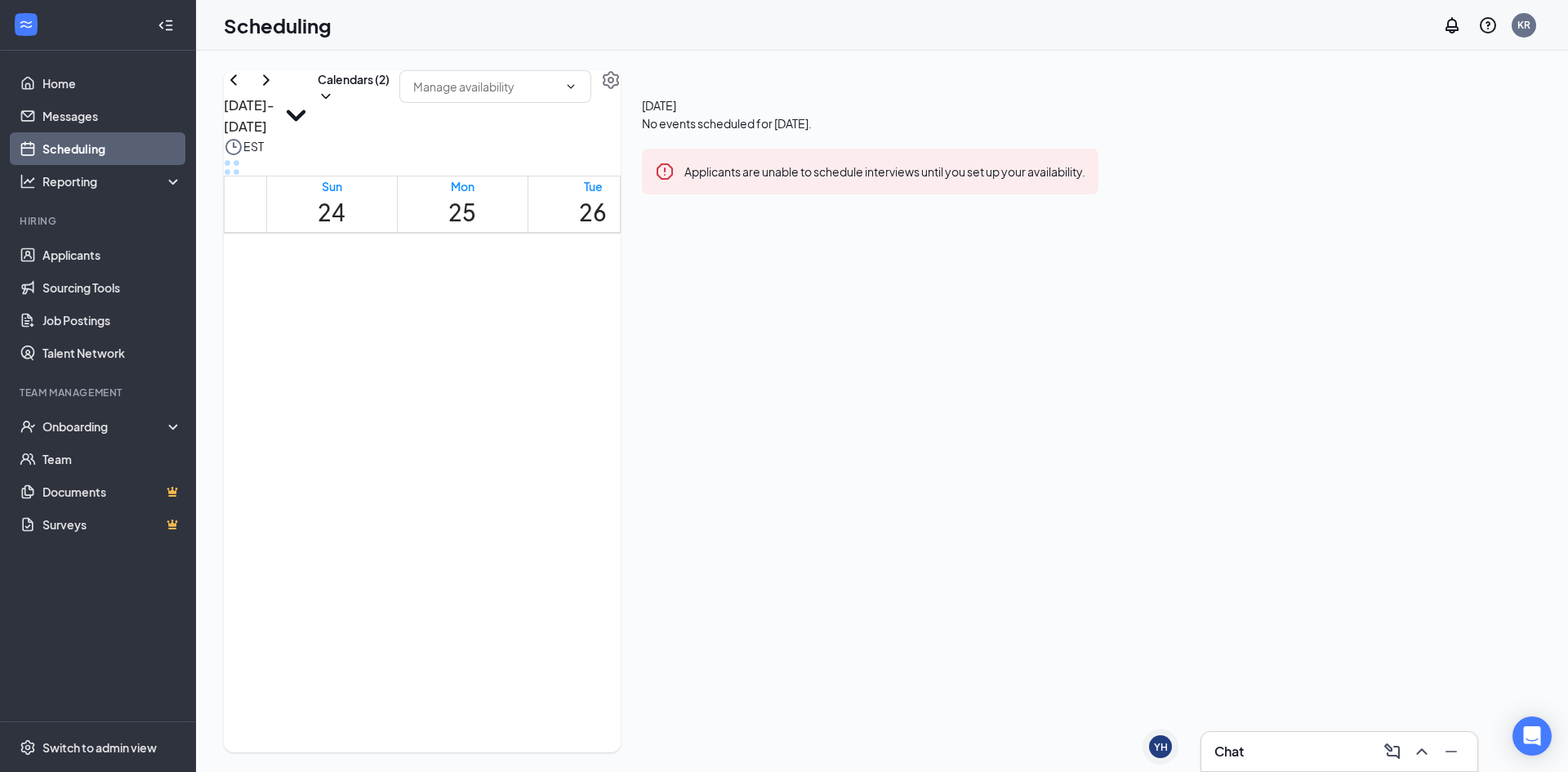
click at [276, 90] on button at bounding box center [266, 80] width 20 height 20
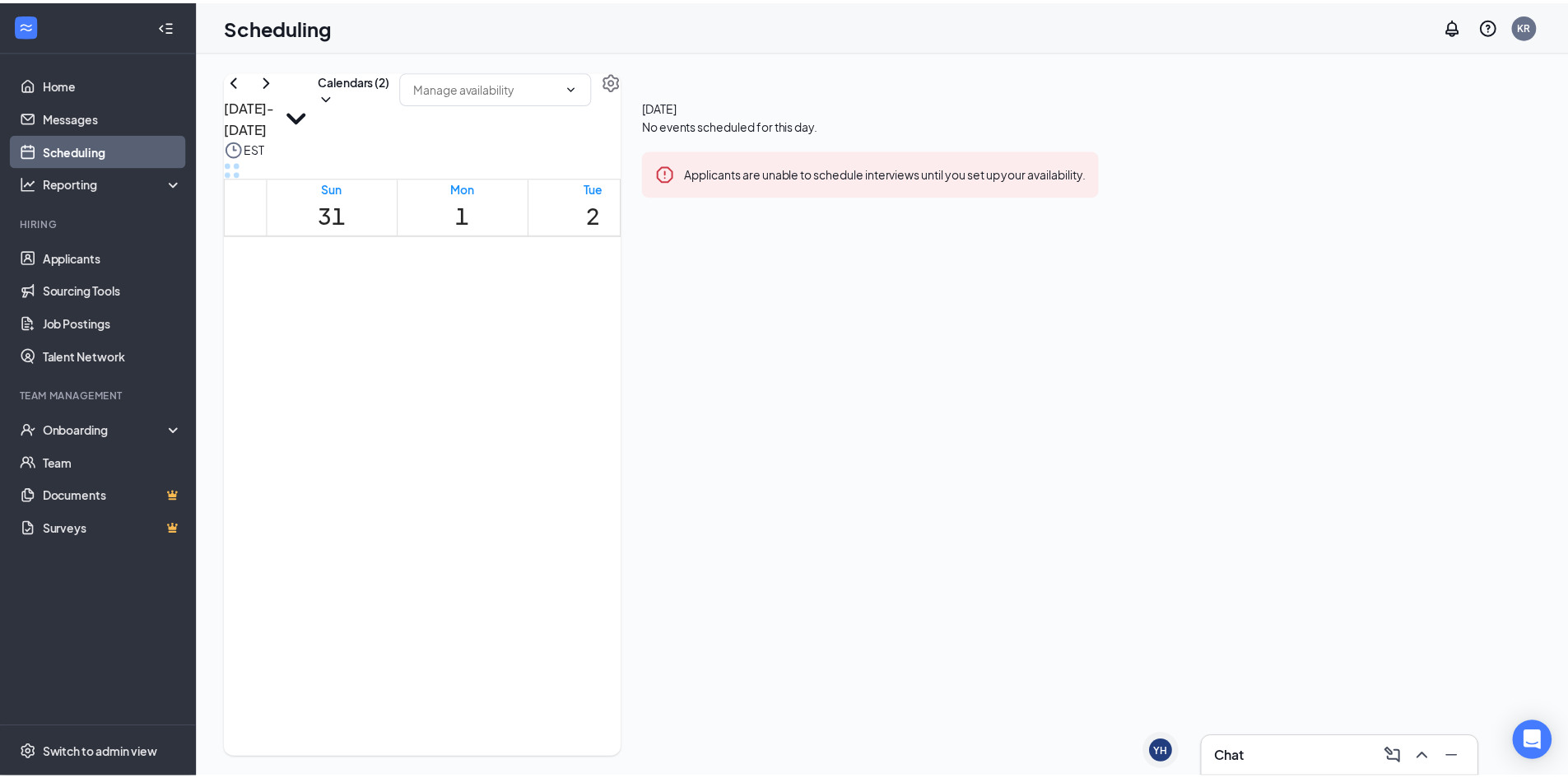
scroll to position [1138, 0]
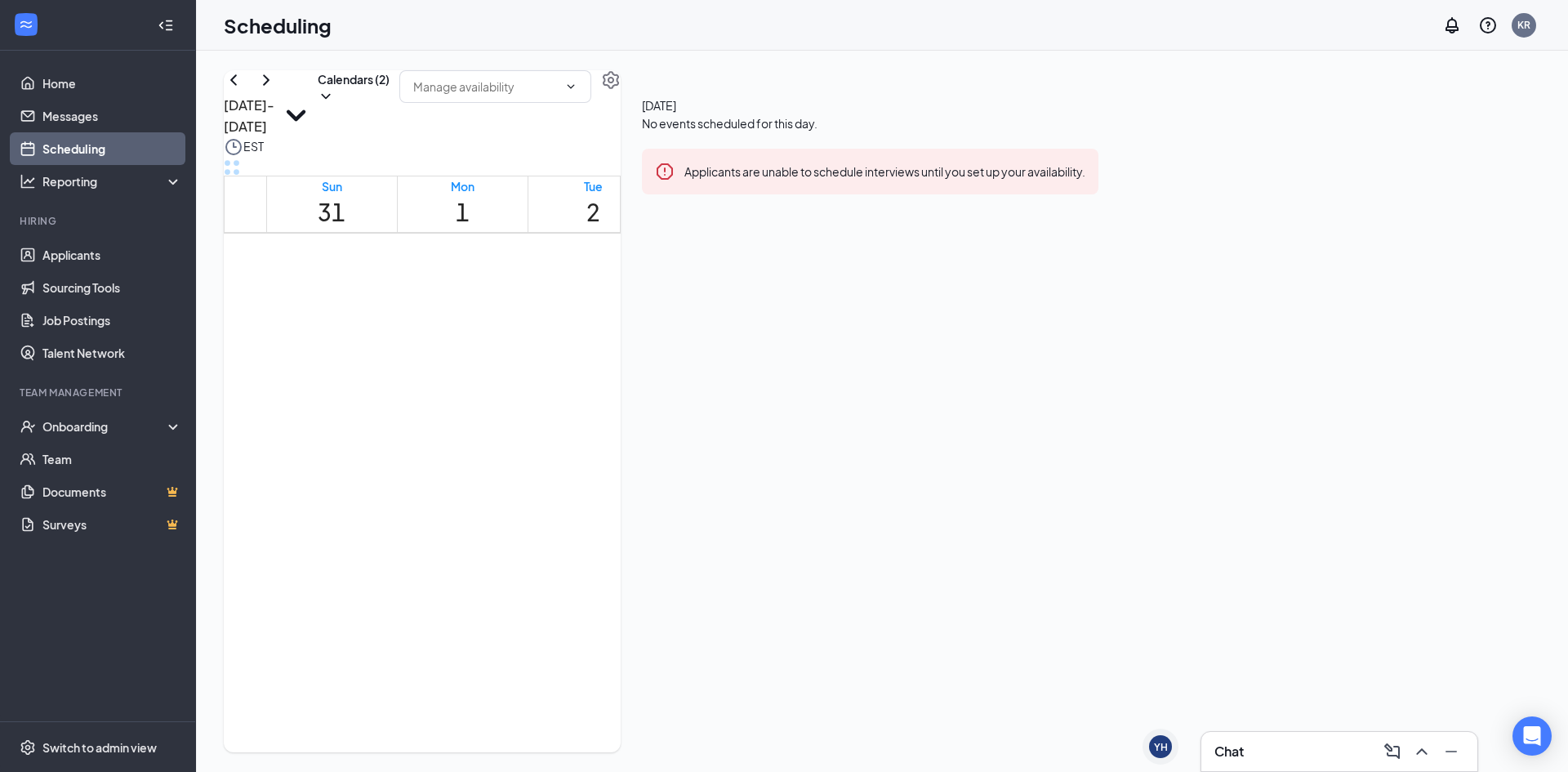
click at [1120, 227] on div "Unavailable in basic plan [DATE] No events scheduled for this day. Applicants a…" at bounding box center [870, 149] width 499 height 157
click at [1162, 732] on icon "Cross" at bounding box center [1151, 738] width 20 height 20
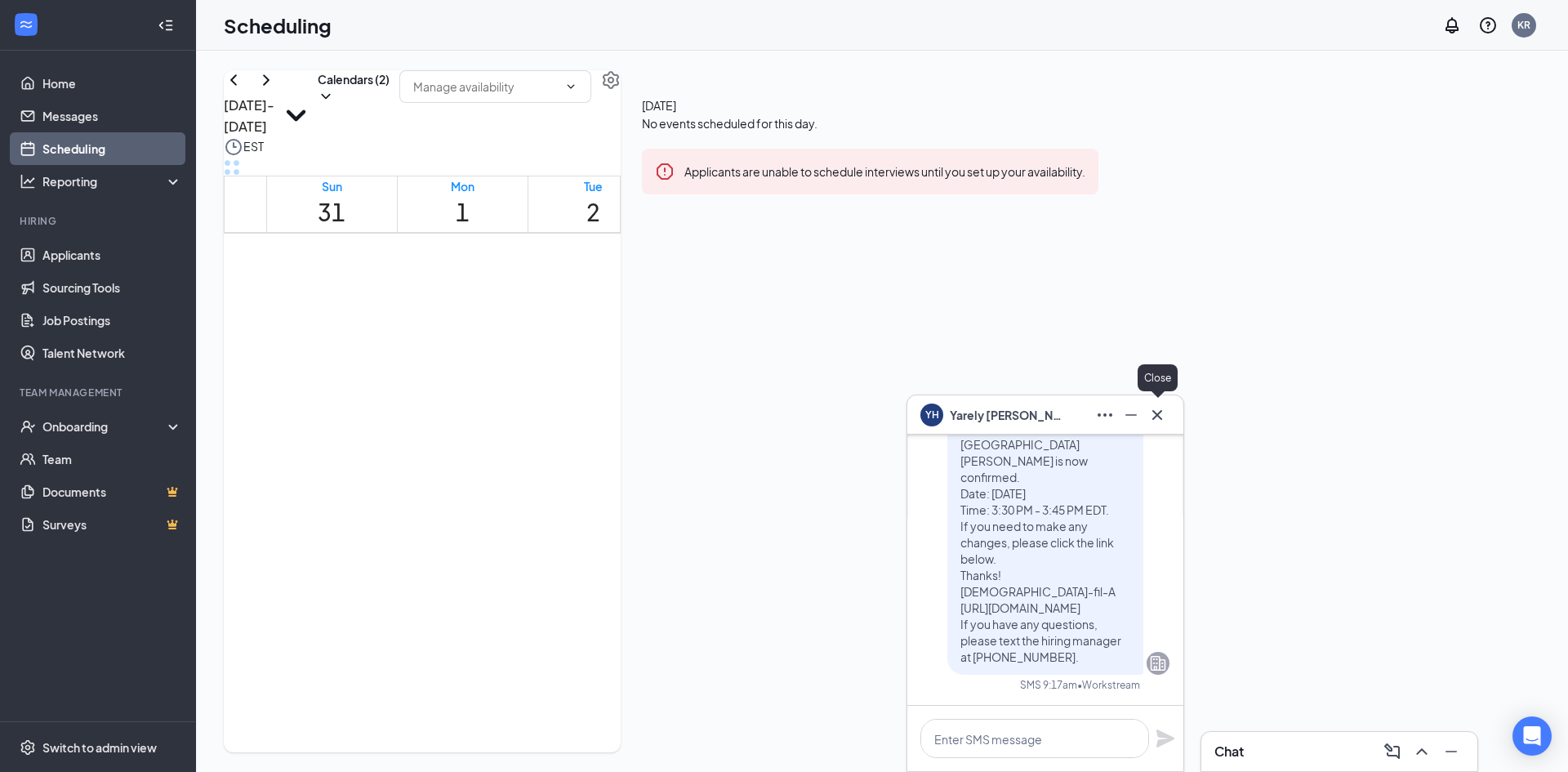
click at [1162, 412] on icon "Cross" at bounding box center [1157, 415] width 20 height 20
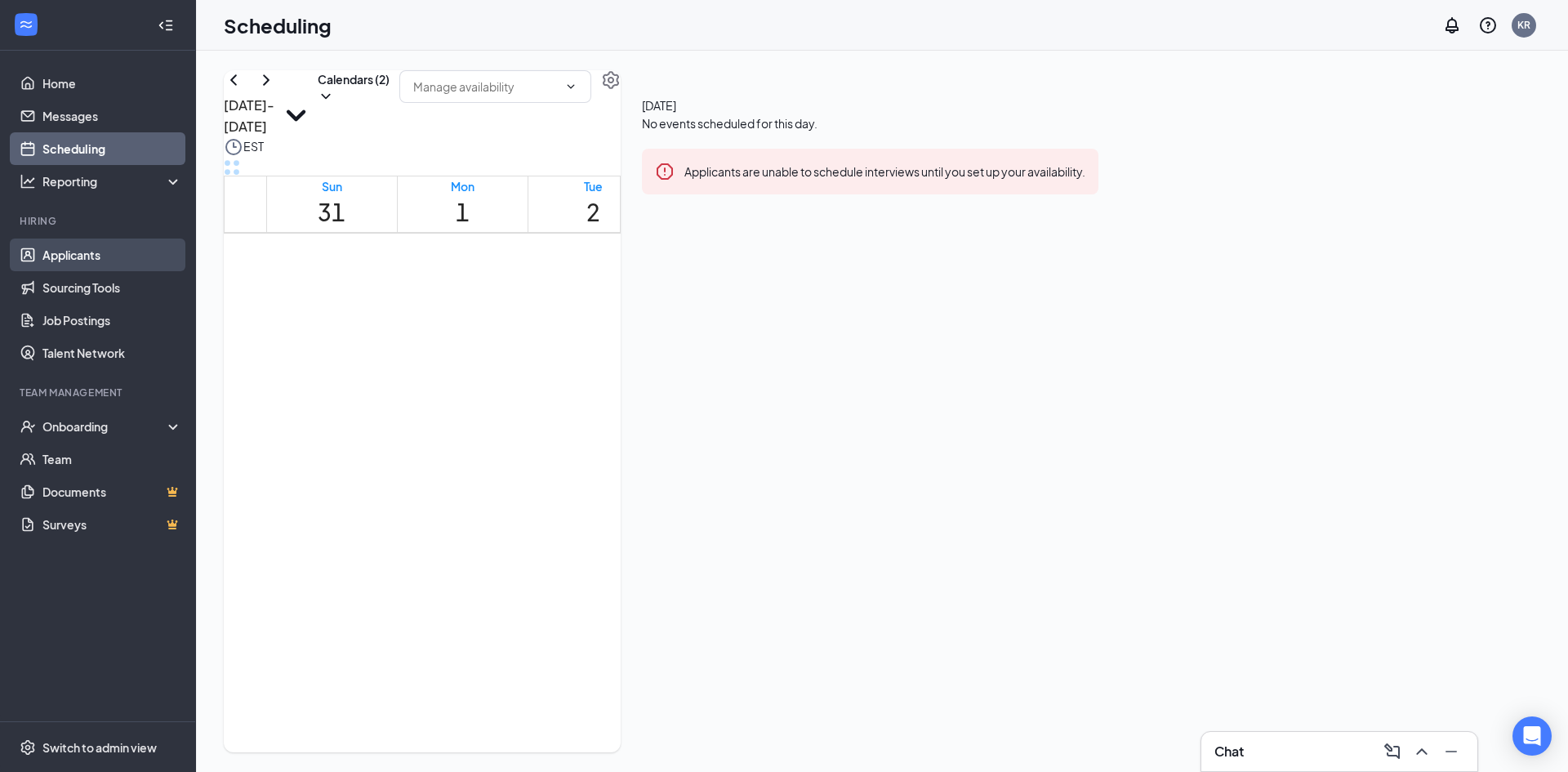
click at [103, 256] on link "Applicants" at bounding box center [112, 255] width 139 height 33
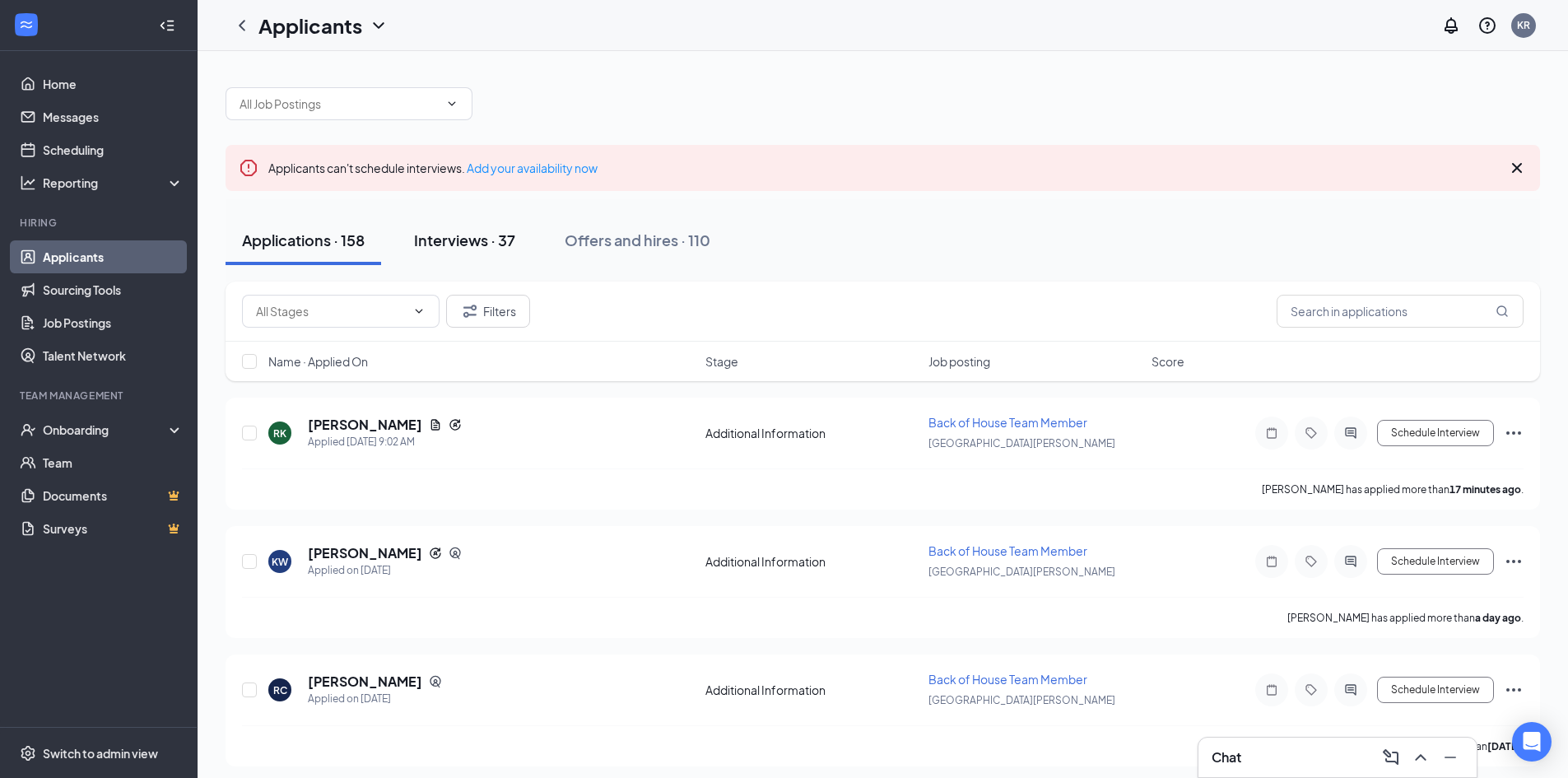
click at [487, 255] on button "Interviews · 37" at bounding box center [464, 240] width 134 height 49
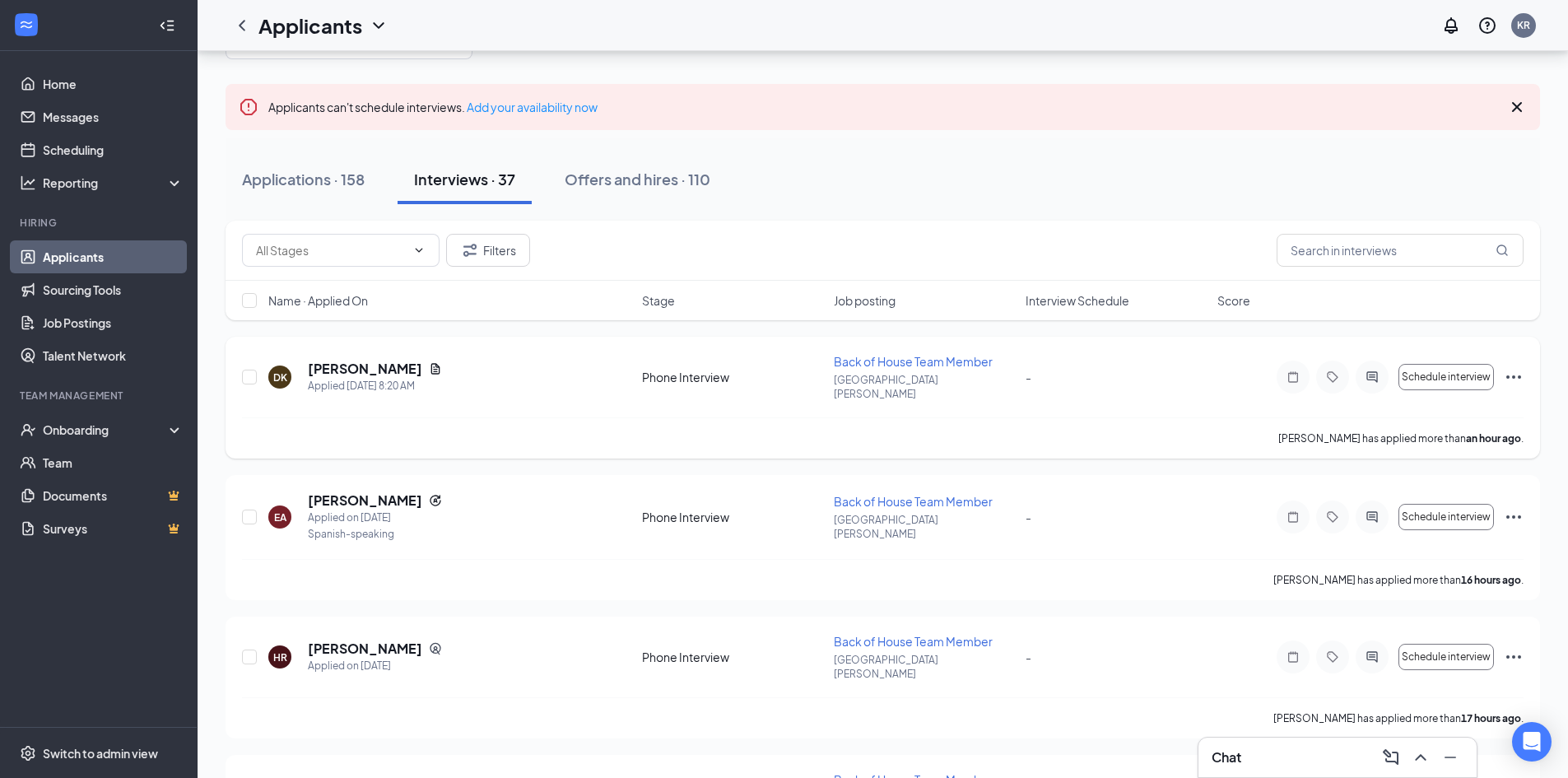
scroll to position [247, 0]
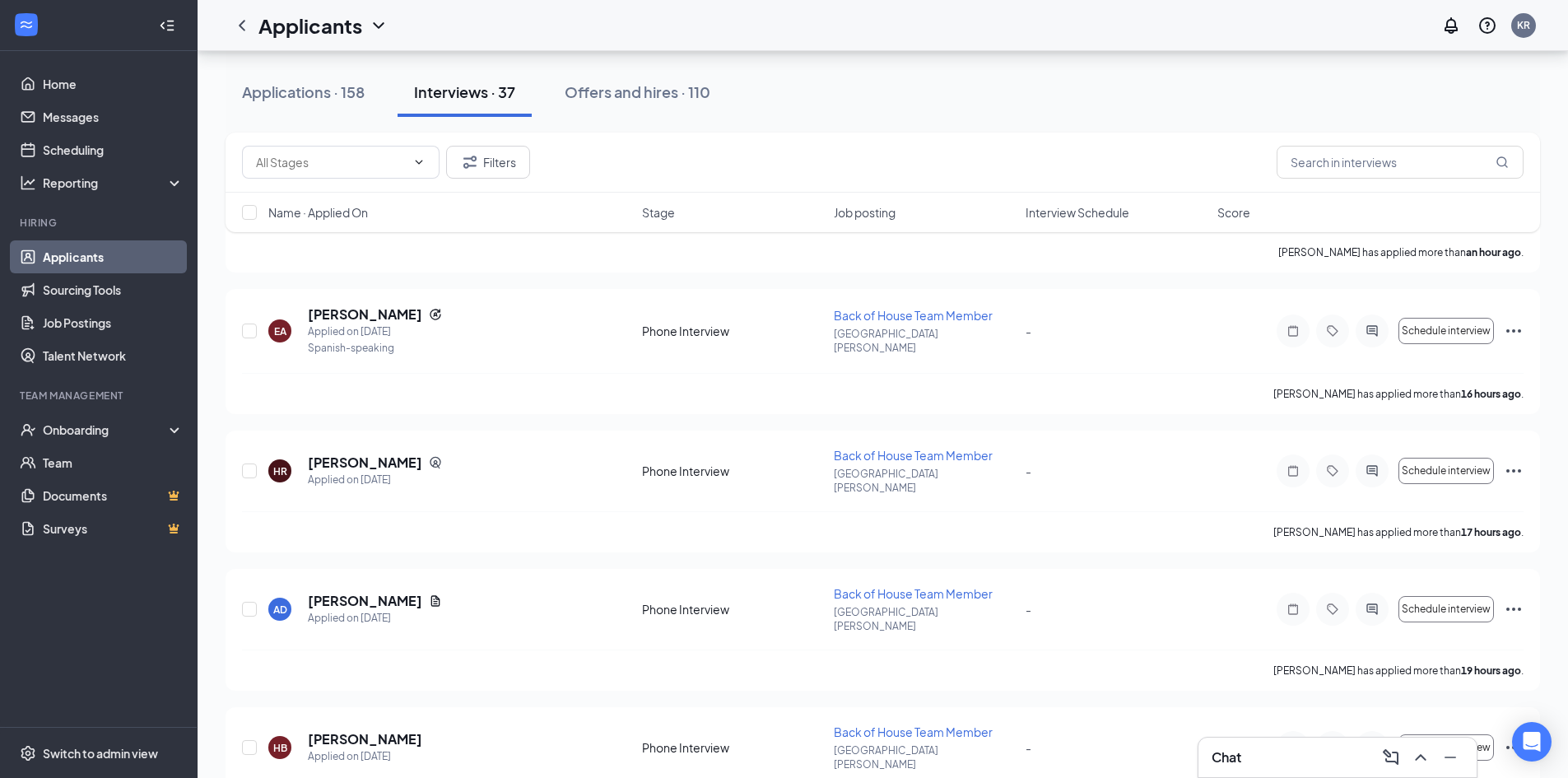
click at [169, 23] on icon "Collapse" at bounding box center [167, 25] width 16 height 16
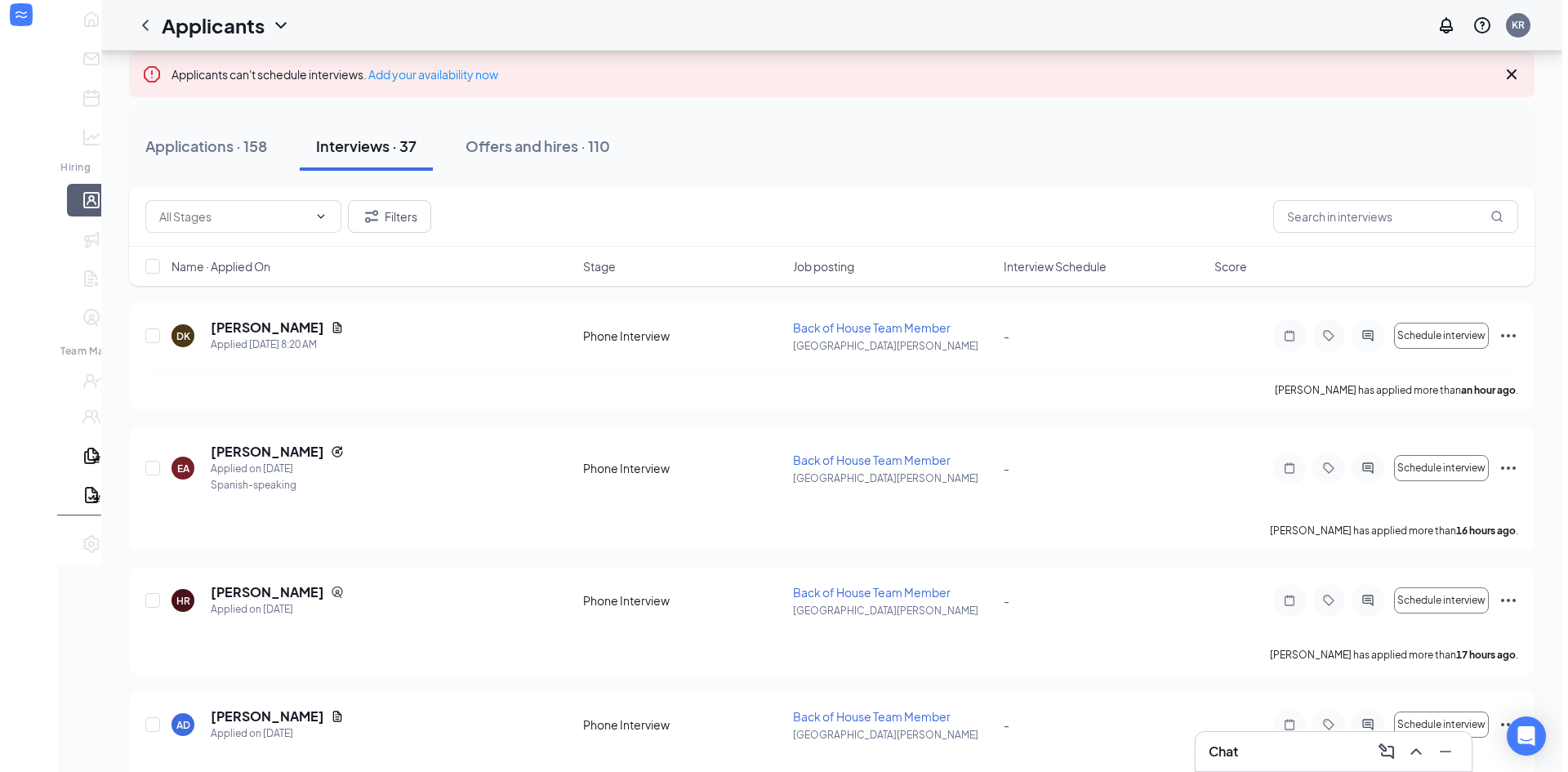
scroll to position [82, 0]
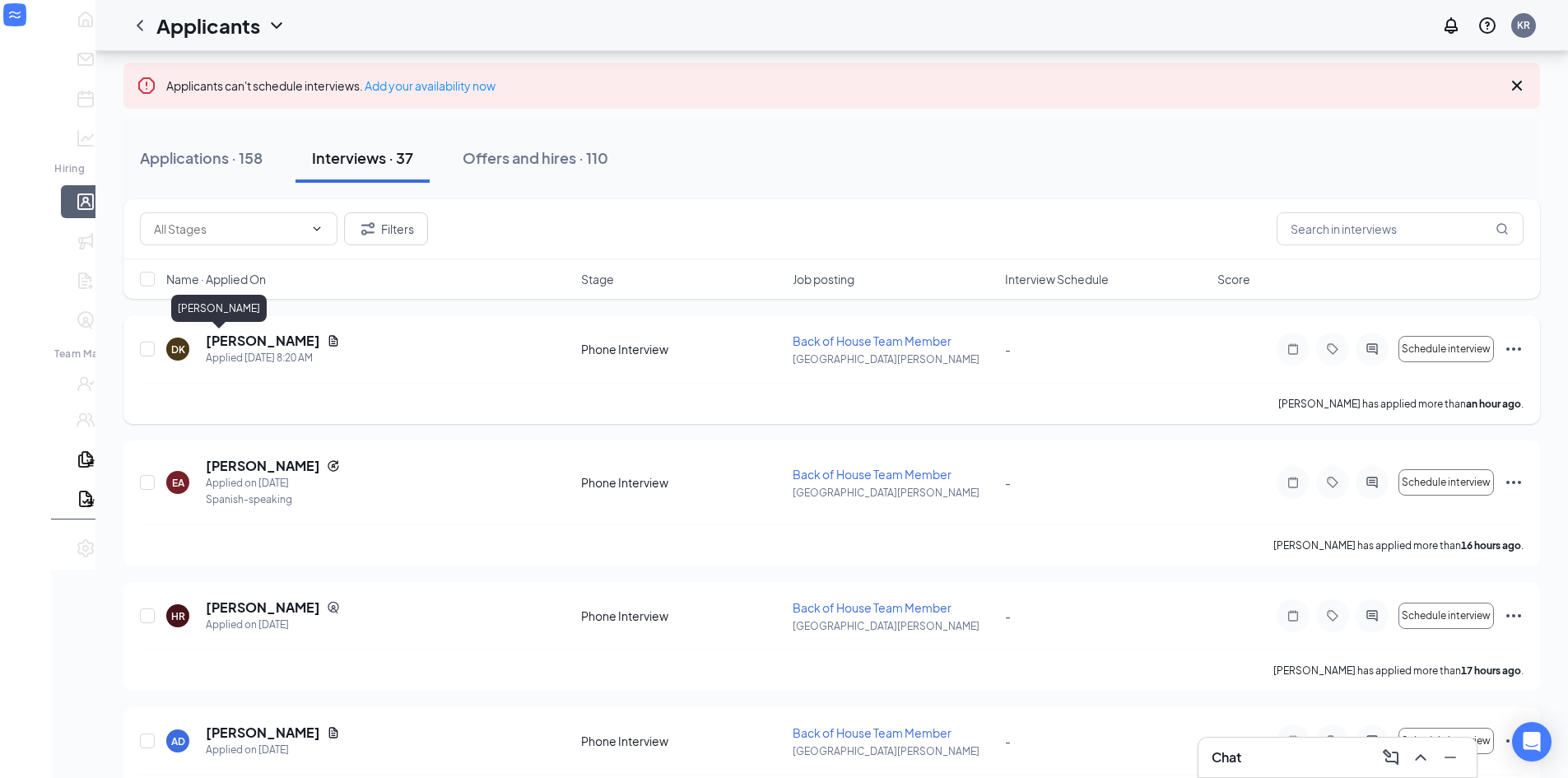
click at [233, 345] on h5 "[PERSON_NAME]" at bounding box center [263, 340] width 114 height 18
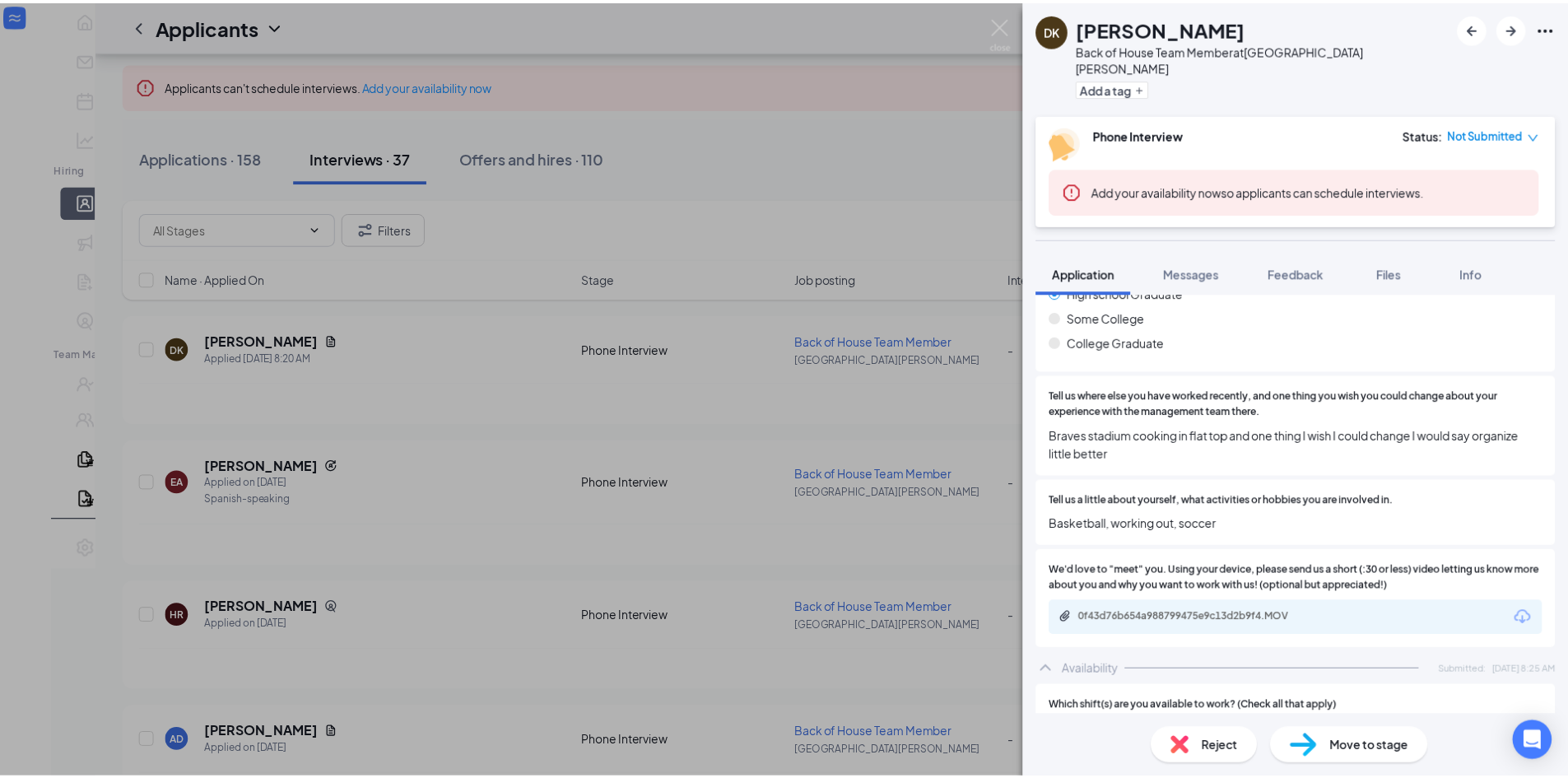
scroll to position [658, 0]
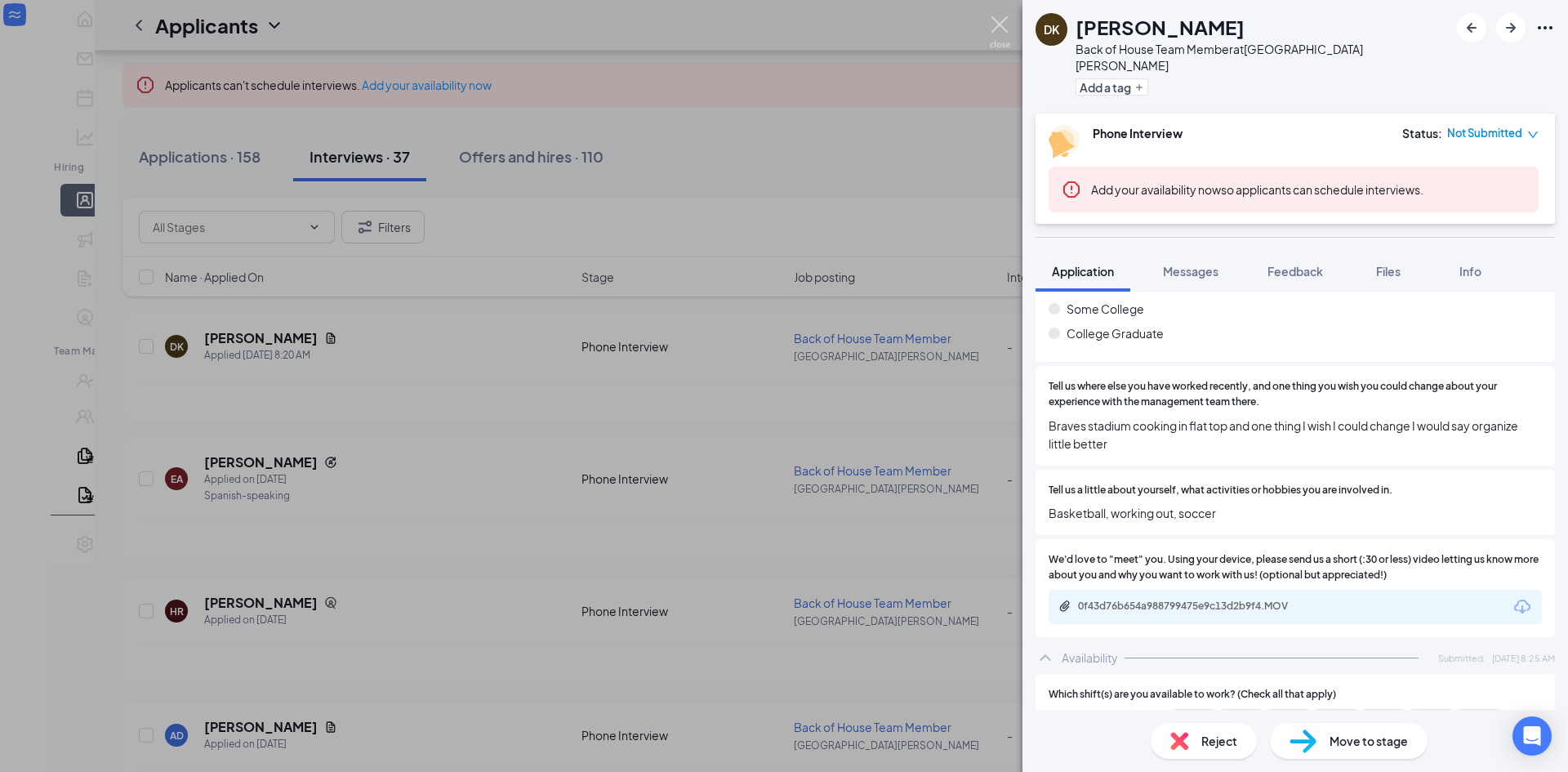
click at [981, 47] on div "DK [PERSON_NAME] Back of House Team Member at [GEOGRAPHIC_DATA][PERSON_NAME] Ad…" at bounding box center [784, 386] width 1568 height 772
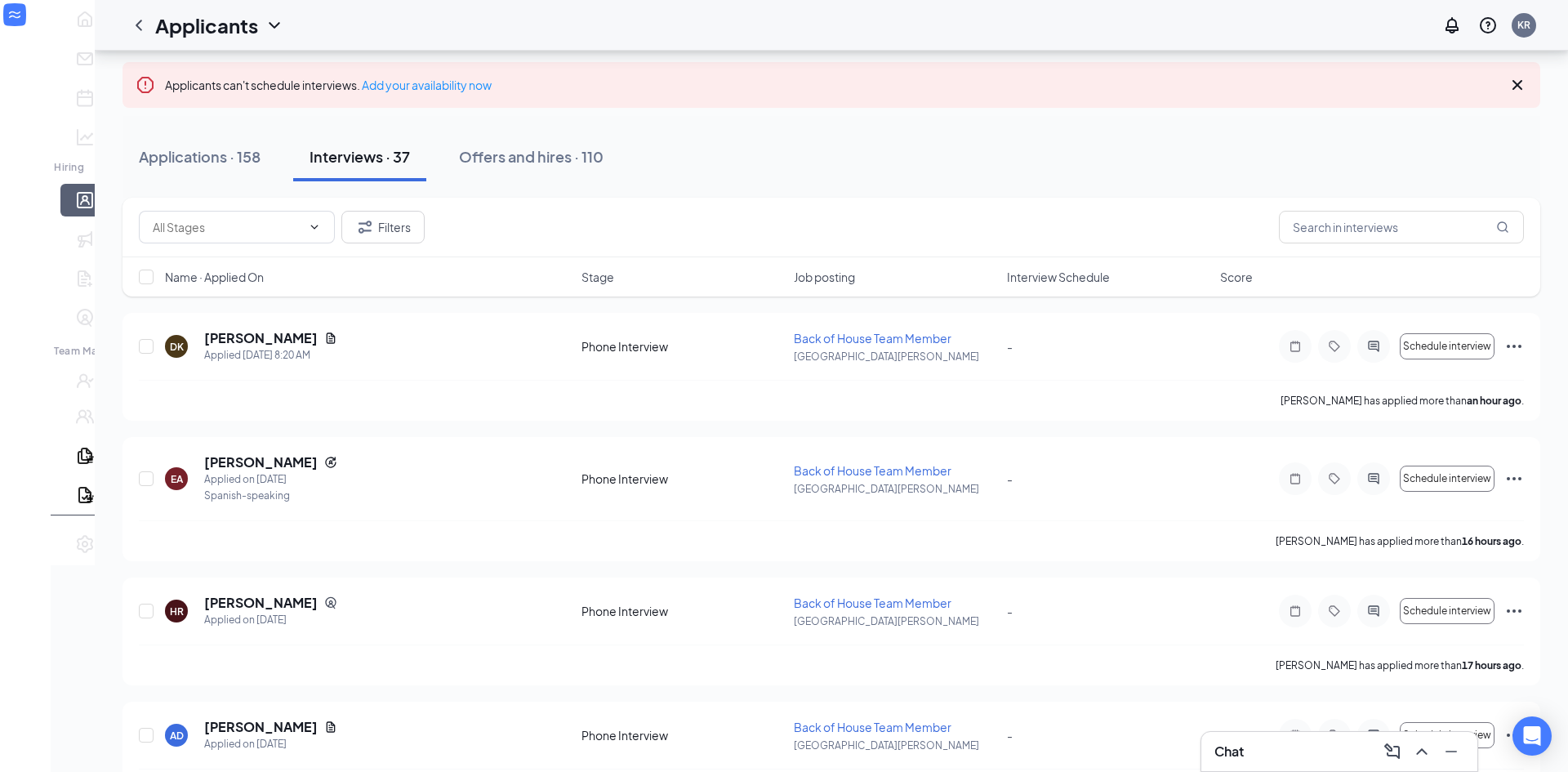
click at [1000, 31] on div "Applicants KR" at bounding box center [831, 25] width 1473 height 51
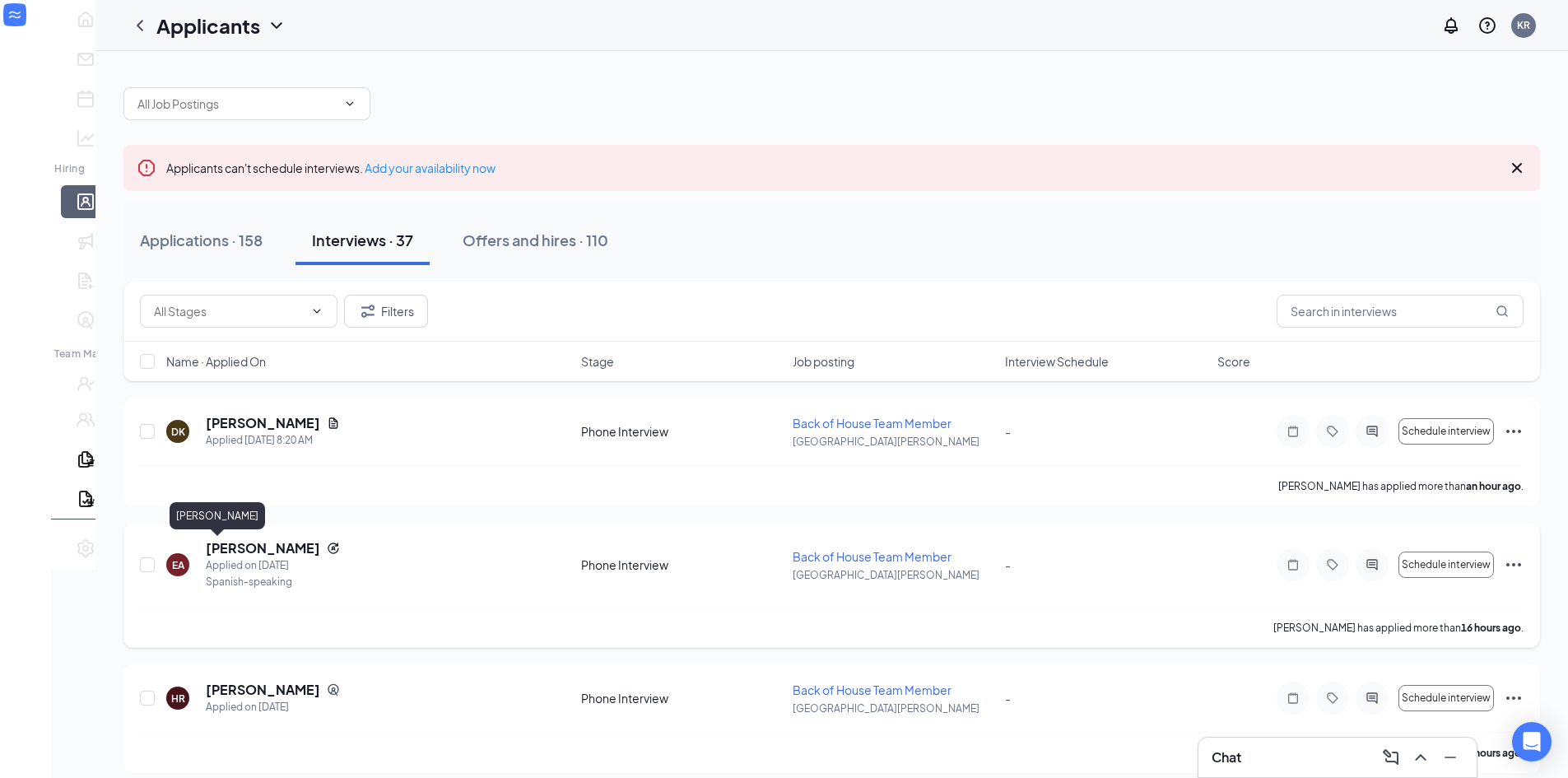
click at [216, 544] on h5 "[PERSON_NAME]" at bounding box center [263, 548] width 114 height 18
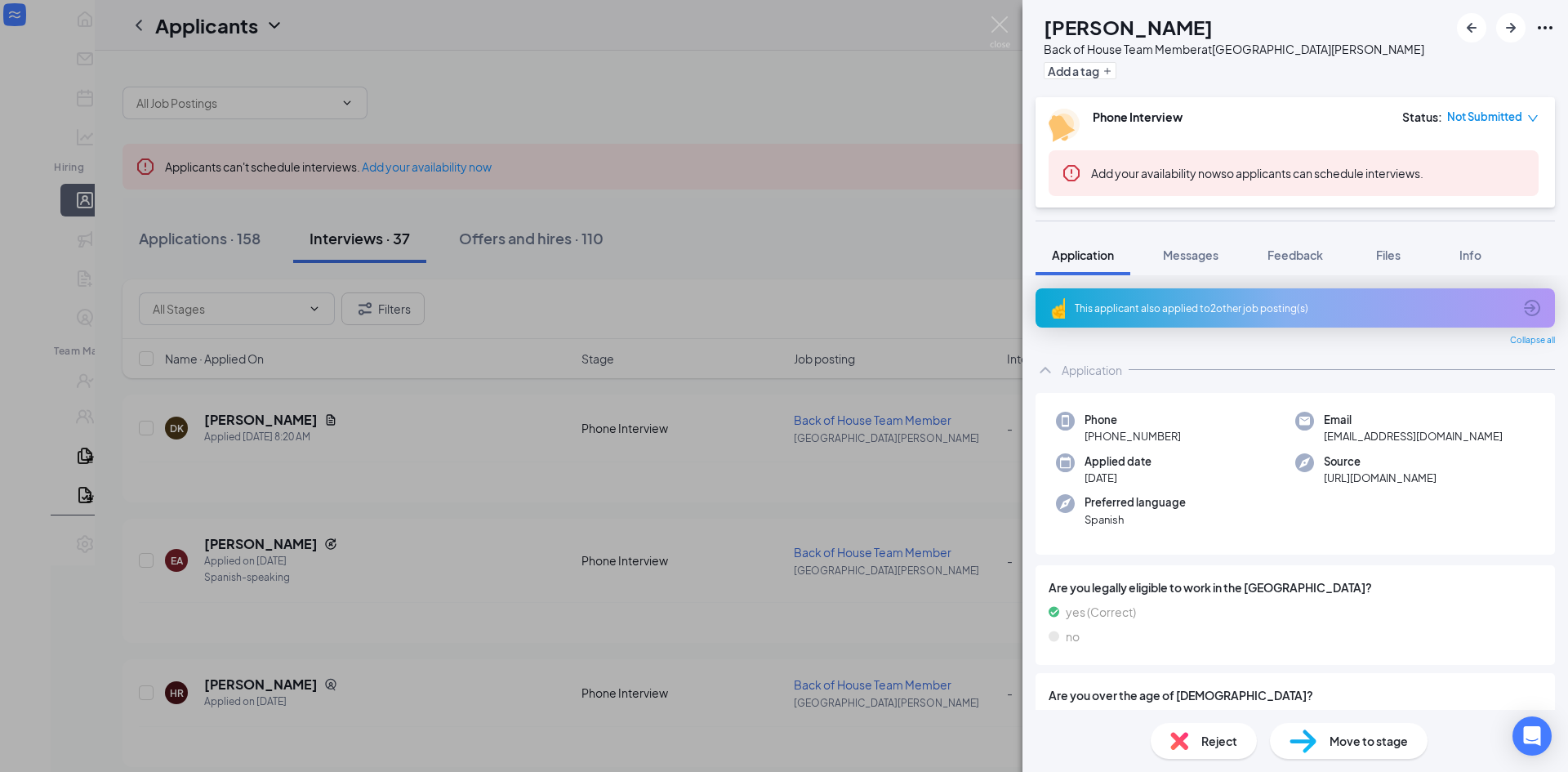
click at [1074, 174] on icon "Error" at bounding box center [1071, 173] width 20 height 20
drag, startPoint x: 1073, startPoint y: 174, endPoint x: 1072, endPoint y: 218, distance: 44.0
click at [1072, 218] on div "EA [PERSON_NAME] Back of House Team Member at [GEOGRAPHIC_DATA][PERSON_NAME] Ad…" at bounding box center [1295, 386] width 546 height 772
click at [1083, 216] on div "EA [PERSON_NAME] Back of House Team Member at [GEOGRAPHIC_DATA][PERSON_NAME] Ad…" at bounding box center [1295, 386] width 546 height 772
click at [1092, 369] on div "Application" at bounding box center [1092, 369] width 60 height 16
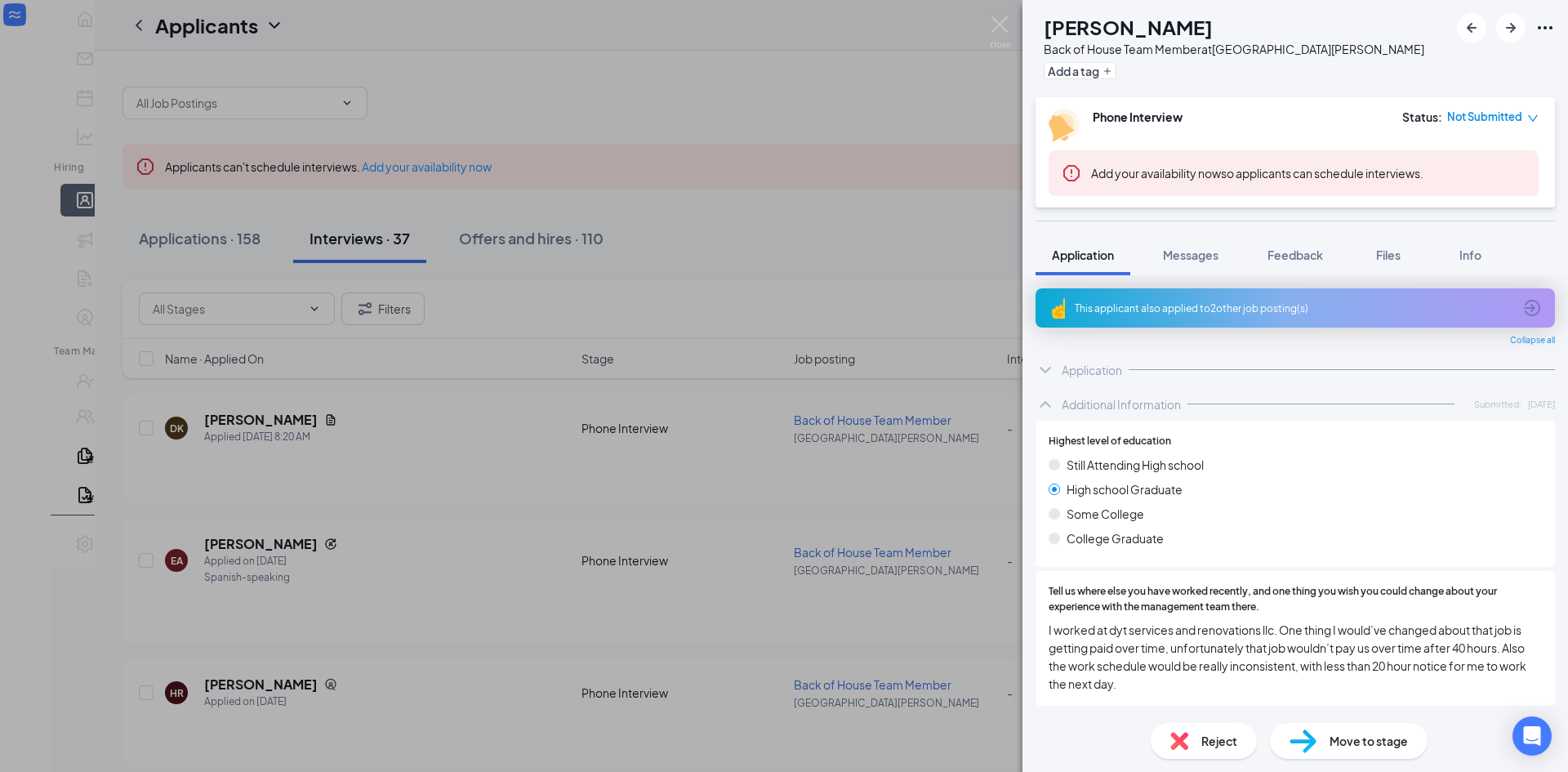
click at [1095, 407] on div "Additional Information" at bounding box center [1121, 404] width 120 height 16
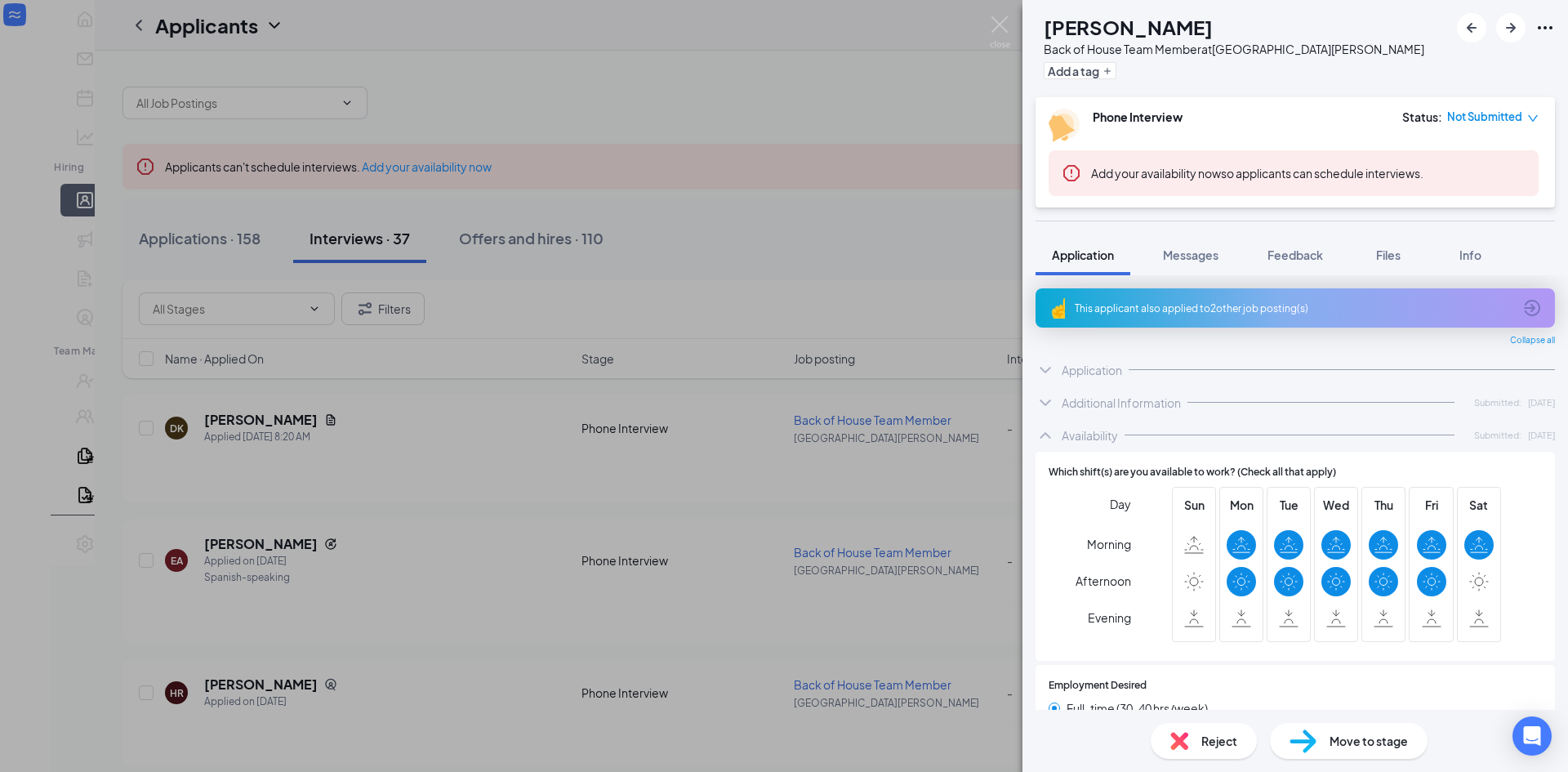
click at [1096, 428] on div "Availability" at bounding box center [1090, 435] width 56 height 16
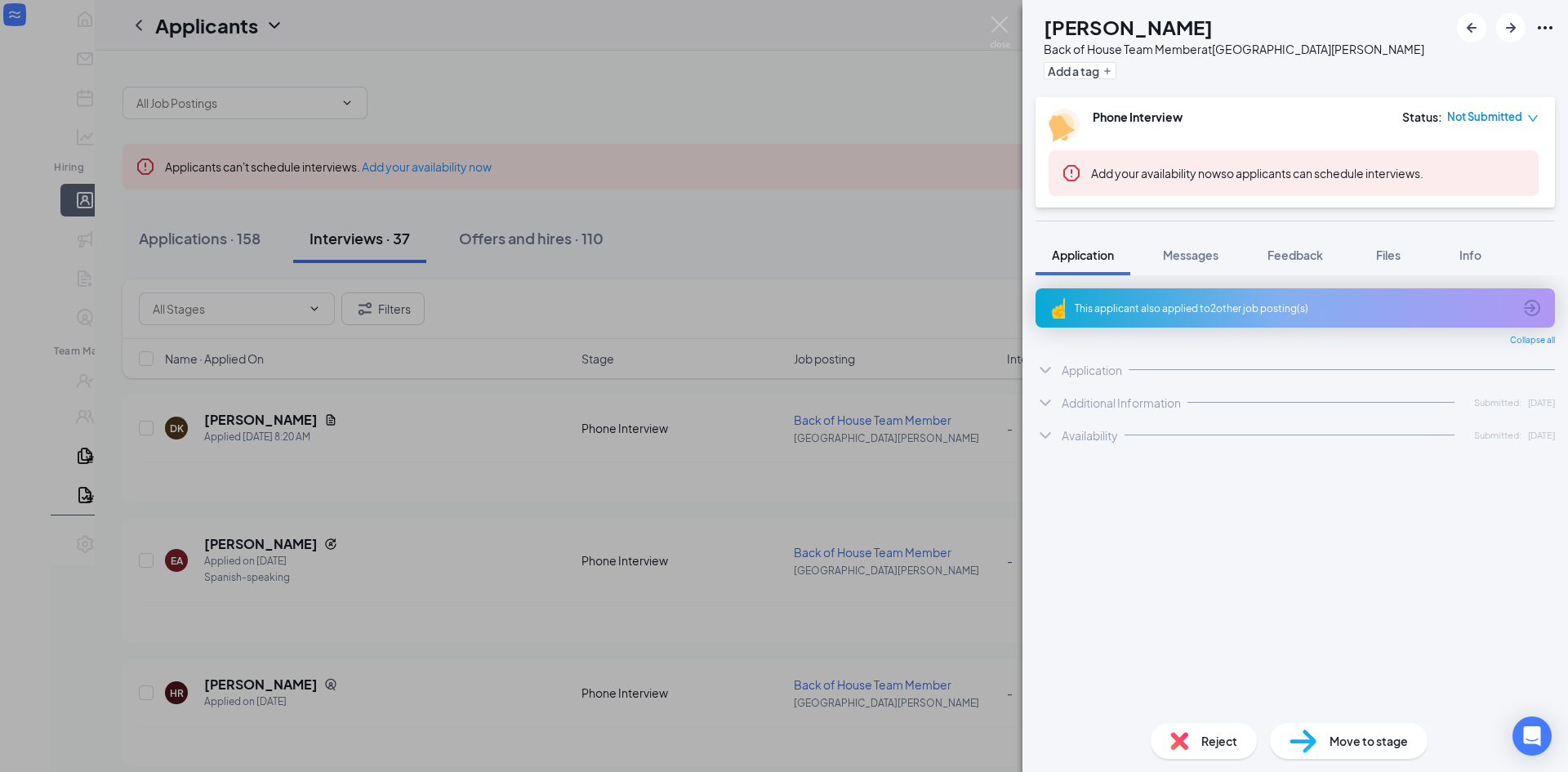
click at [1157, 427] on div "Availability Submitted: [DATE]" at bounding box center [1294, 435] width 519 height 33
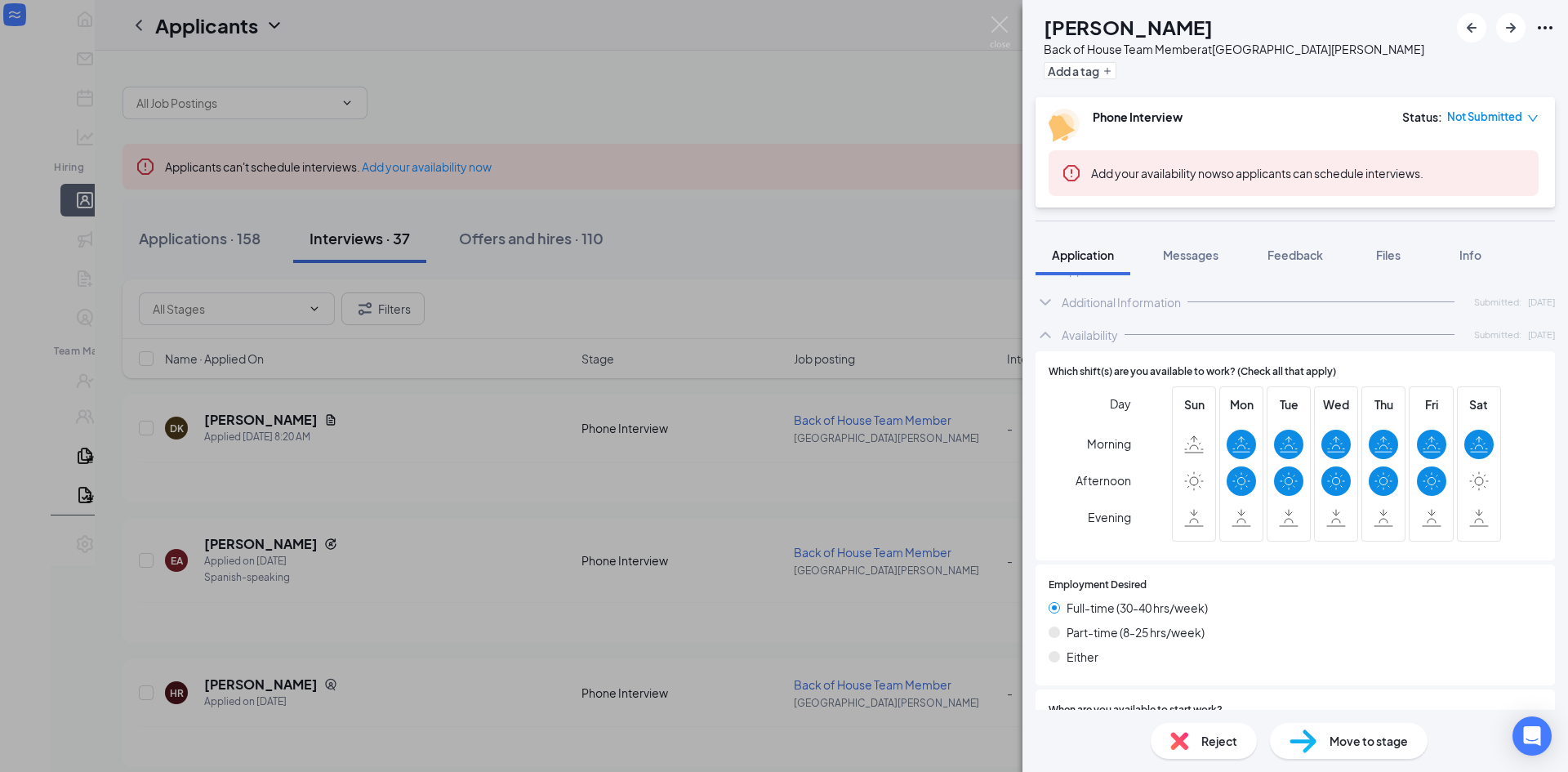
scroll to position [3, 0]
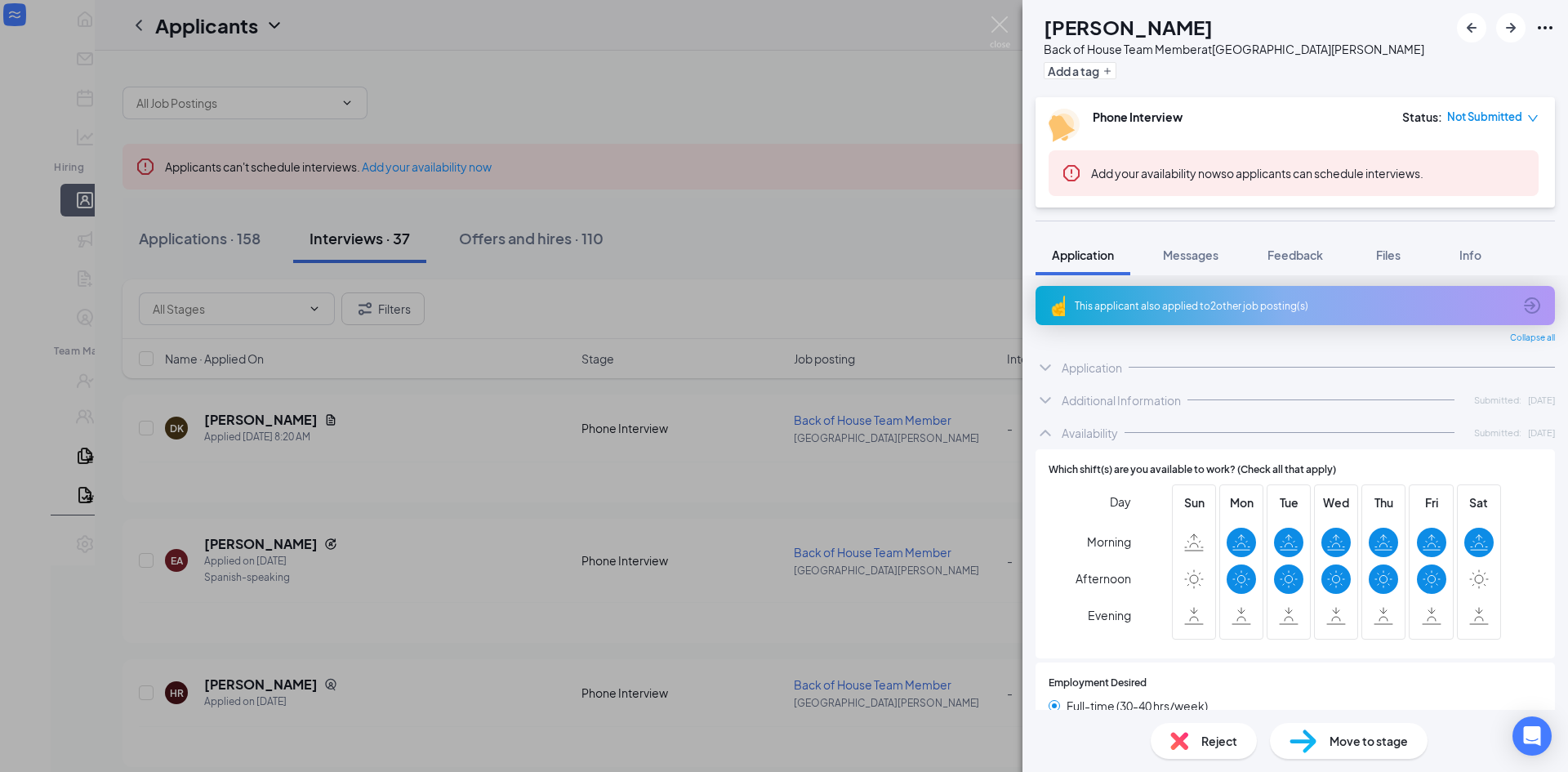
click at [1144, 411] on div "Additional Information Submitted: [DATE]" at bounding box center [1294, 400] width 519 height 33
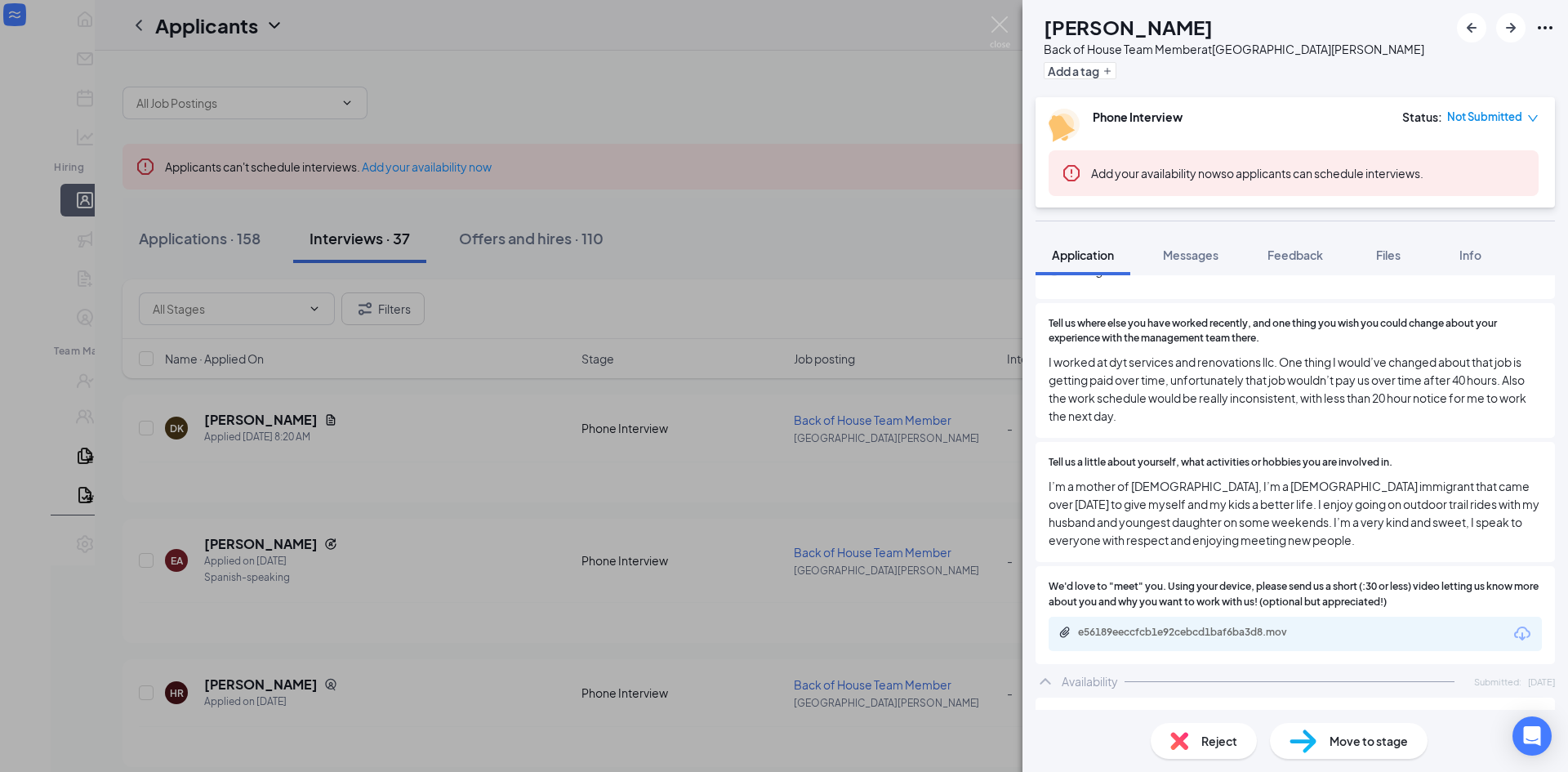
scroll to position [492, 0]
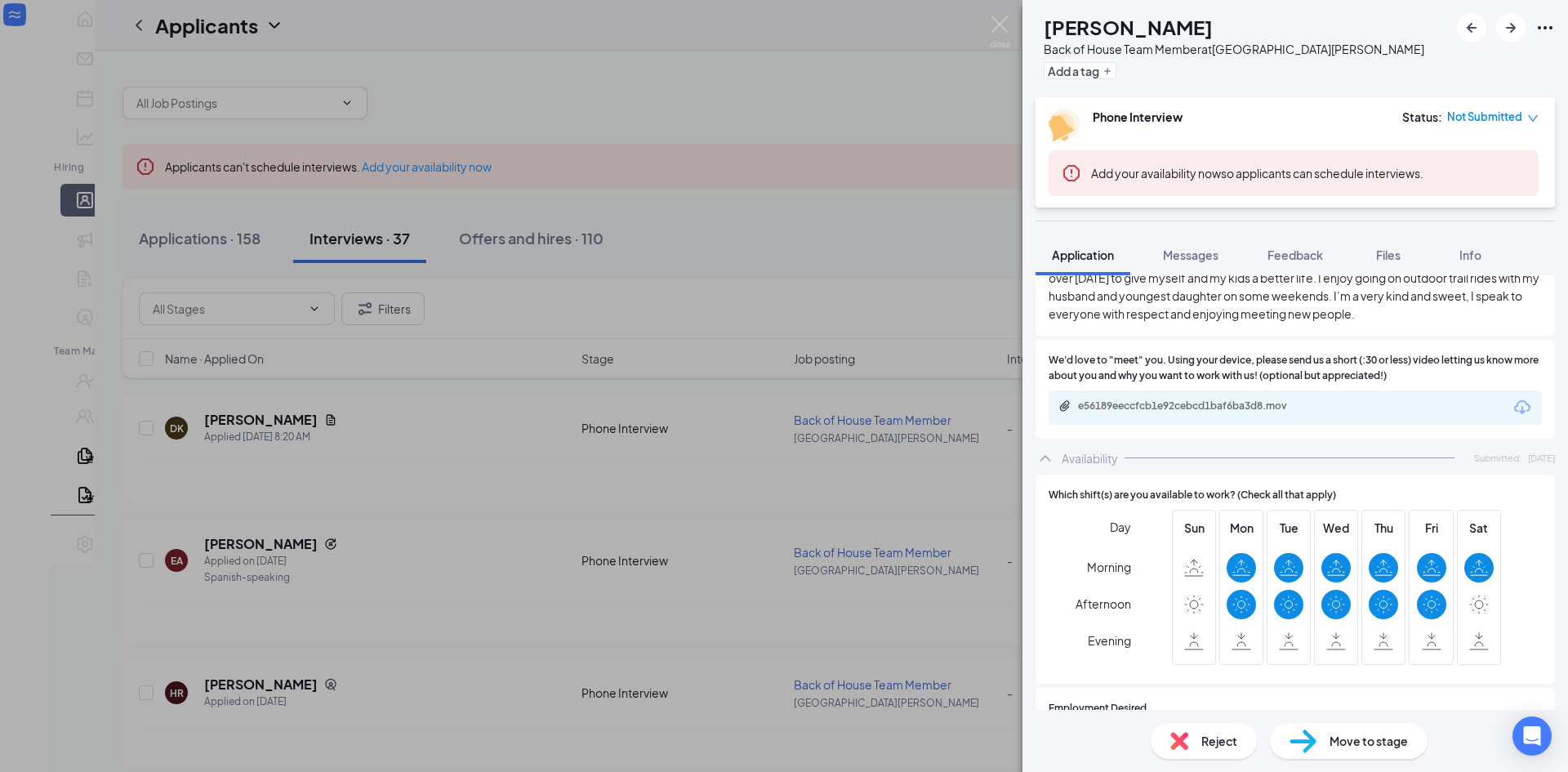
click at [1166, 423] on div "e56189eeccfcb1e92cebcd1baf6ba3d8.mov" at bounding box center [1294, 408] width 493 height 34
click at [1168, 406] on div "e56189eeccfcb1e92cebcd1baf6ba3d8.mov" at bounding box center [1193, 405] width 229 height 13
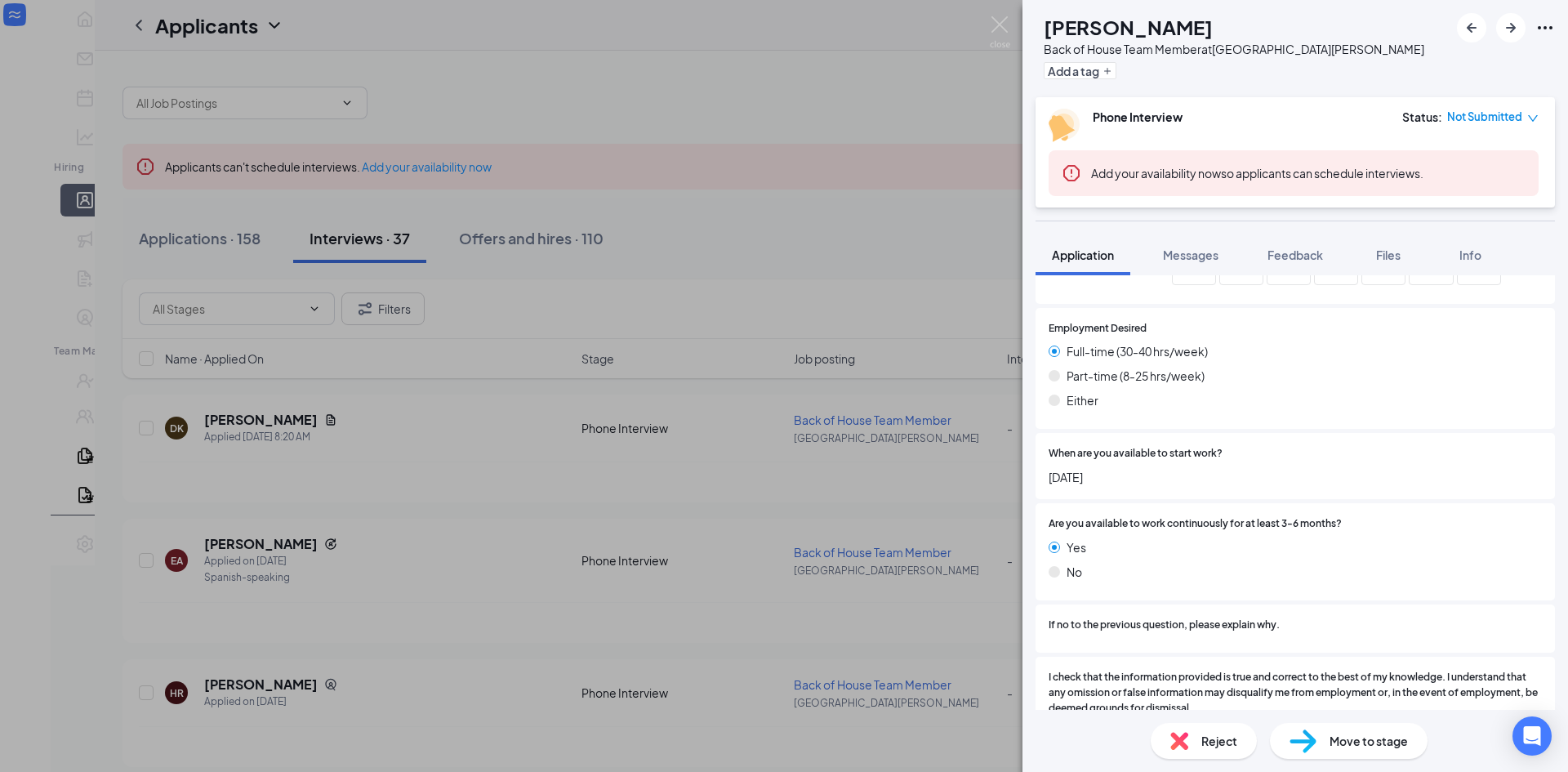
scroll to position [927, 0]
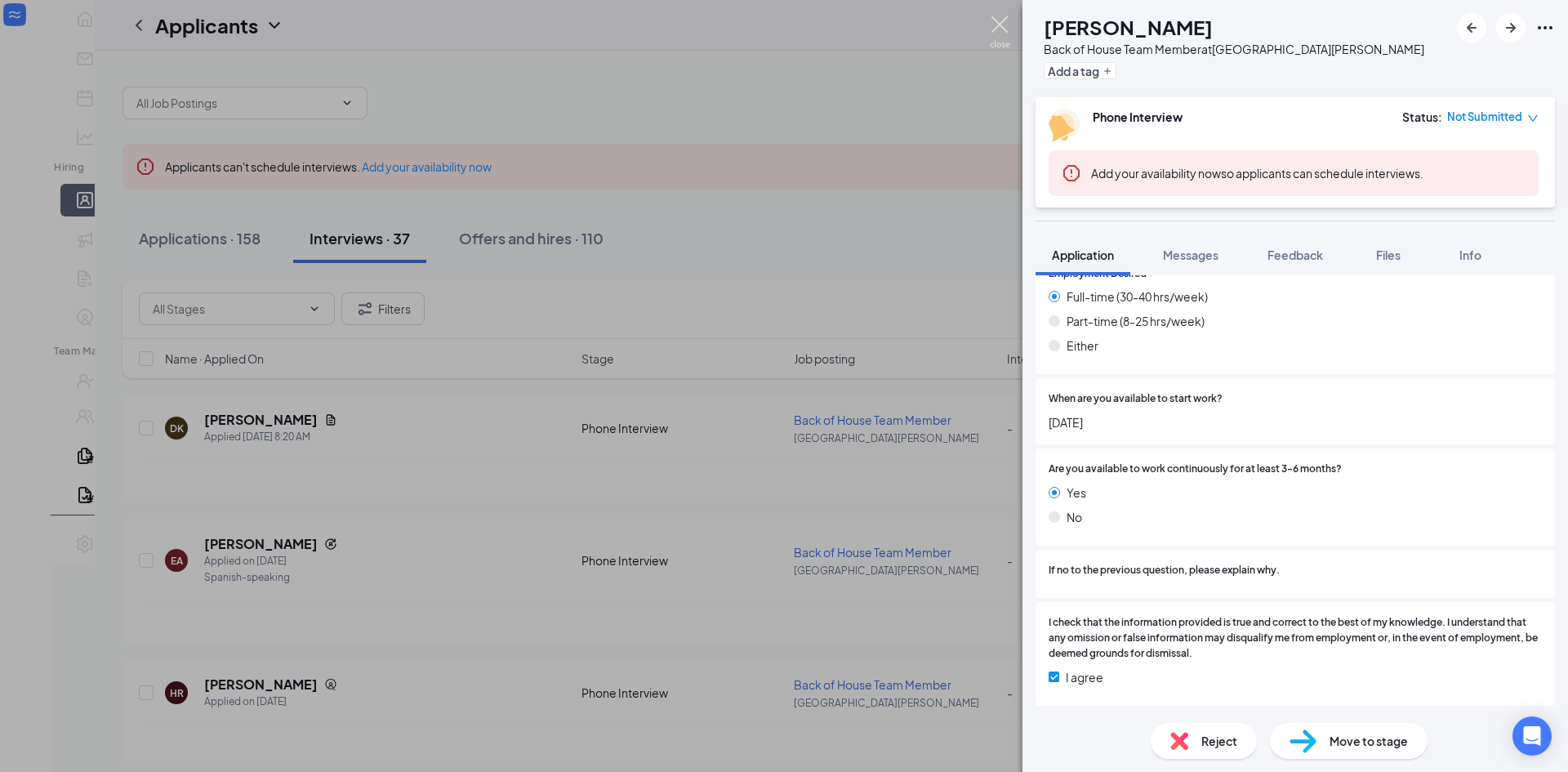
click at [1005, 23] on img at bounding box center [1000, 32] width 21 height 32
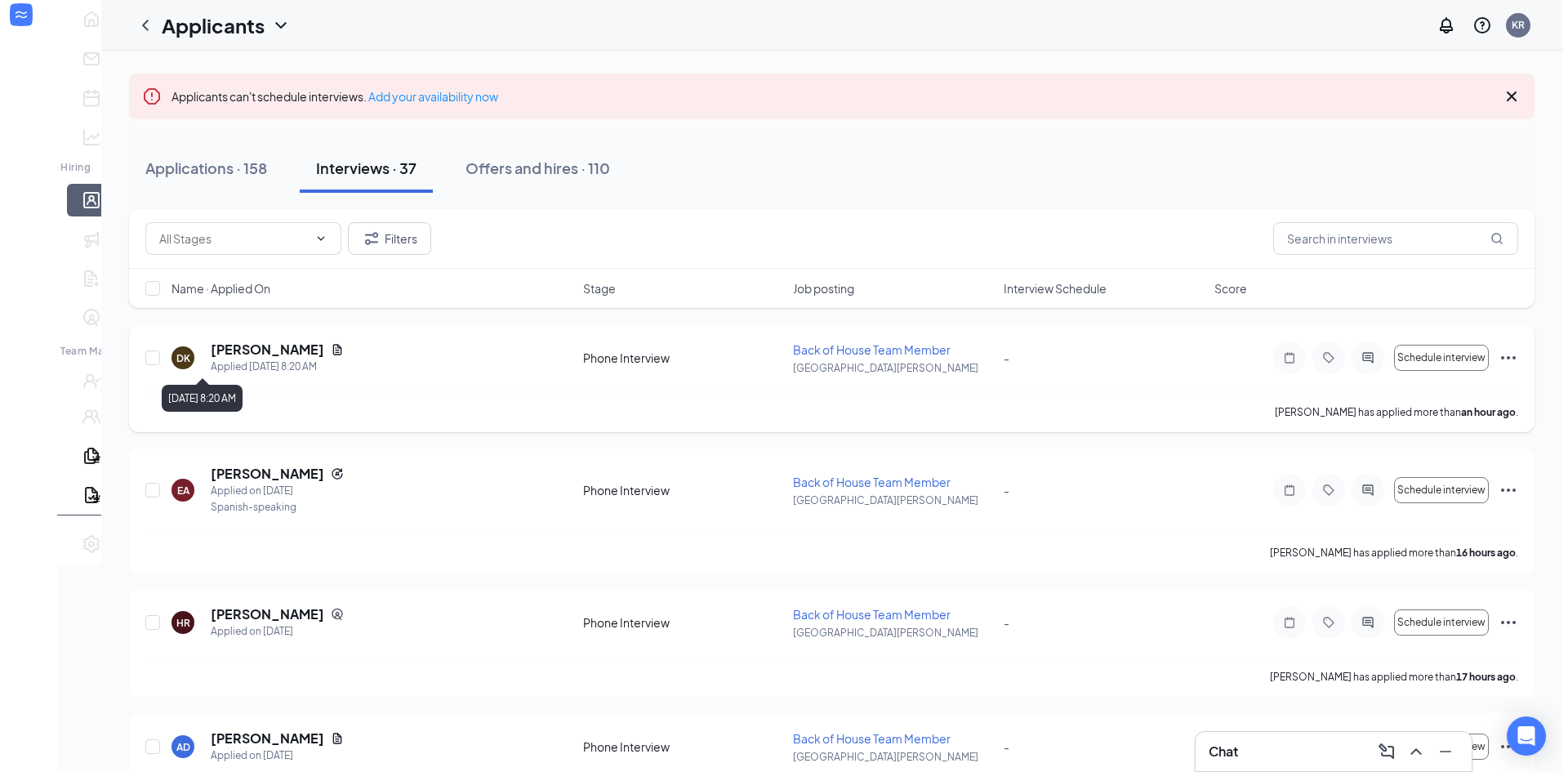
scroll to position [164, 0]
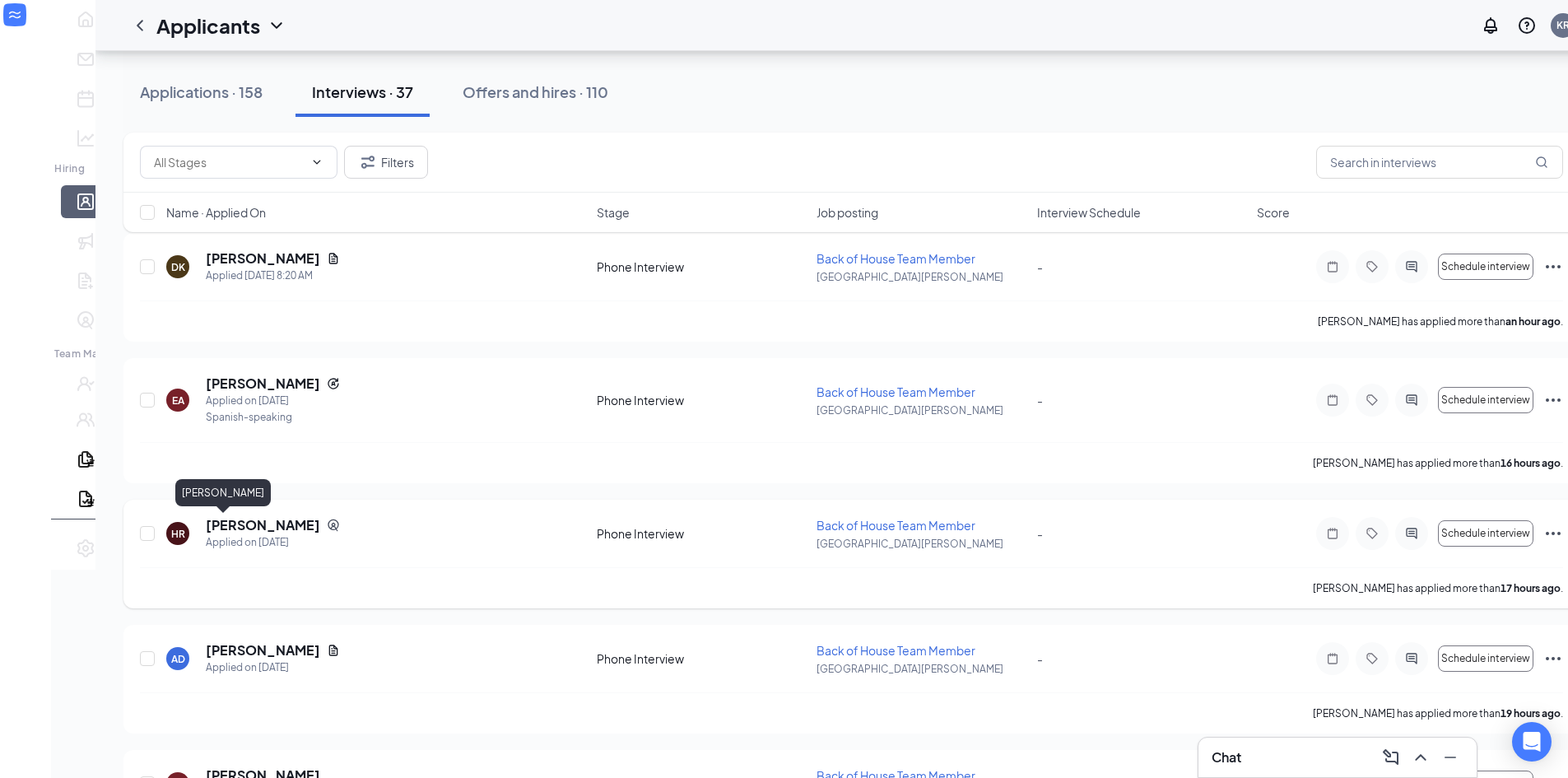
click at [238, 533] on h5 "[PERSON_NAME]" at bounding box center [263, 525] width 114 height 18
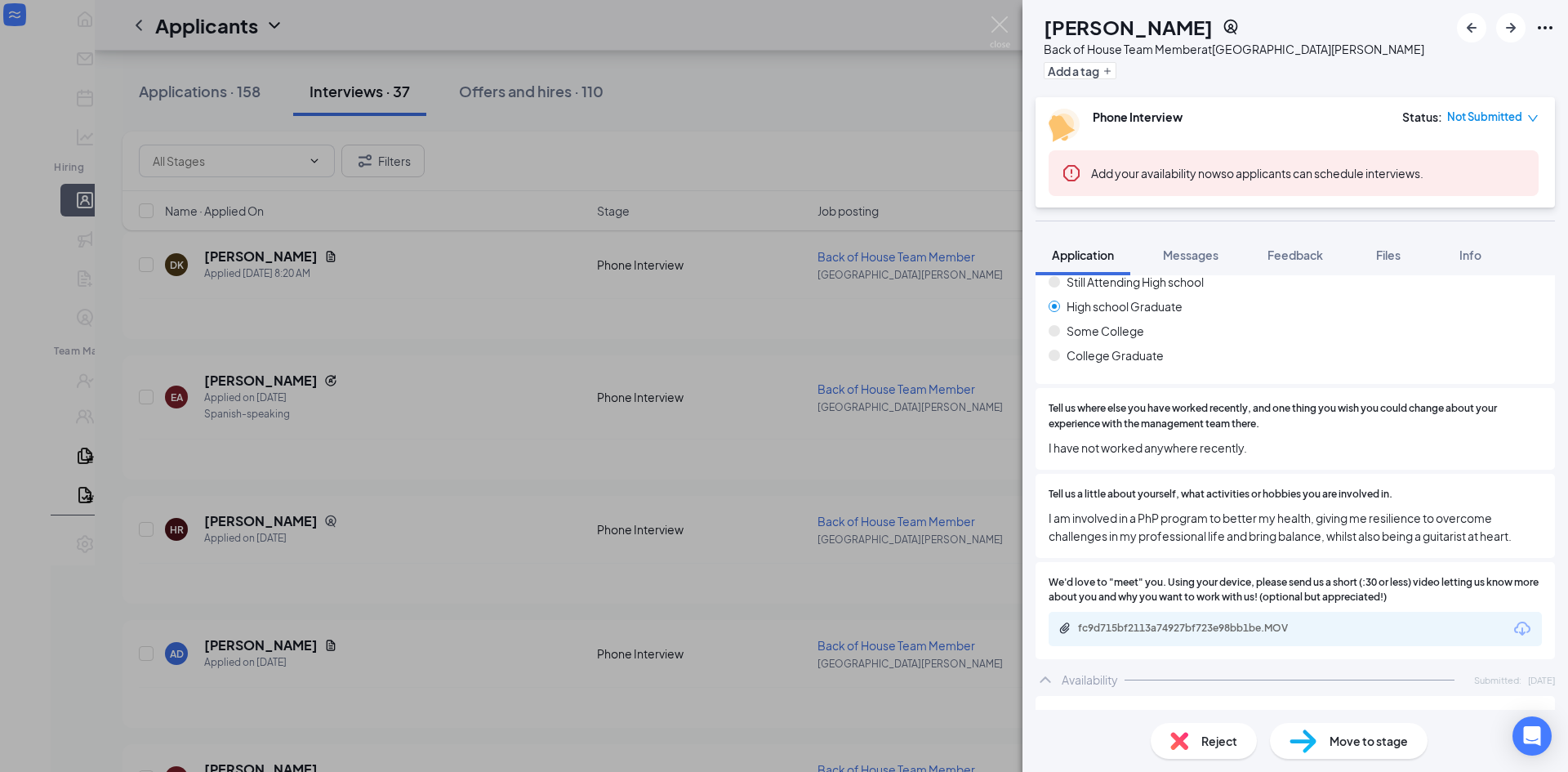
scroll to position [653, 0]
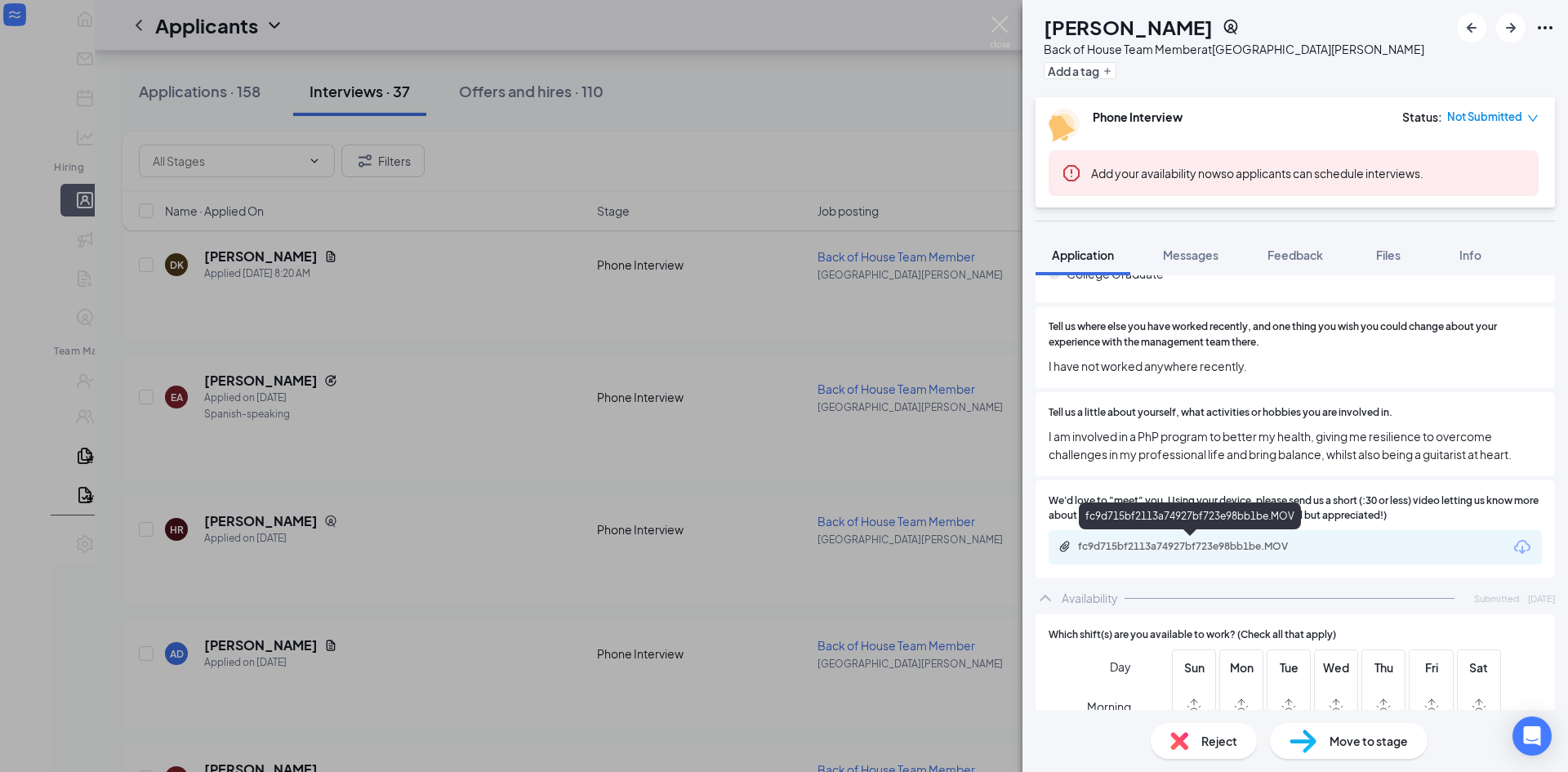
click at [1238, 553] on div "fc9d715bf2113a74927bf723e98bb1be.MOV" at bounding box center [1190, 547] width 264 height 15
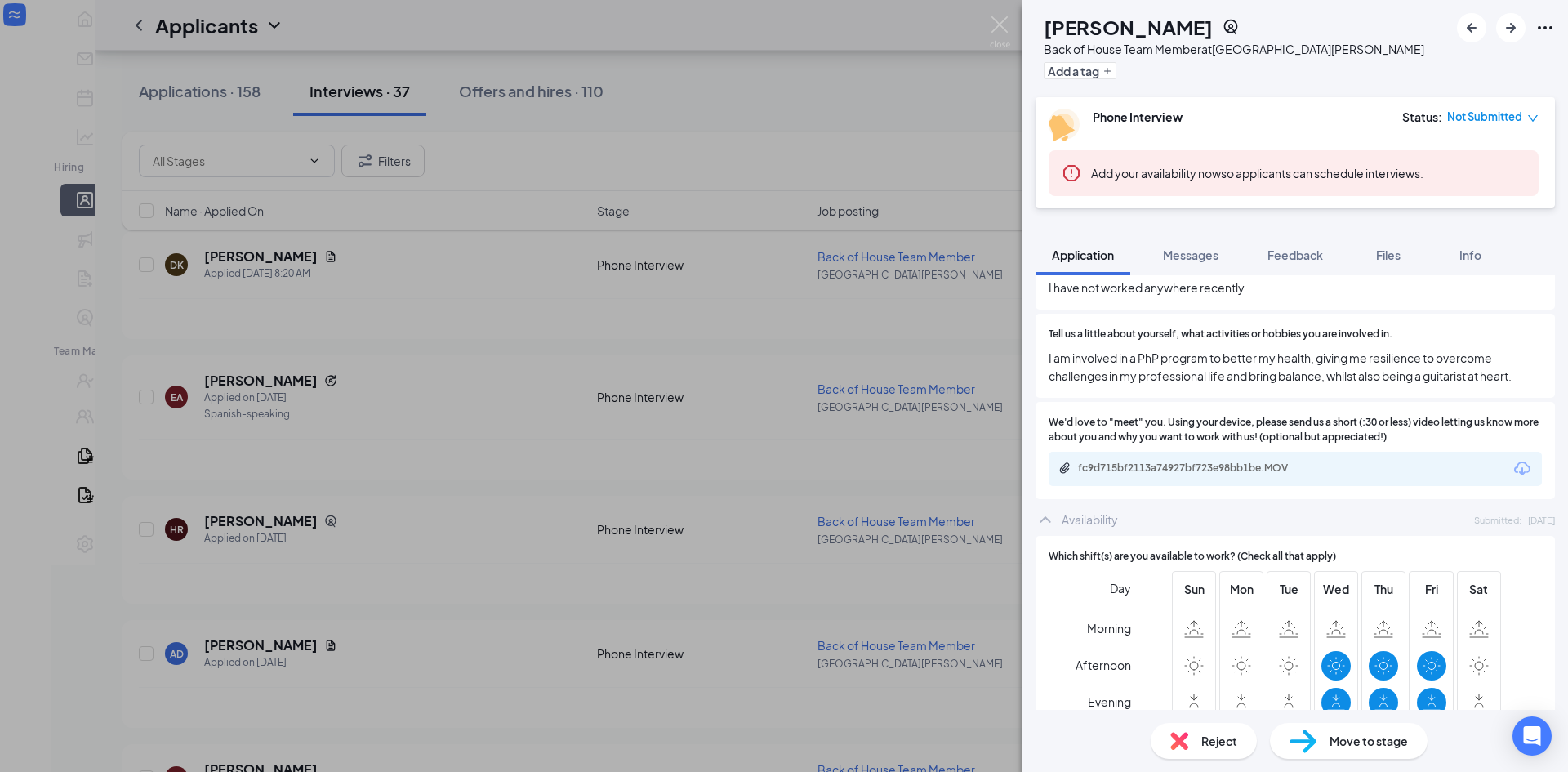
scroll to position [0, 0]
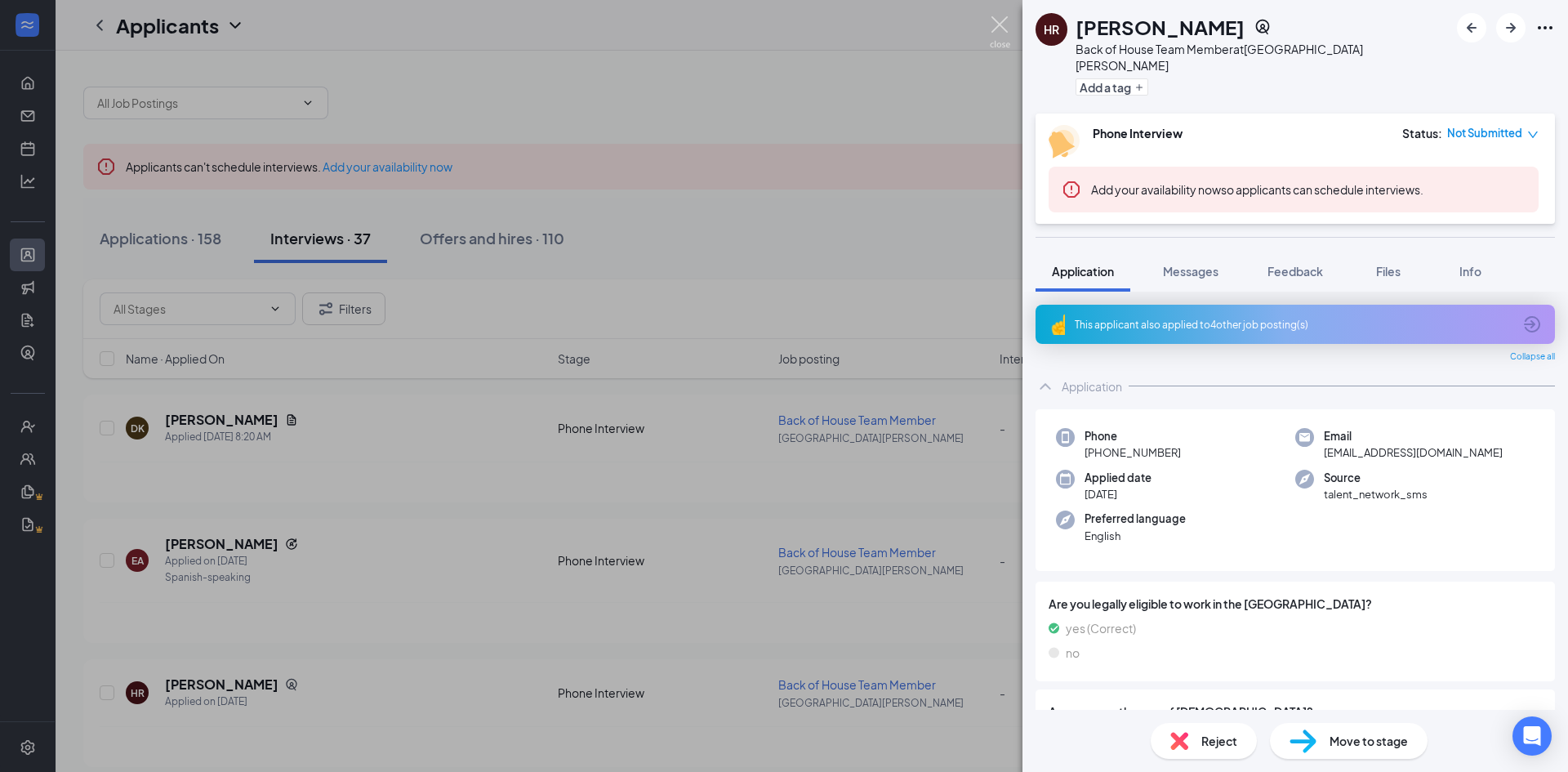
click at [998, 27] on img at bounding box center [1000, 32] width 21 height 32
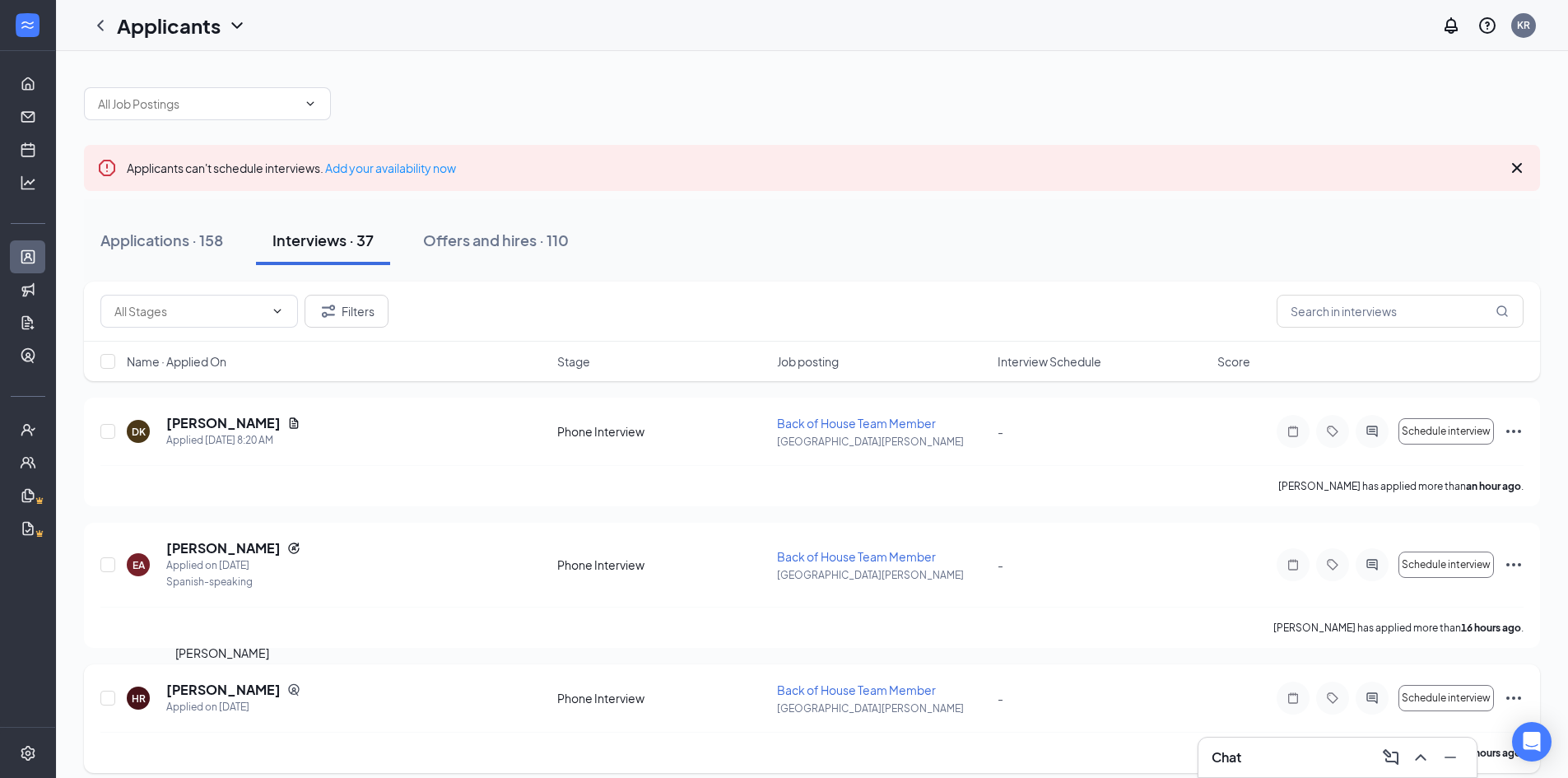
click at [218, 693] on h5 "[PERSON_NAME]" at bounding box center [224, 690] width 114 height 18
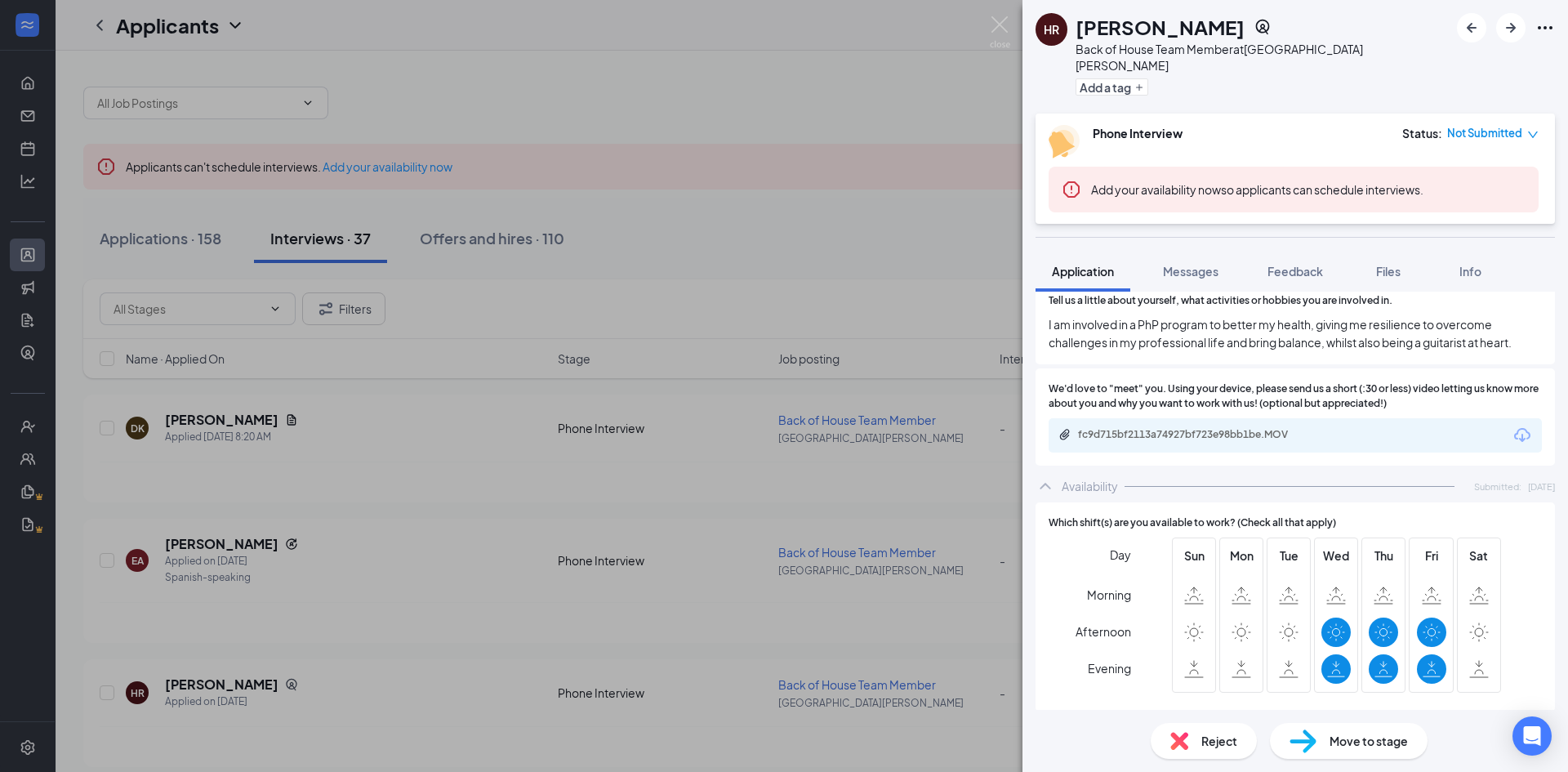
scroll to position [819, 0]
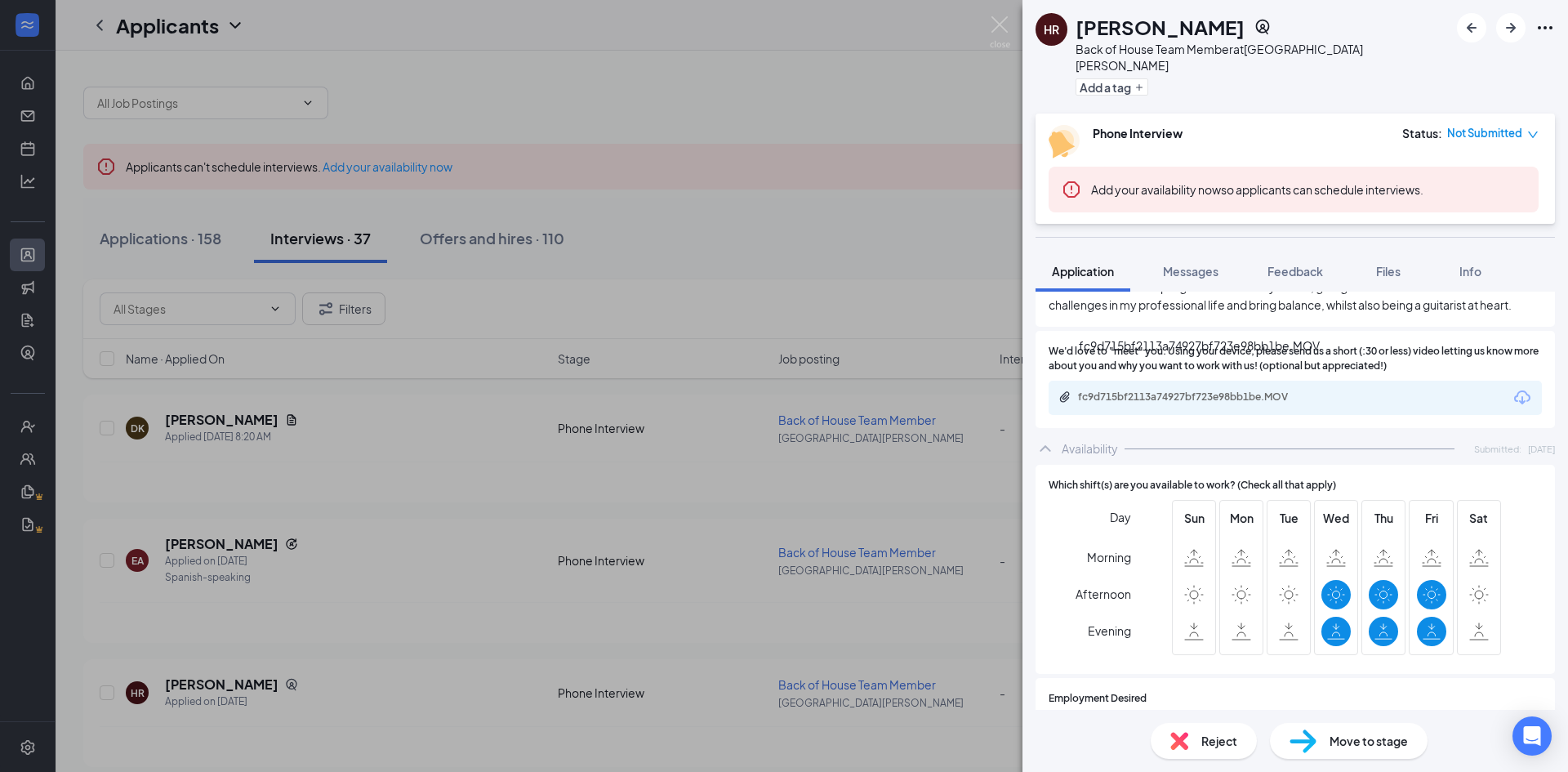
click at [1205, 391] on div "fc9d715bf2113a74927bf723e98bb1be.MOV" at bounding box center [1193, 397] width 229 height 13
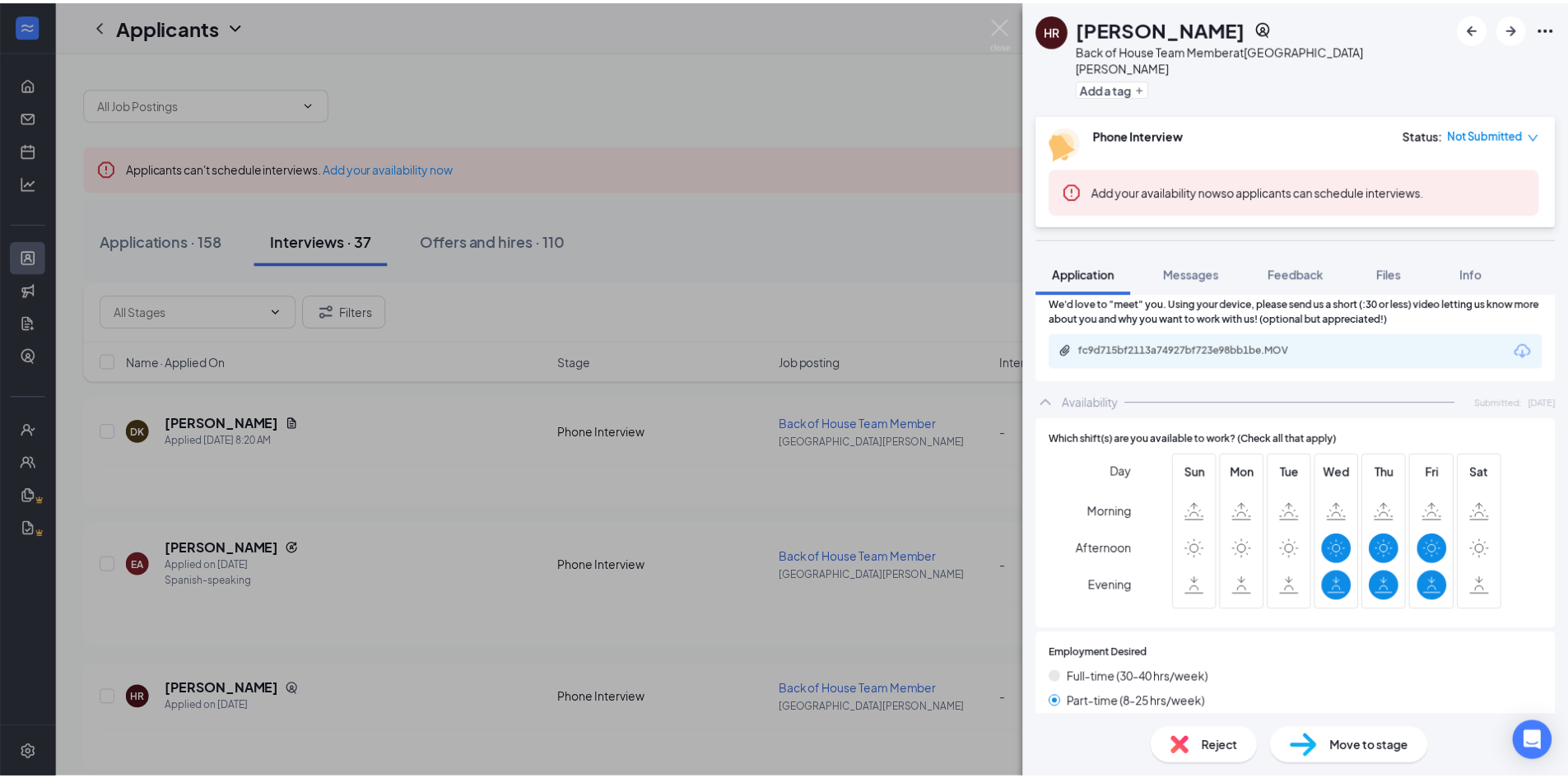
scroll to position [661, 0]
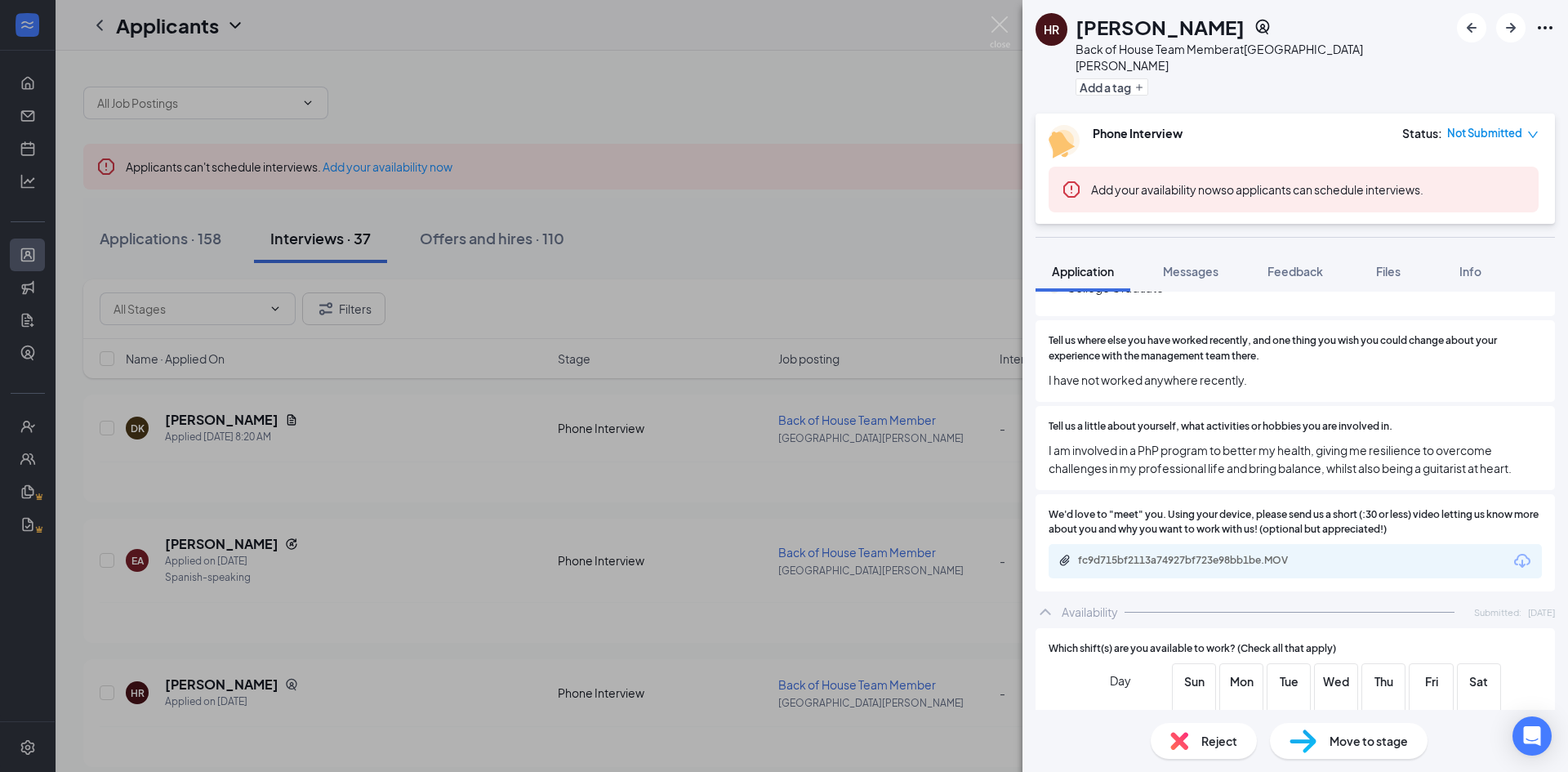
click at [533, 344] on div "HR Hayden Rodrigues Back of House Team Member at South Cobb Drive Add a tag Pho…" at bounding box center [784, 386] width 1568 height 772
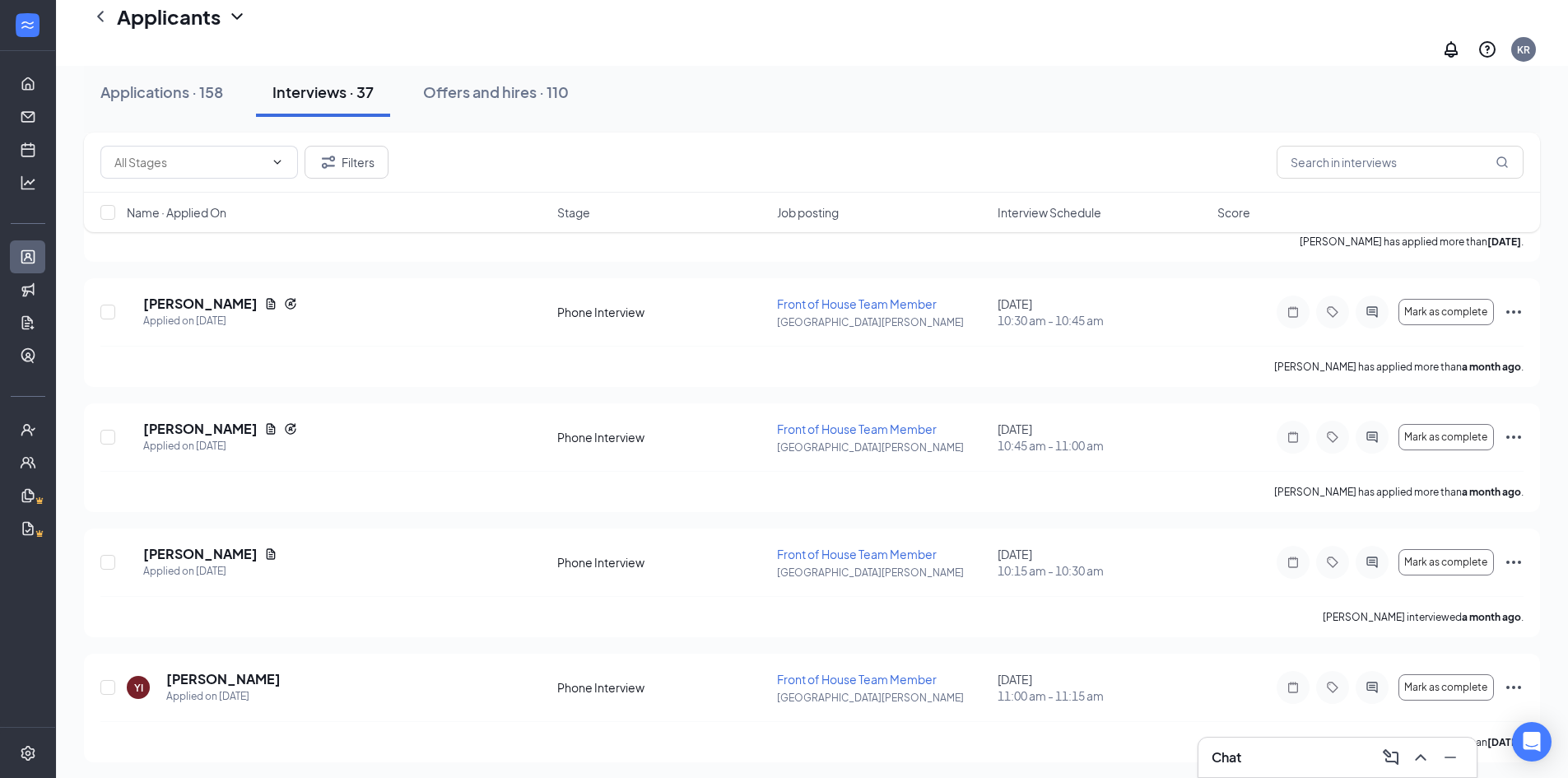
scroll to position [4325, 0]
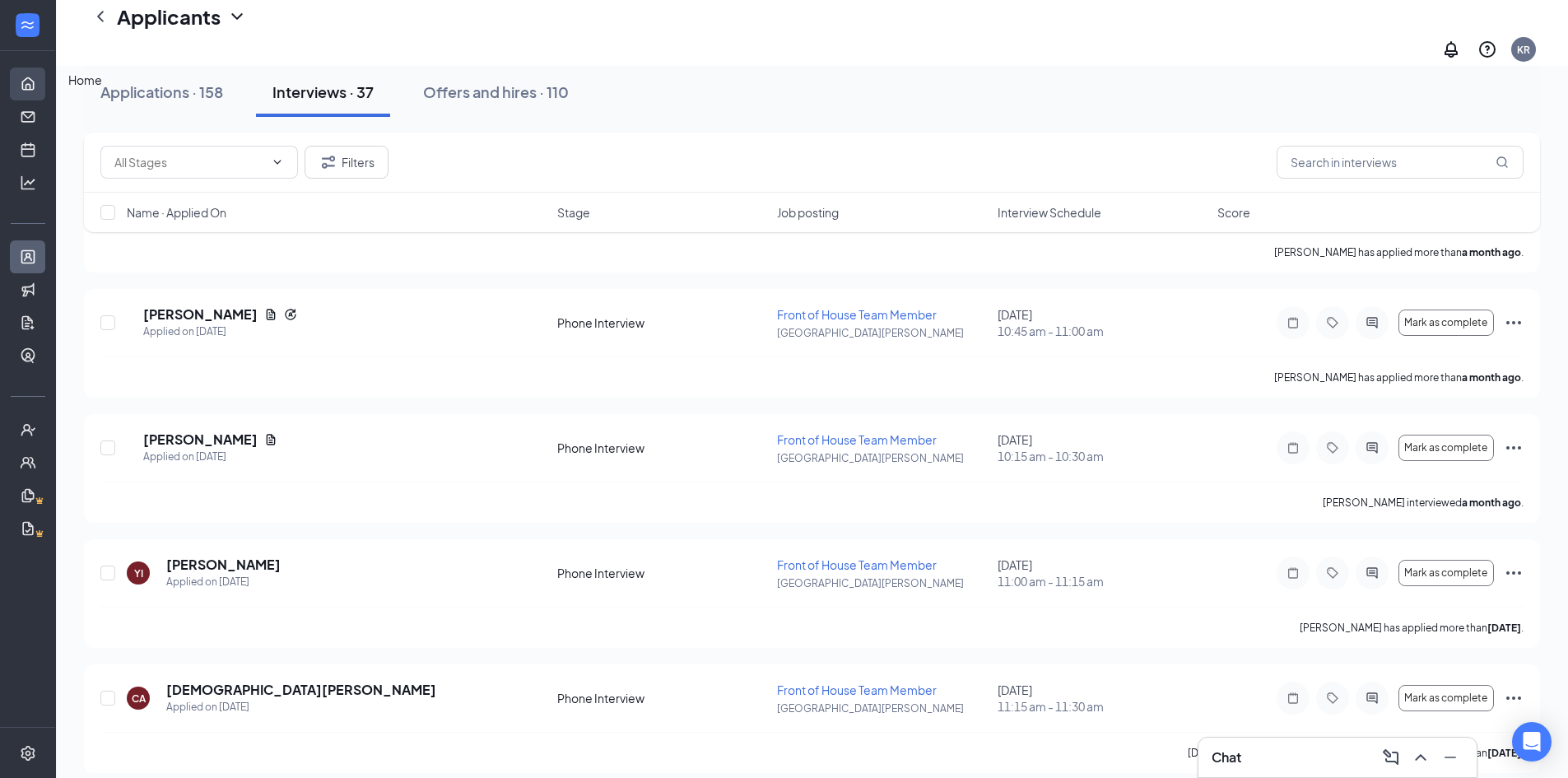
click at [42, 82] on link "Home" at bounding box center [50, 84] width 16 height 33
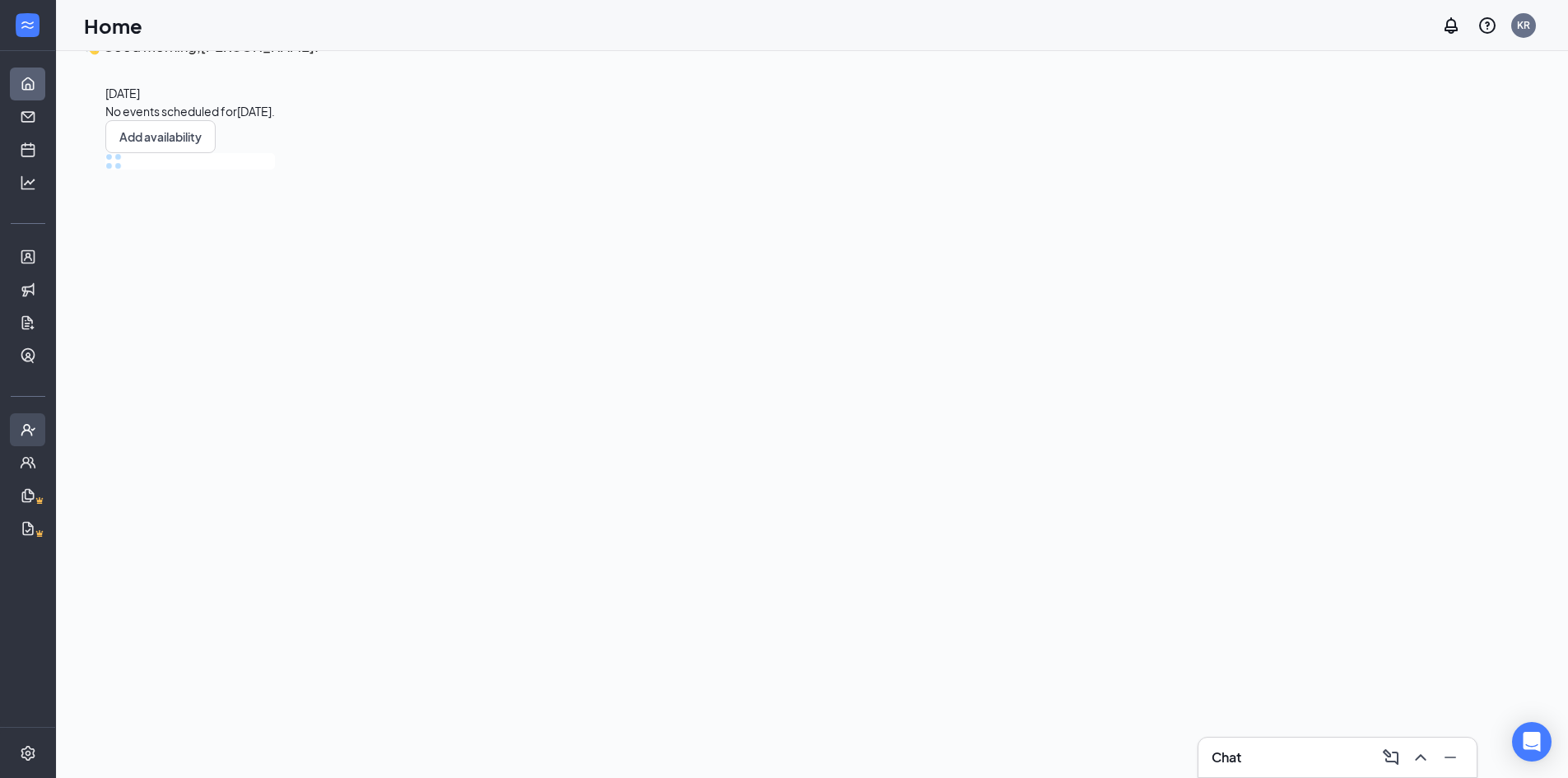
scroll to position [35, 0]
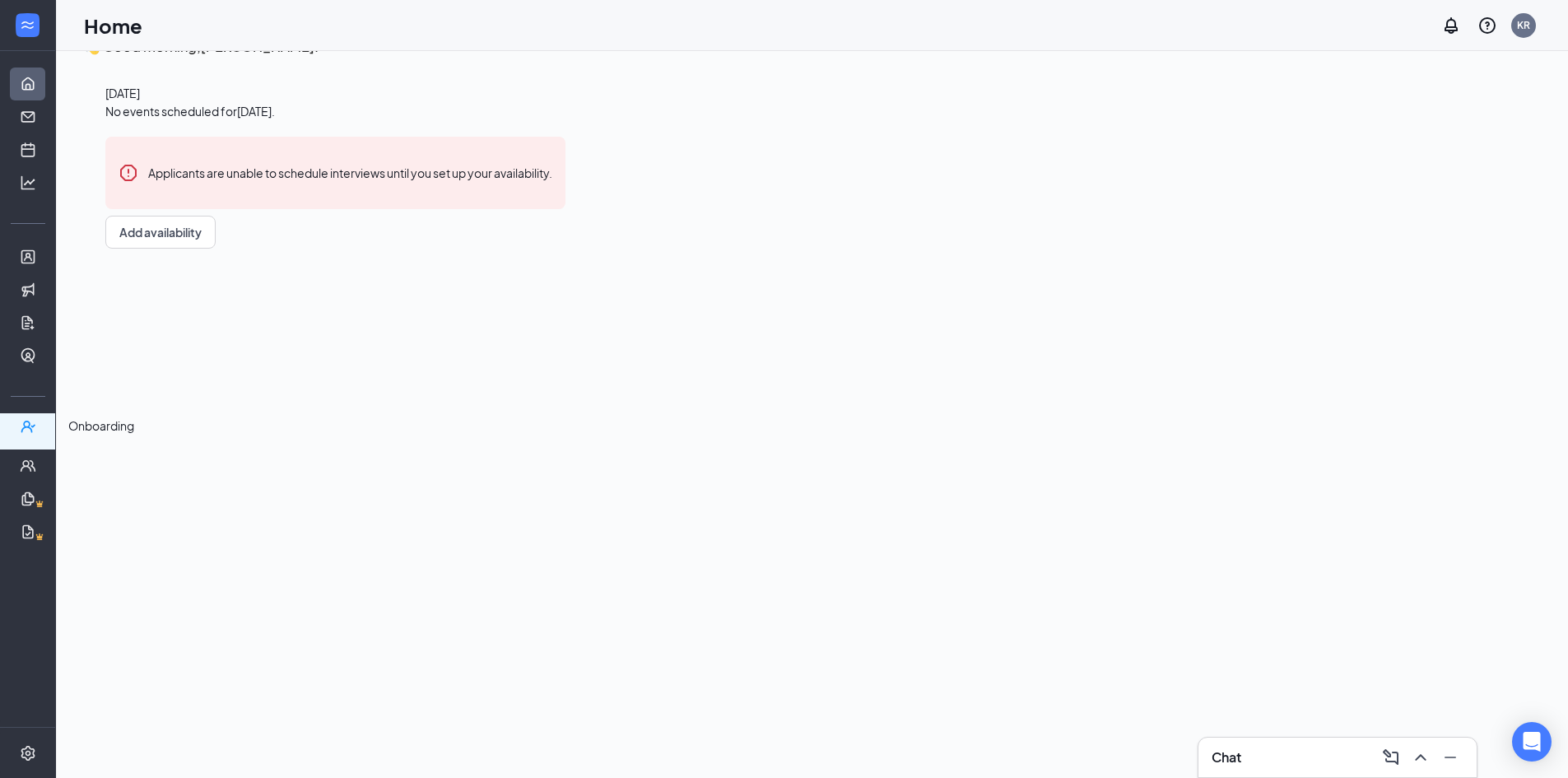
click at [27, 428] on icon "UserCheck" at bounding box center [28, 426] width 16 height 16
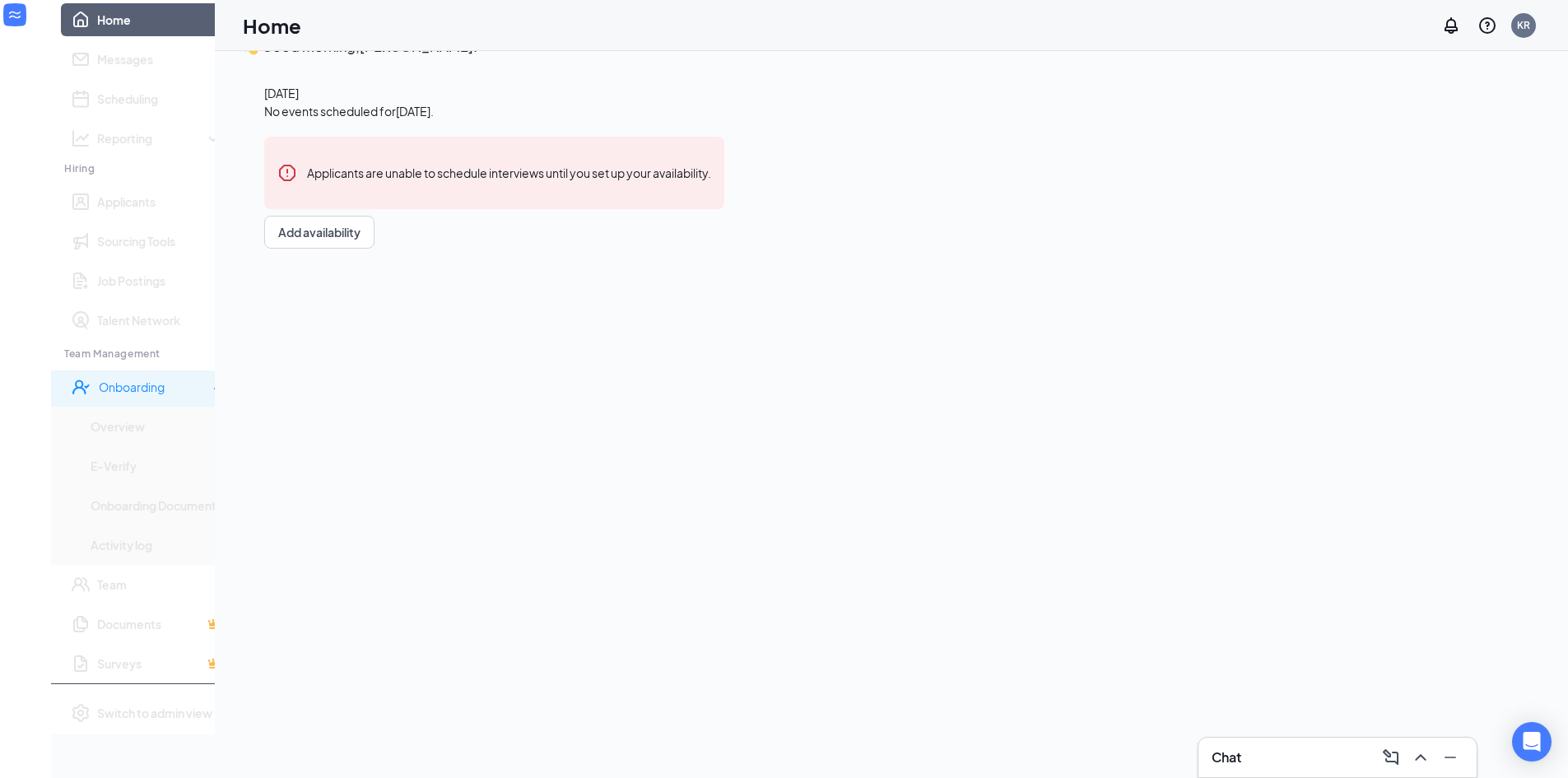
click at [56, 403] on div "Onboarding" at bounding box center [143, 387] width 185 height 33
click at [97, 392] on div "Onboarding" at bounding box center [147, 383] width 101 height 16
click at [90, 442] on link "Overview" at bounding box center [156, 427] width 133 height 33
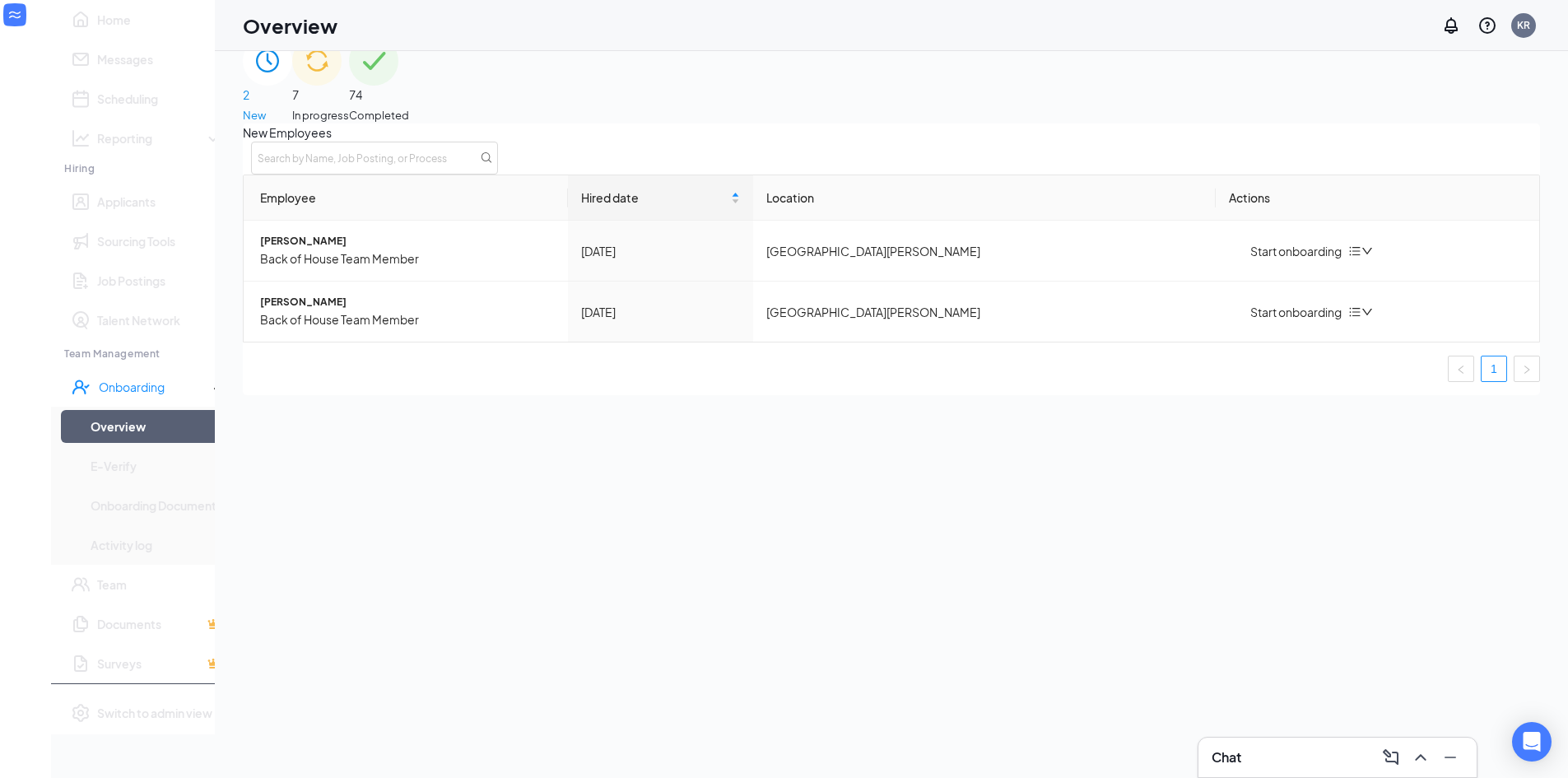
click at [866, 127] on div "2 New 7 In progress 74 Completed New Employees Employee Hired date Location Act…" at bounding box center [891, 216] width 1297 height 359
click at [349, 111] on div "7 In progress" at bounding box center [320, 80] width 56 height 88
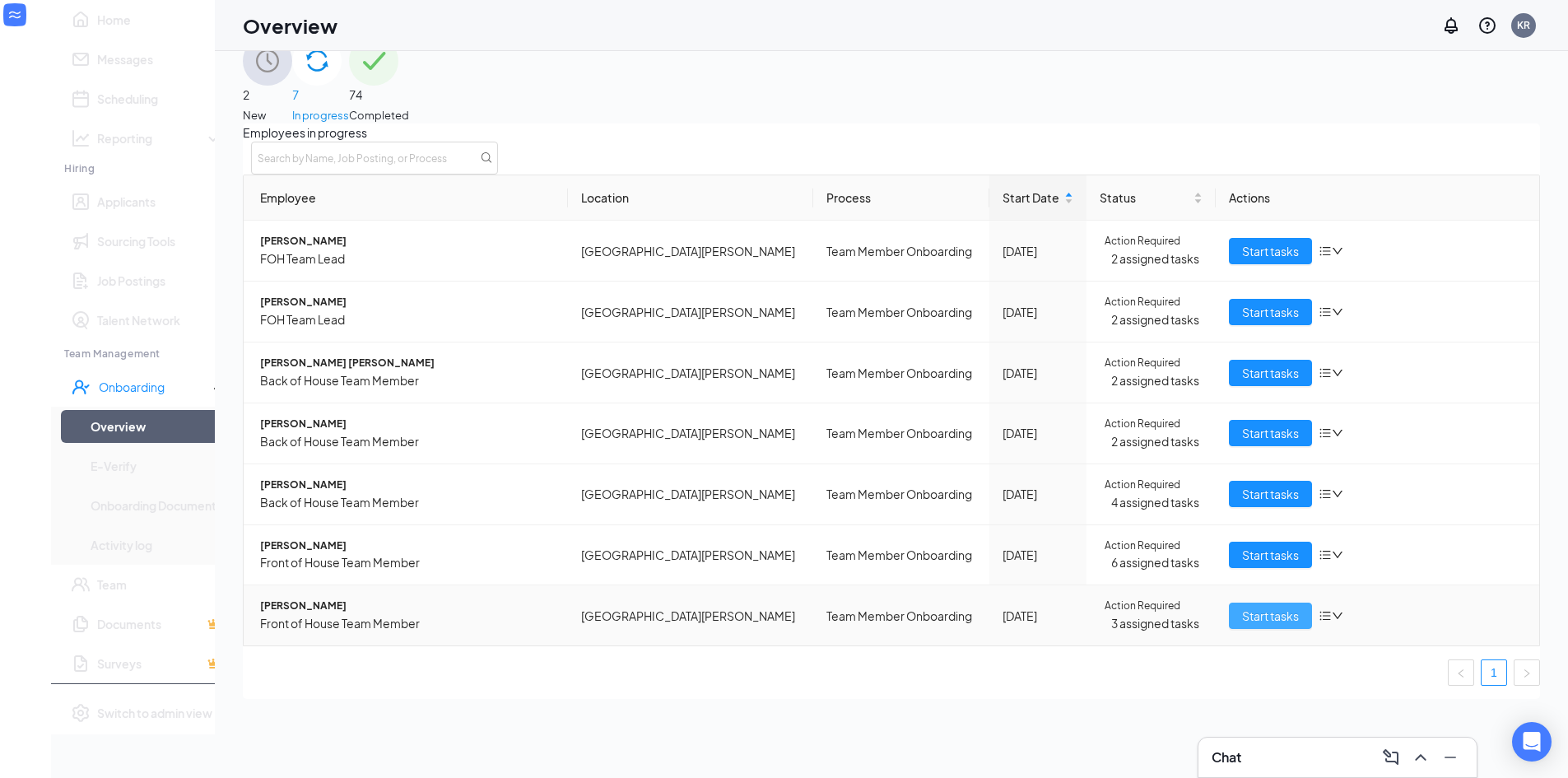
click at [1246, 629] on button "Start tasks" at bounding box center [1271, 616] width 83 height 26
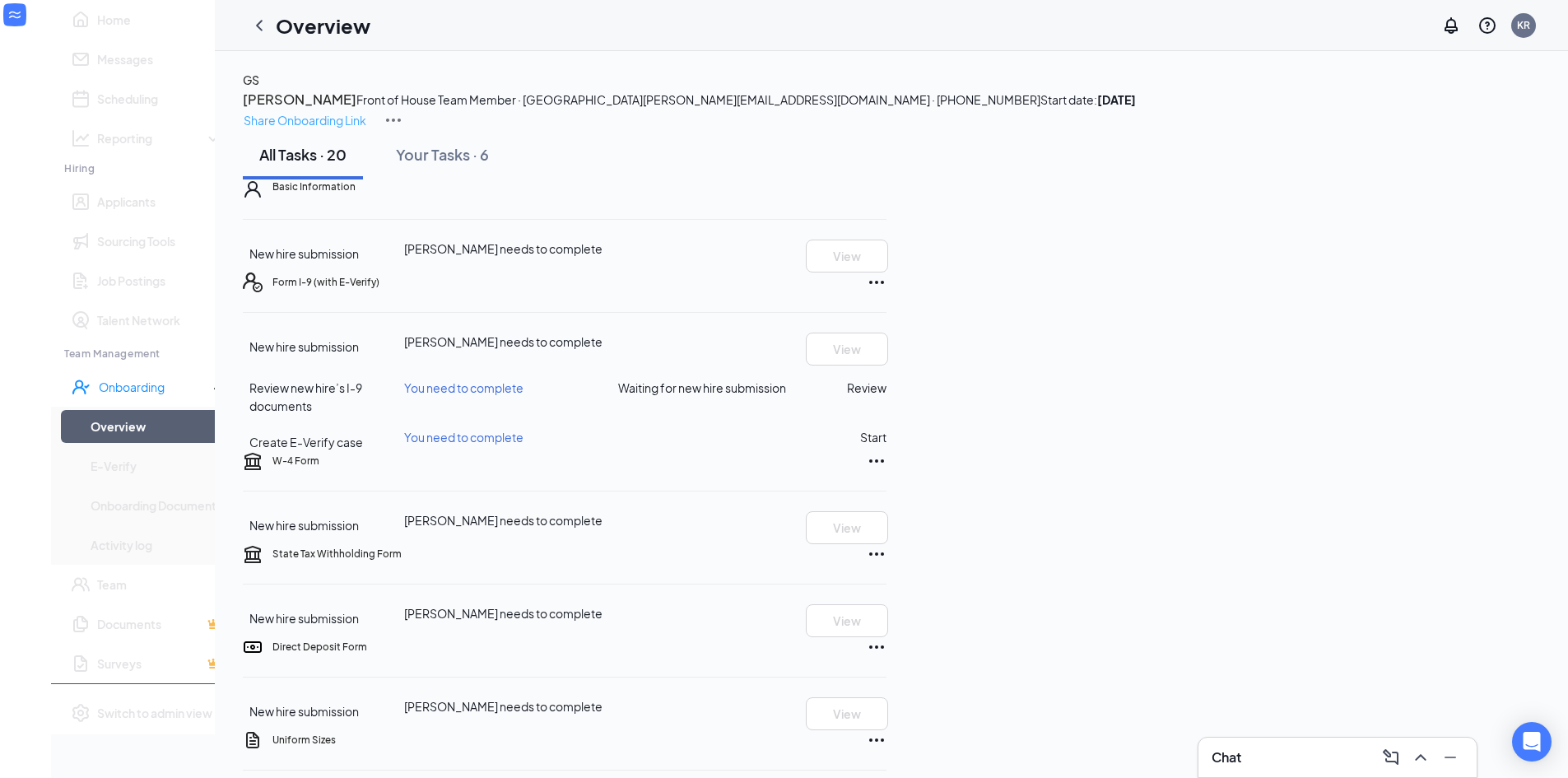
click at [366, 111] on p "Share Onboarding Link" at bounding box center [304, 120] width 122 height 18
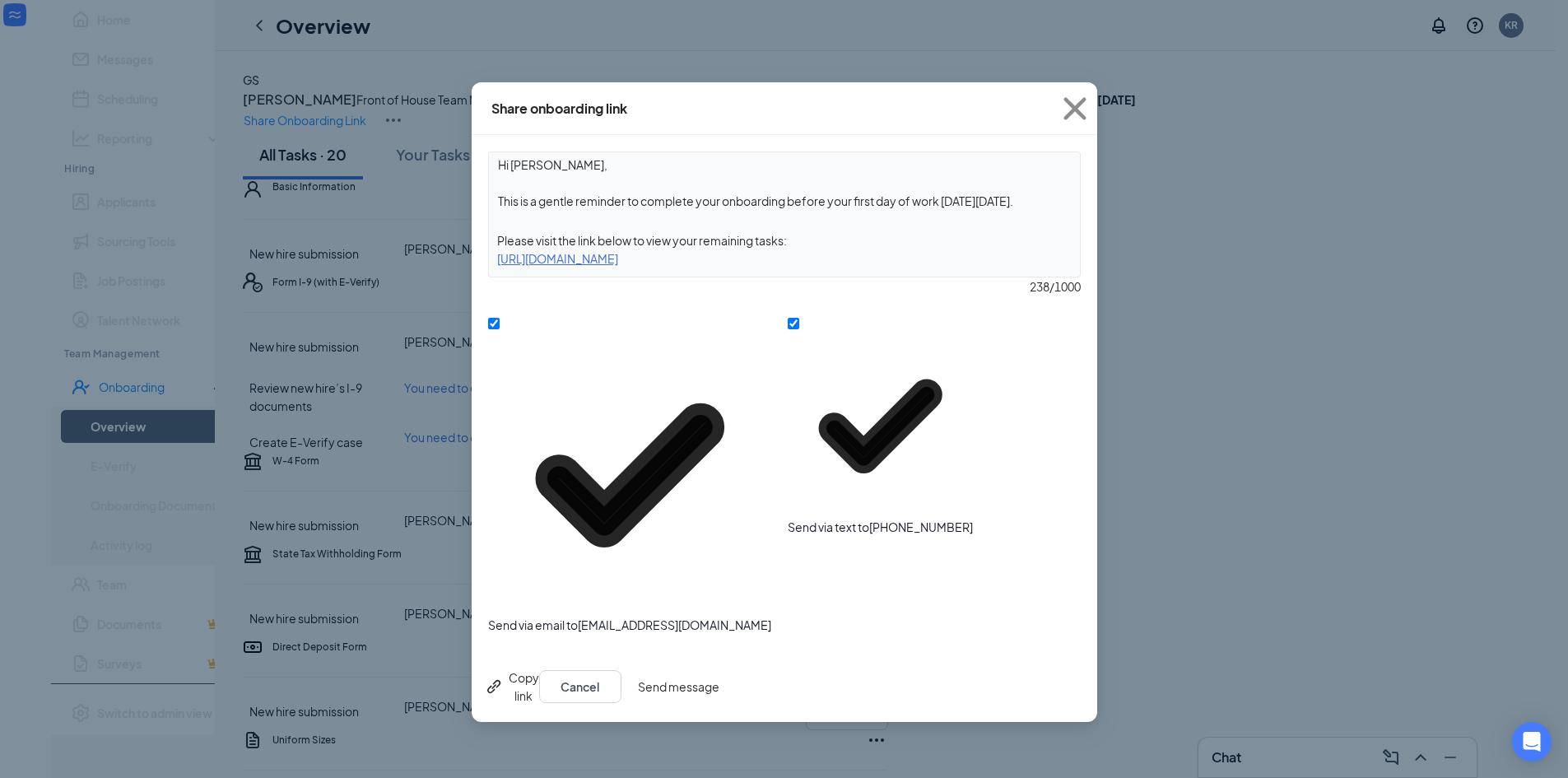
click at [998, 651] on div "Copy link Cancel Send message" at bounding box center [784, 687] width 625 height 71
click at [719, 670] on button "Send message" at bounding box center [678, 686] width 82 height 33
